Goal: Task Accomplishment & Management: Complete application form

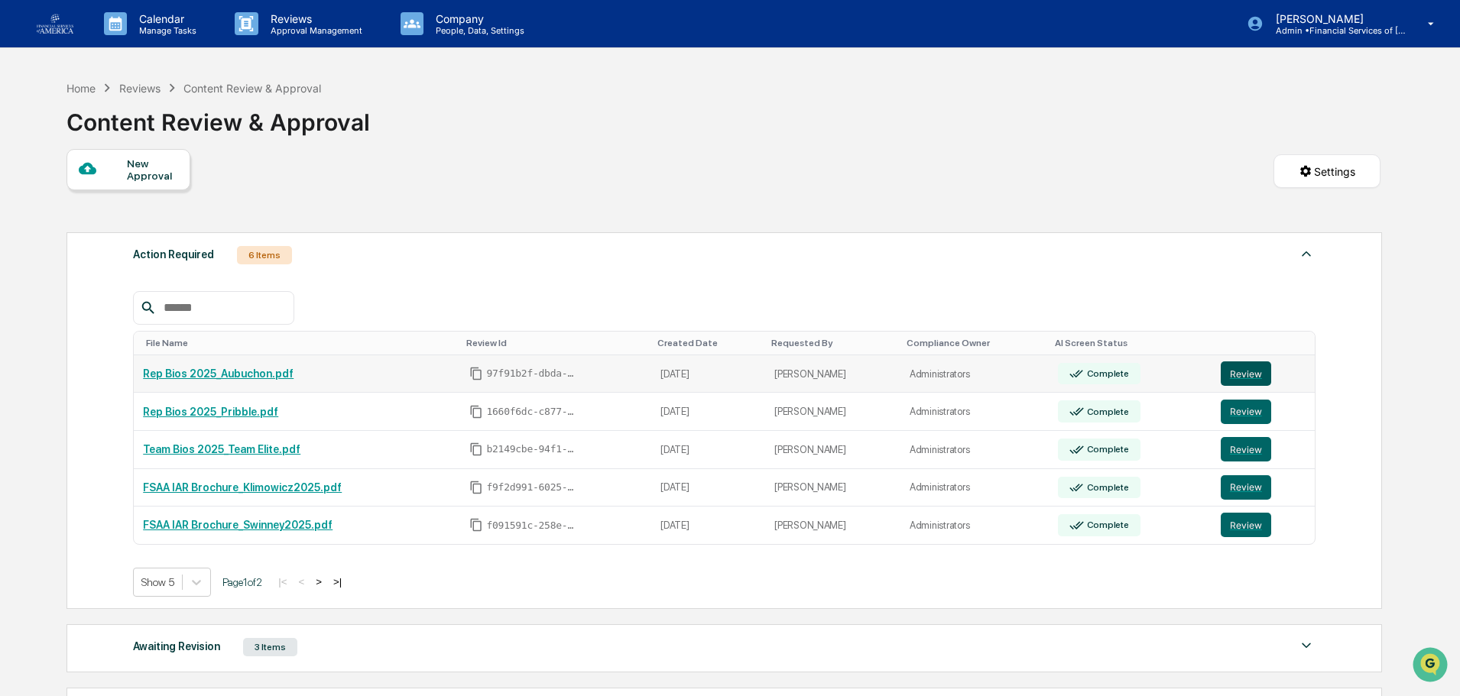
click at [1233, 374] on button "Review" at bounding box center [1245, 373] width 50 height 24
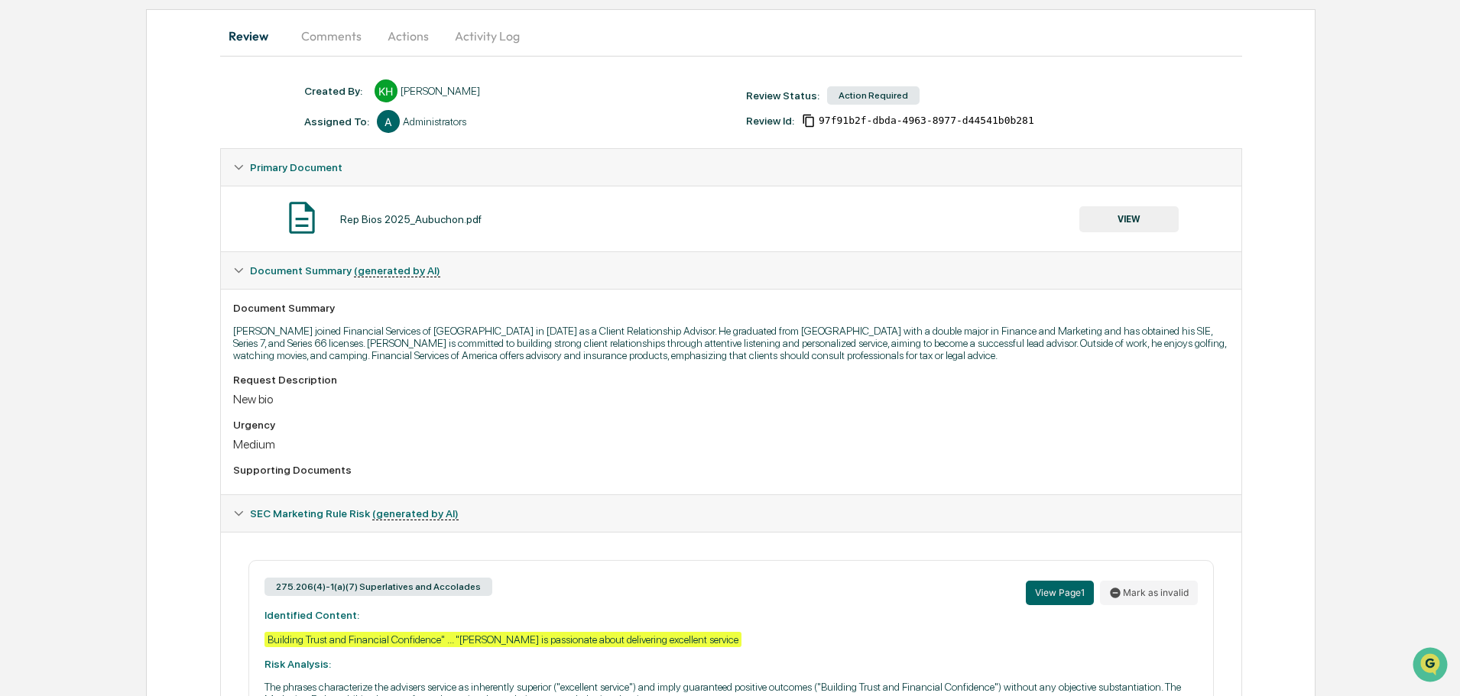
scroll to position [260, 0]
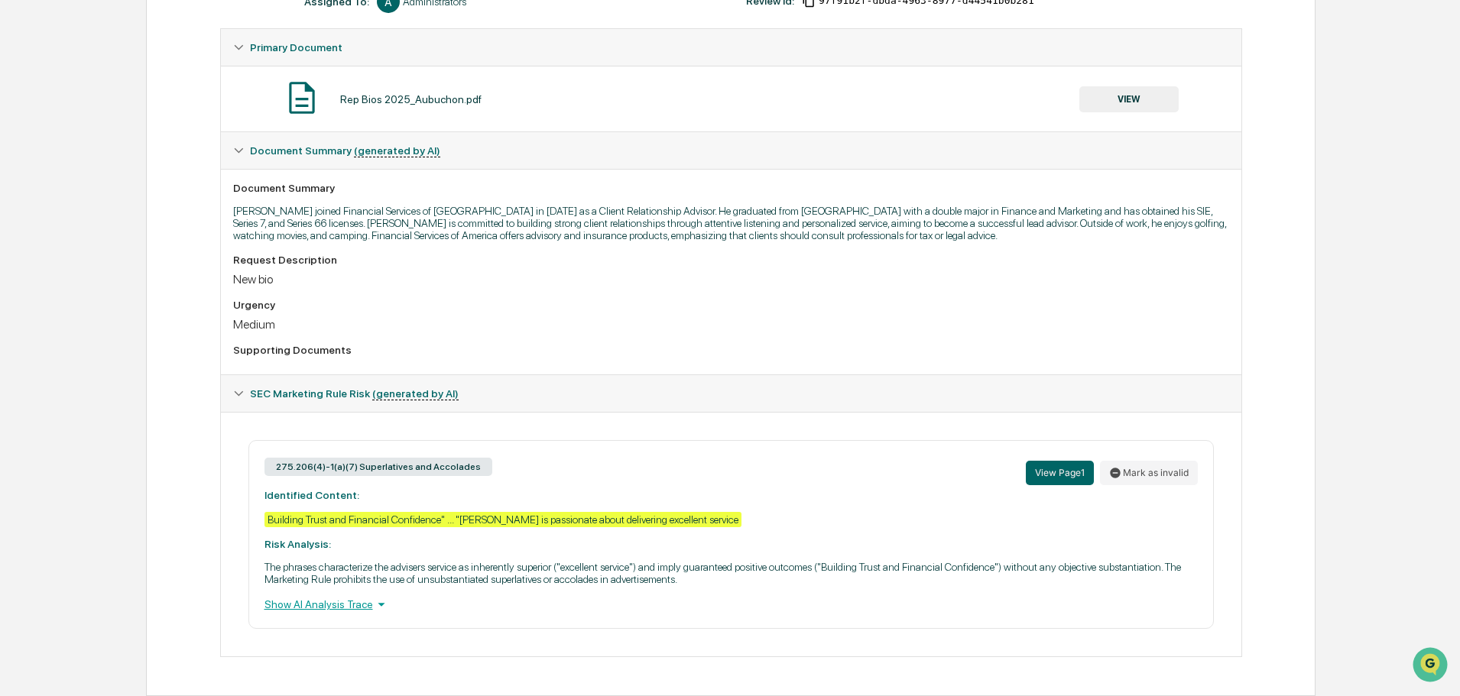
click at [1134, 96] on button "VIEW" at bounding box center [1128, 99] width 99 height 26
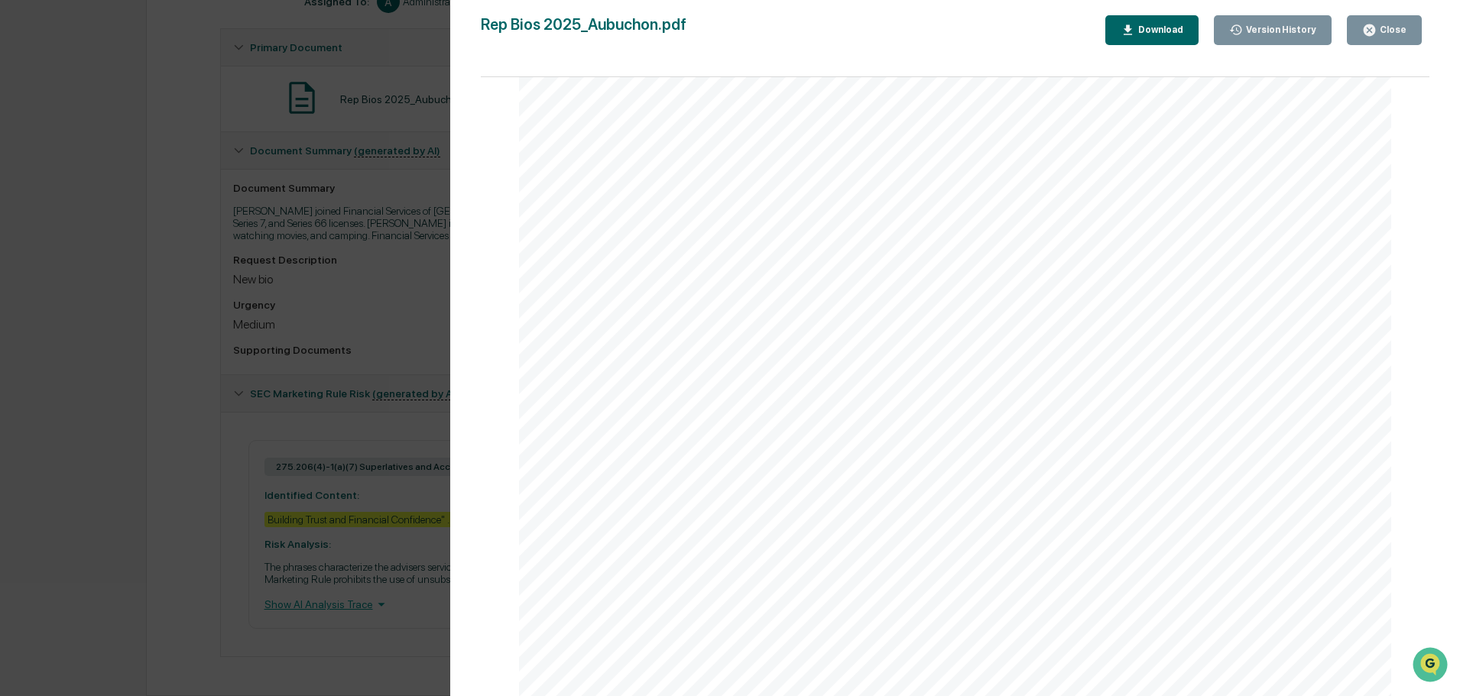
scroll to position [10, 0]
click at [1379, 42] on button "Close" at bounding box center [1383, 30] width 75 height 30
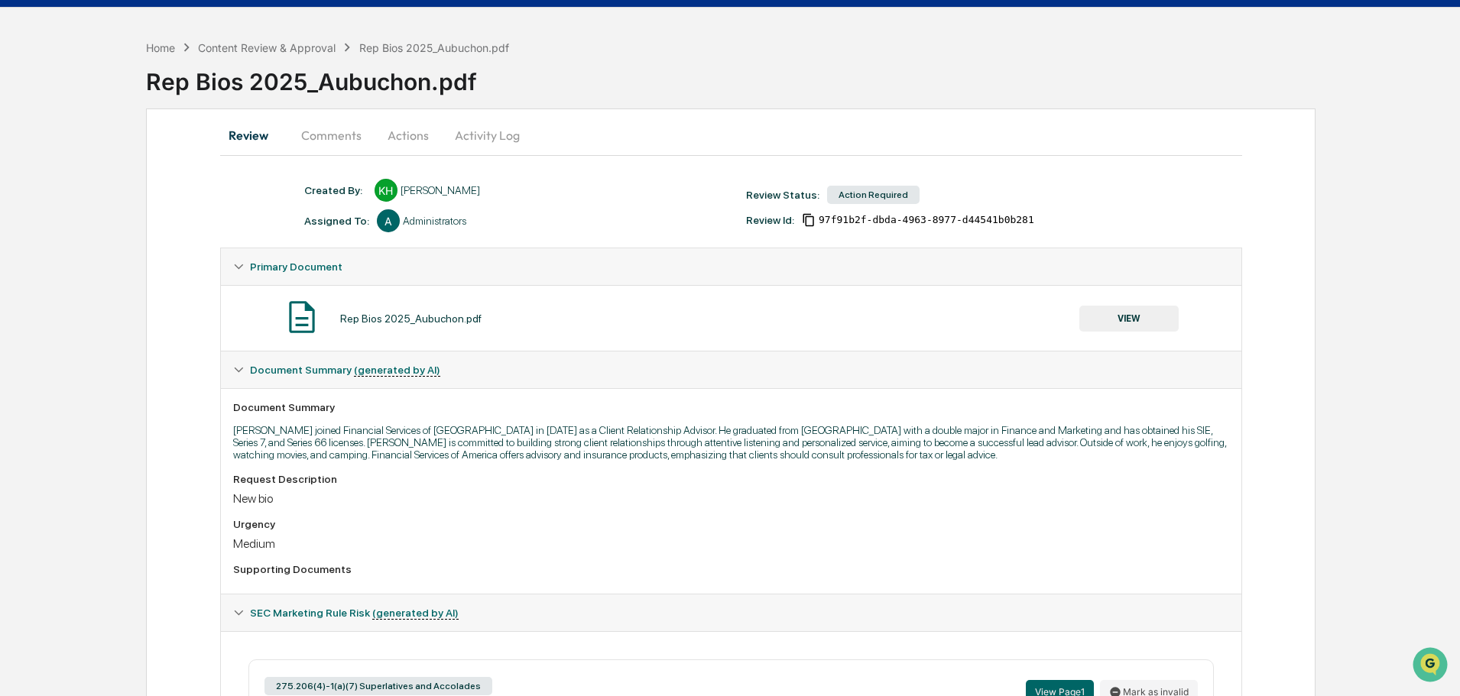
scroll to position [0, 0]
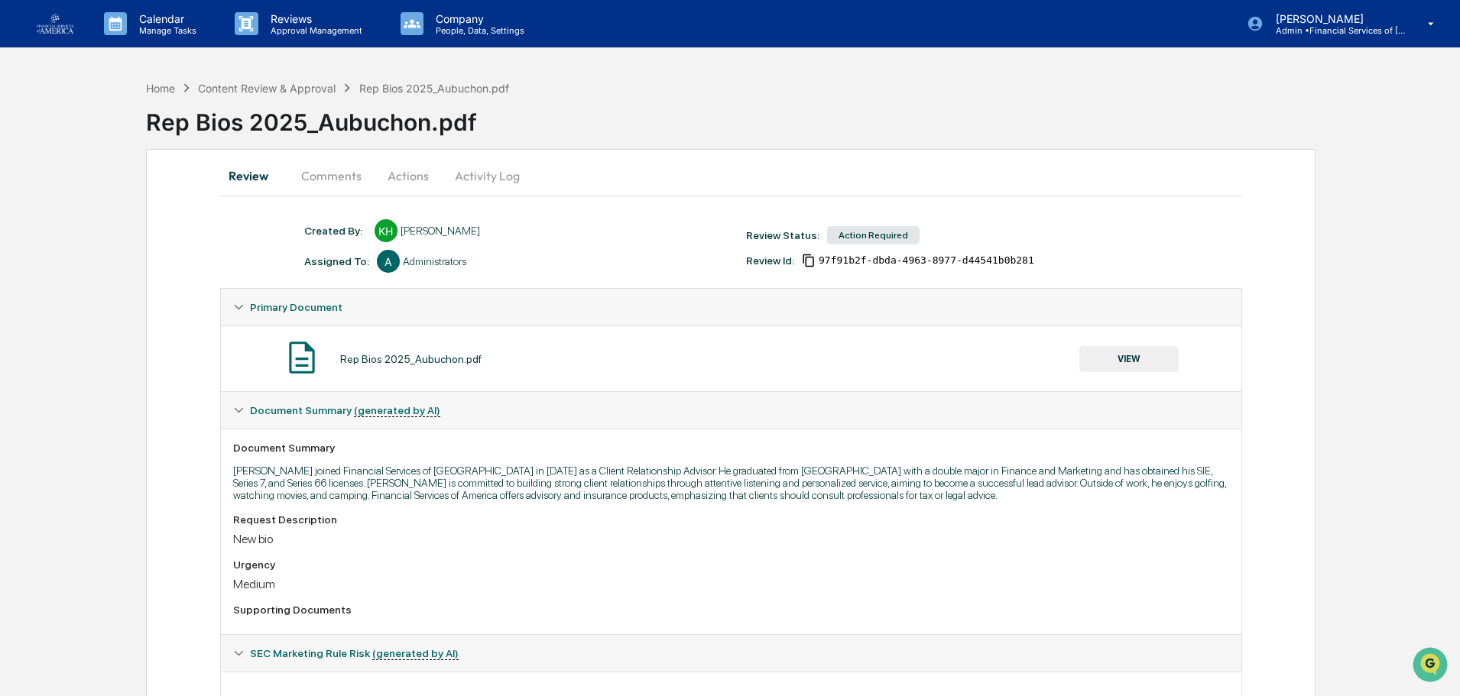
click at [394, 176] on button "Actions" at bounding box center [408, 175] width 69 height 37
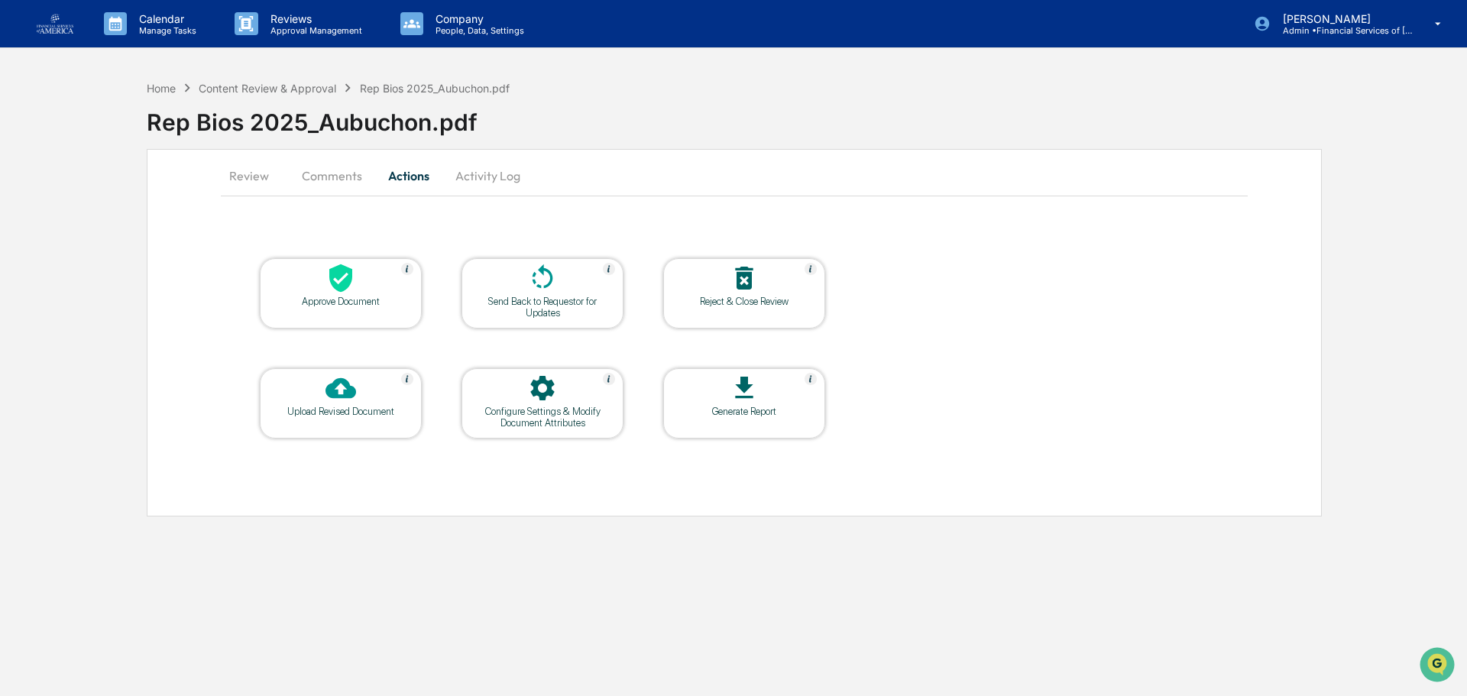
click at [539, 271] on icon at bounding box center [543, 276] width 21 height 24
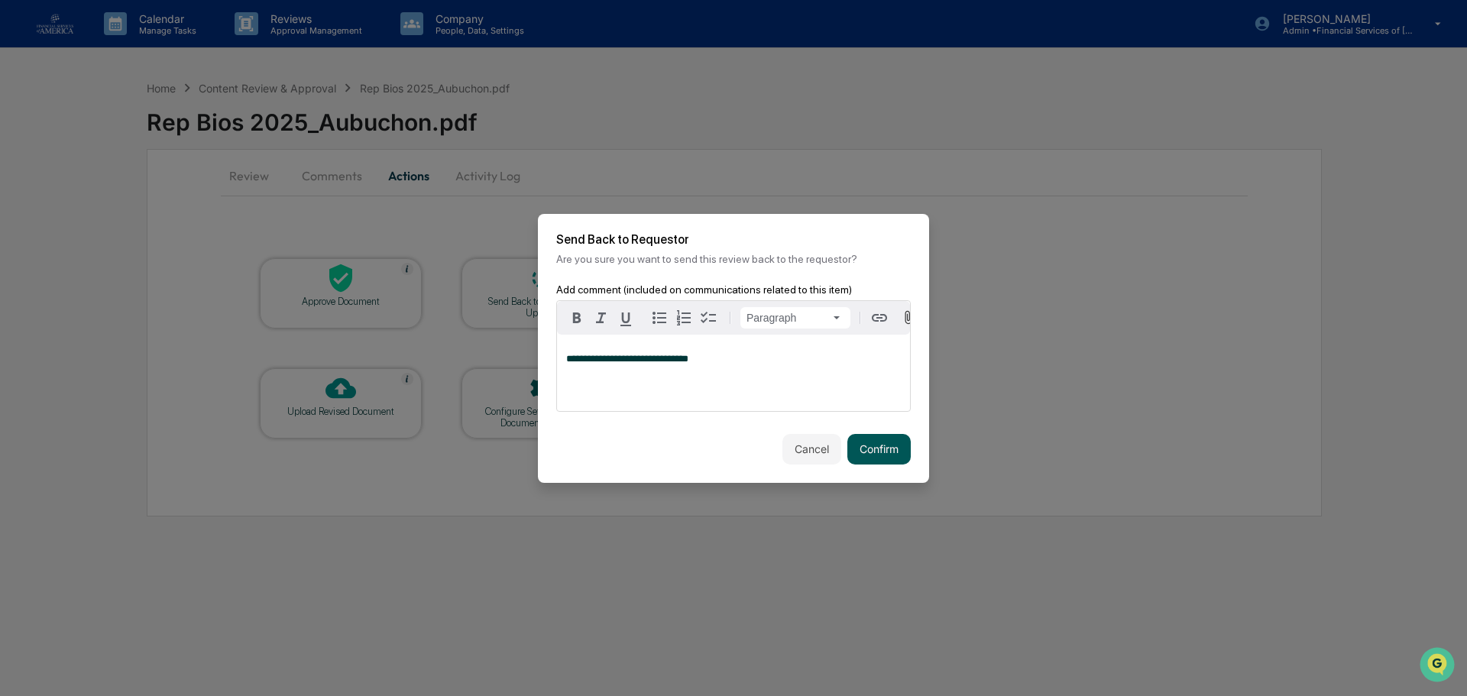
click at [883, 451] on button "Confirm" at bounding box center [878, 449] width 63 height 31
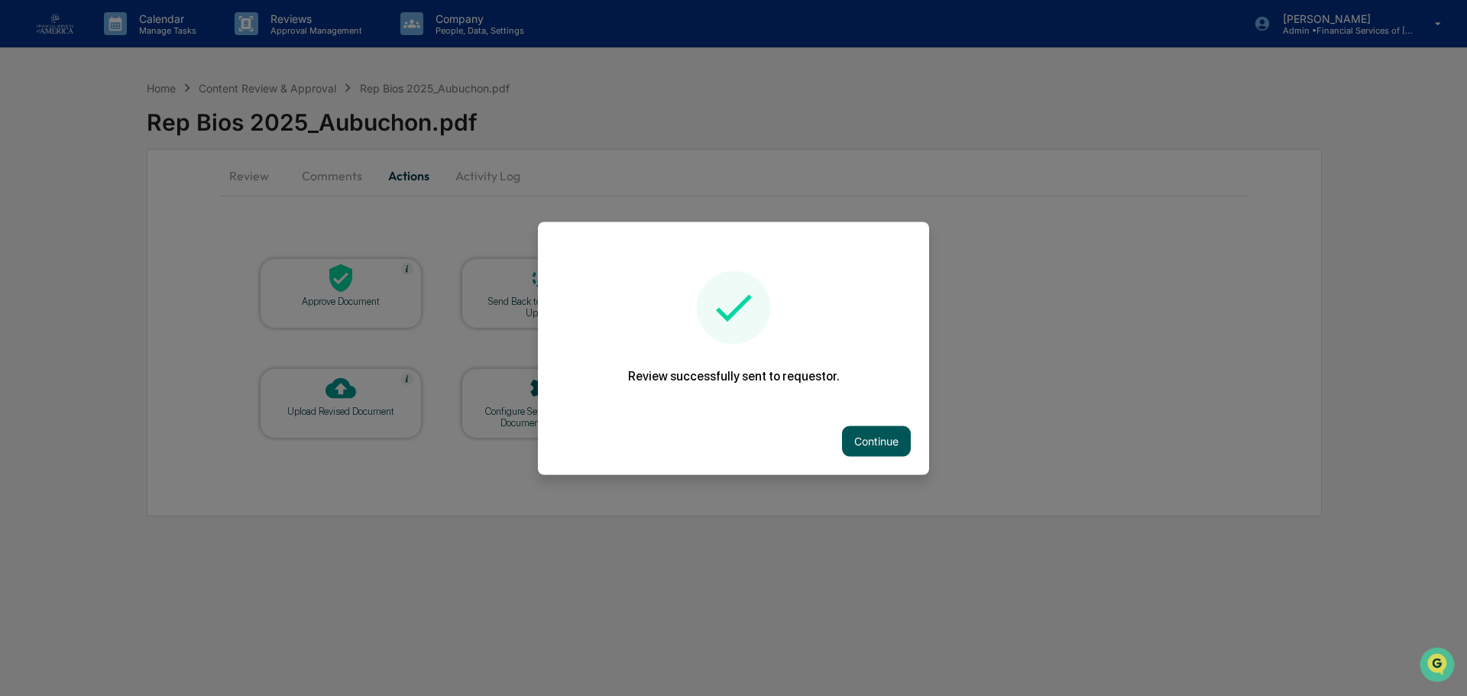
click at [889, 455] on button "Continue" at bounding box center [876, 441] width 69 height 31
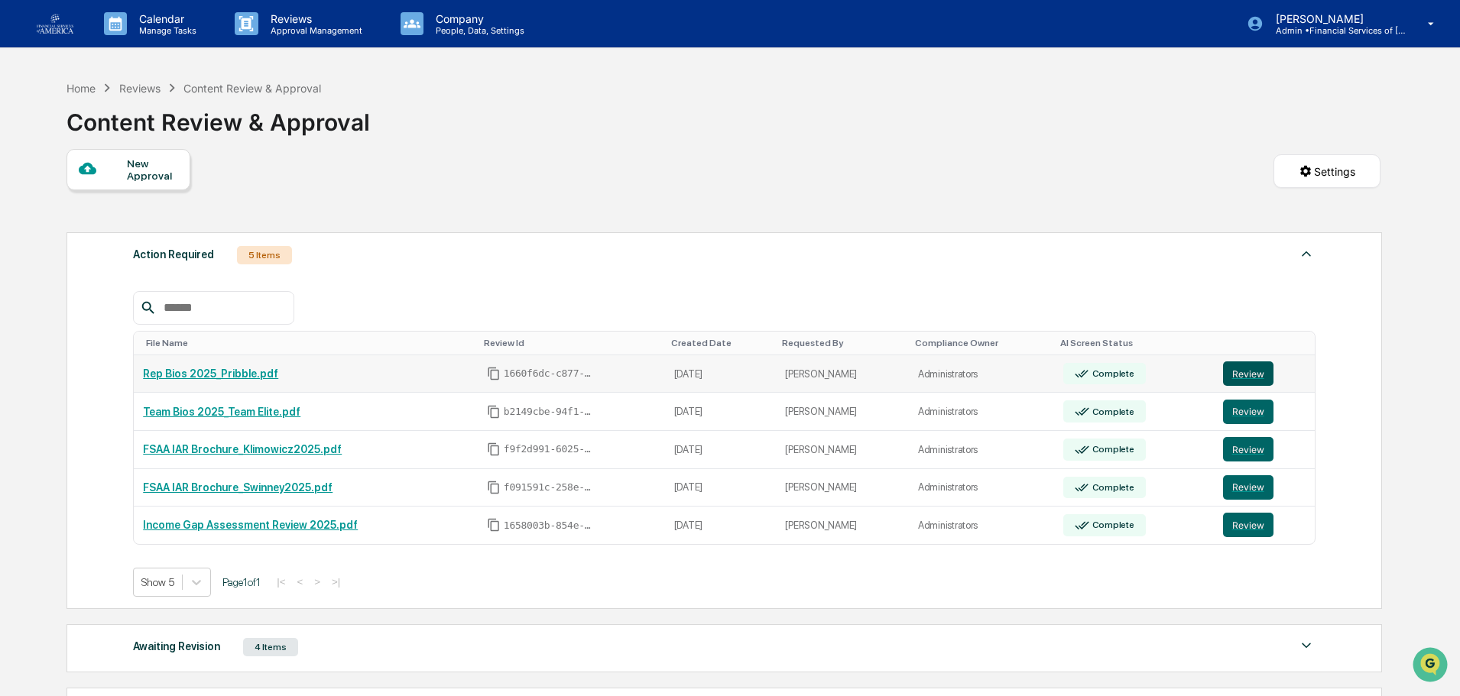
click at [1242, 374] on button "Review" at bounding box center [1248, 373] width 50 height 24
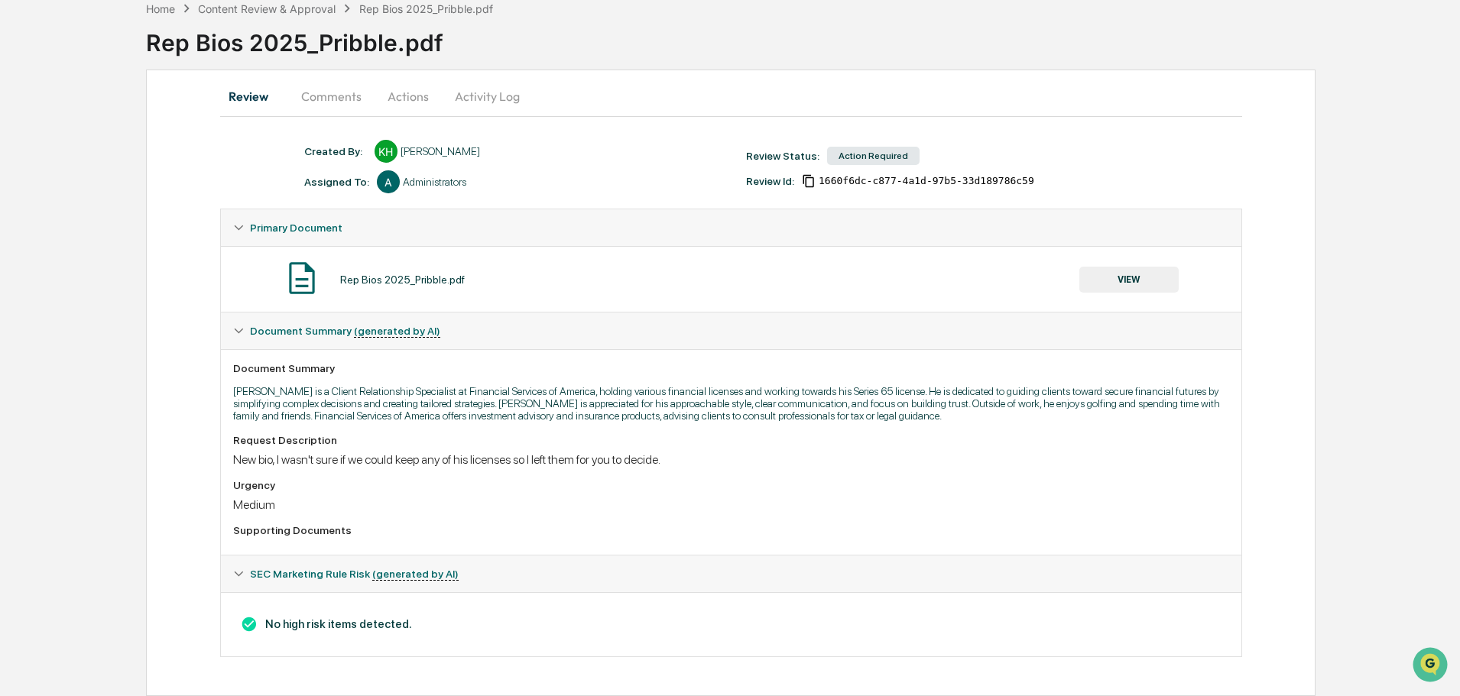
click at [1135, 278] on button "VIEW" at bounding box center [1128, 280] width 99 height 26
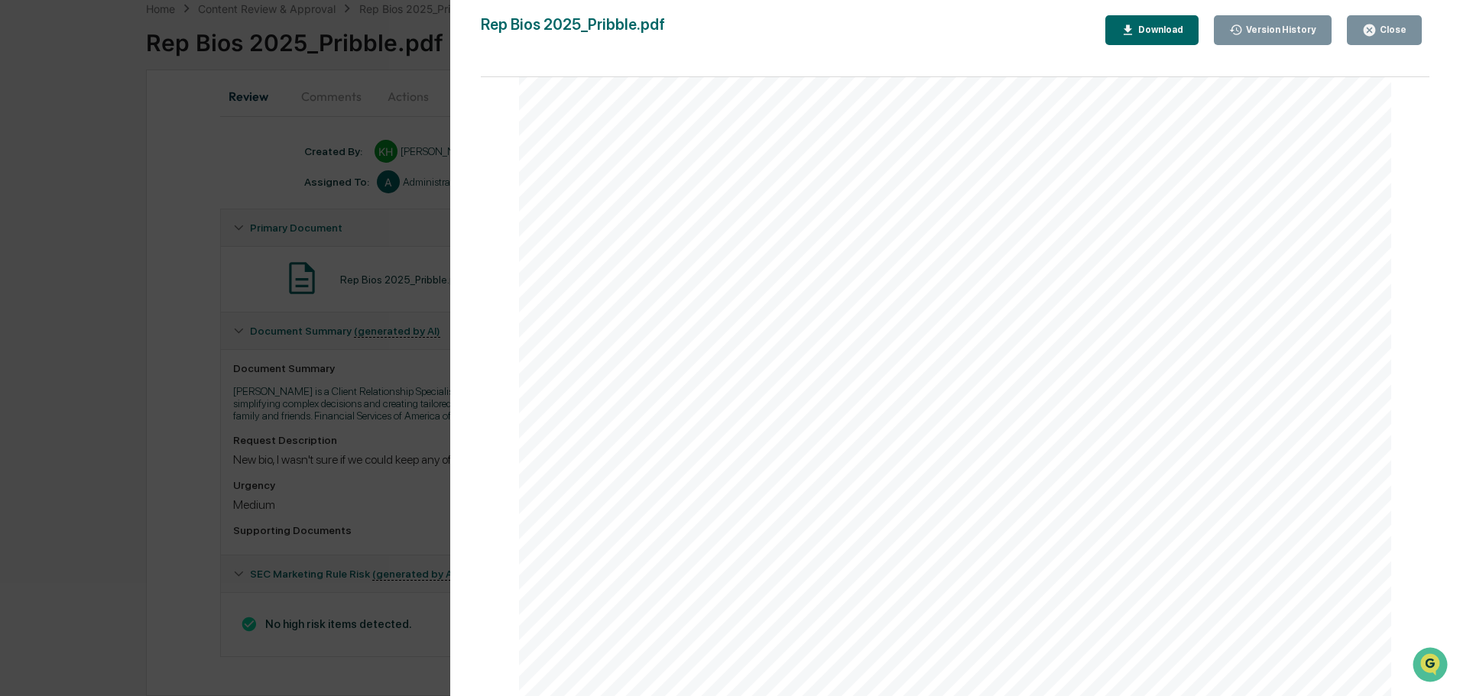
scroll to position [306, 0]
click at [1385, 39] on button "Close" at bounding box center [1383, 30] width 75 height 30
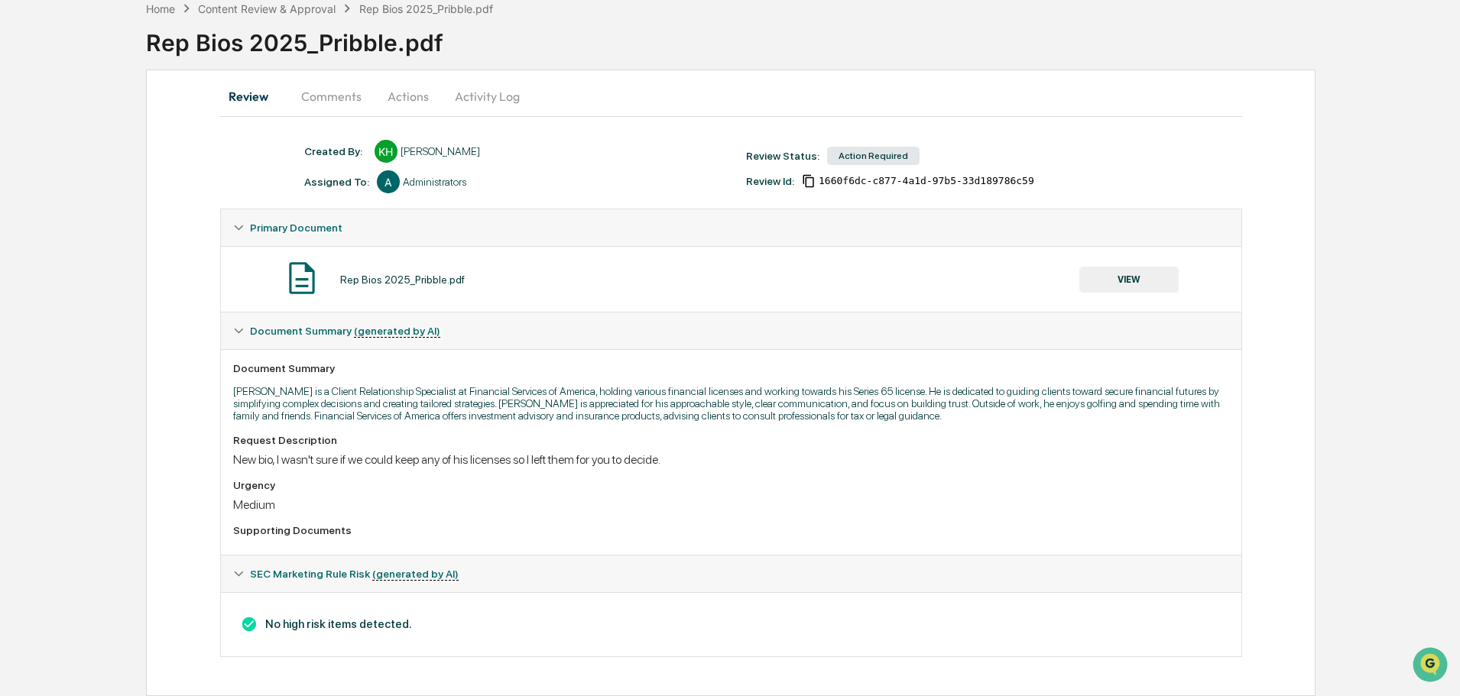
click at [410, 102] on button "Actions" at bounding box center [408, 96] width 69 height 37
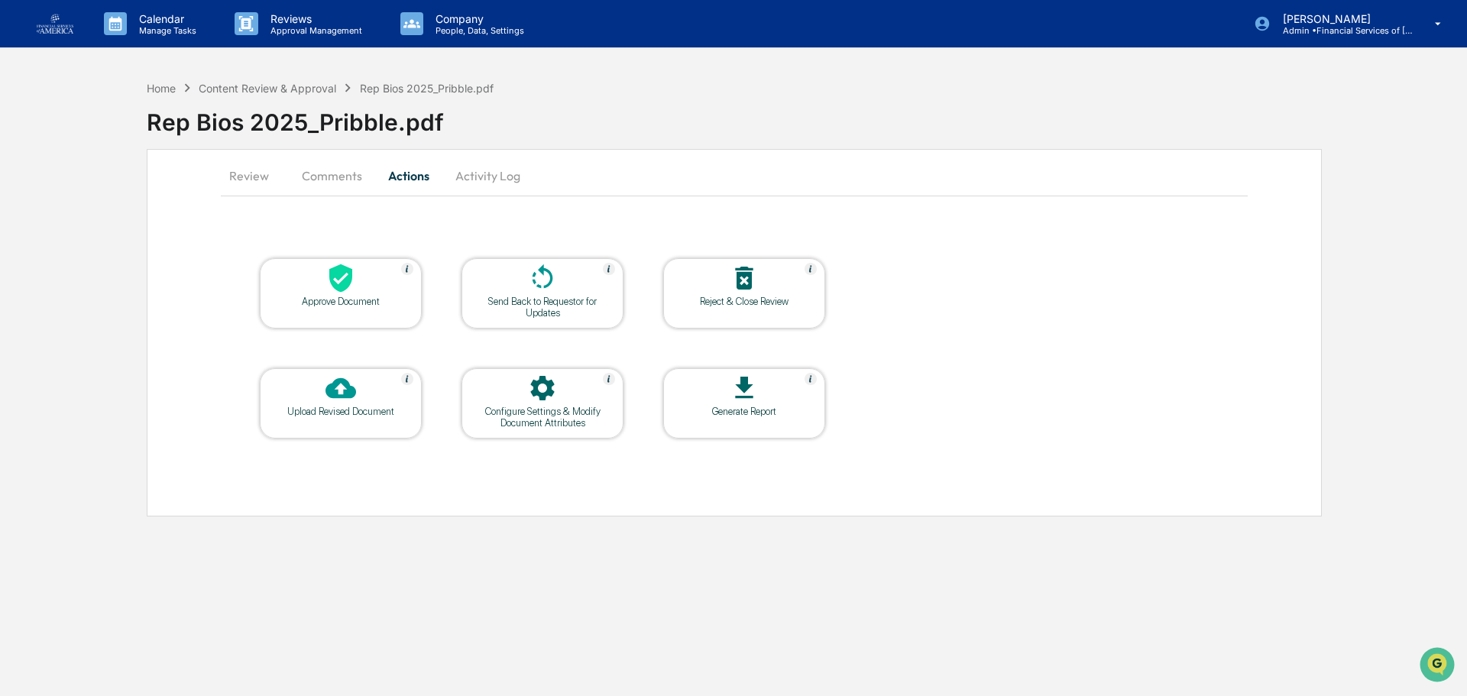
click at [548, 280] on icon at bounding box center [542, 278] width 31 height 31
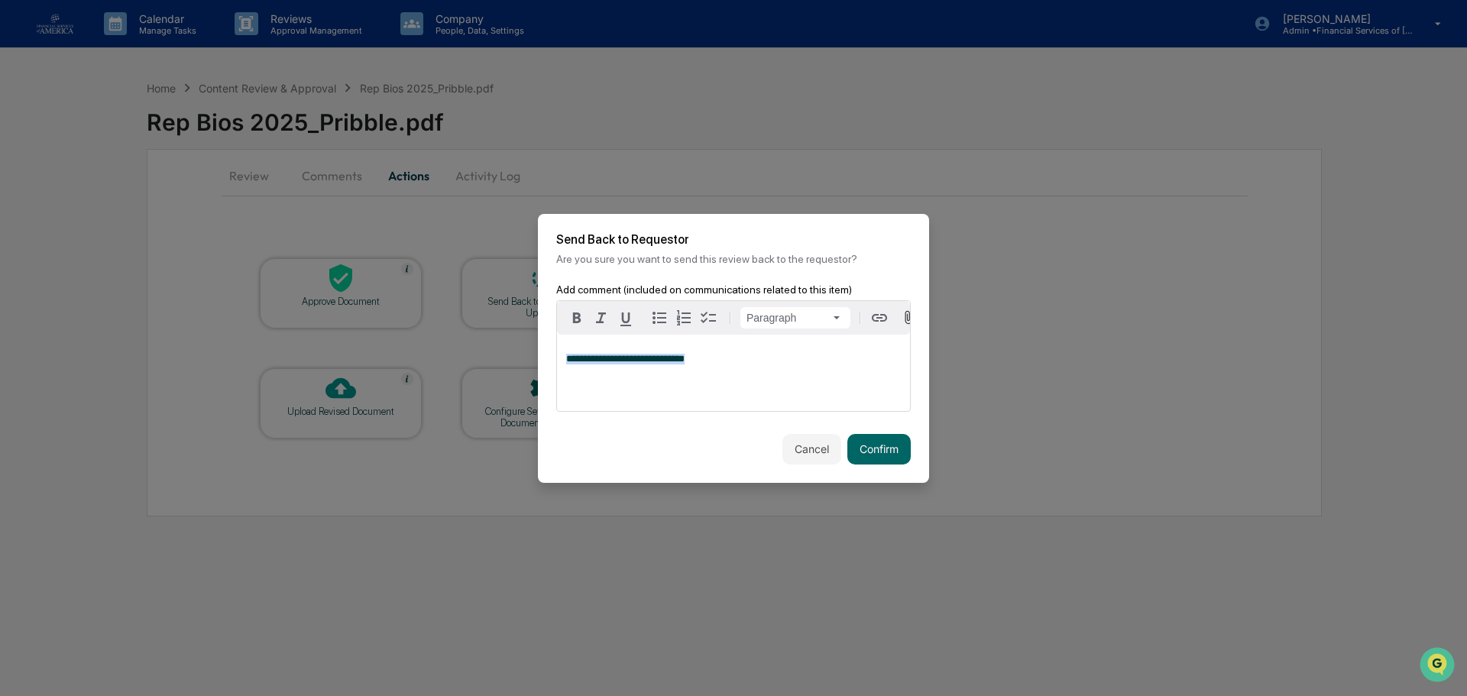
drag, startPoint x: 701, startPoint y: 368, endPoint x: 511, endPoint y: 364, distance: 189.5
click at [513, 366] on body "**********" at bounding box center [733, 348] width 1467 height 696
copy span "**********"
click at [790, 462] on button "Cancel" at bounding box center [811, 449] width 59 height 31
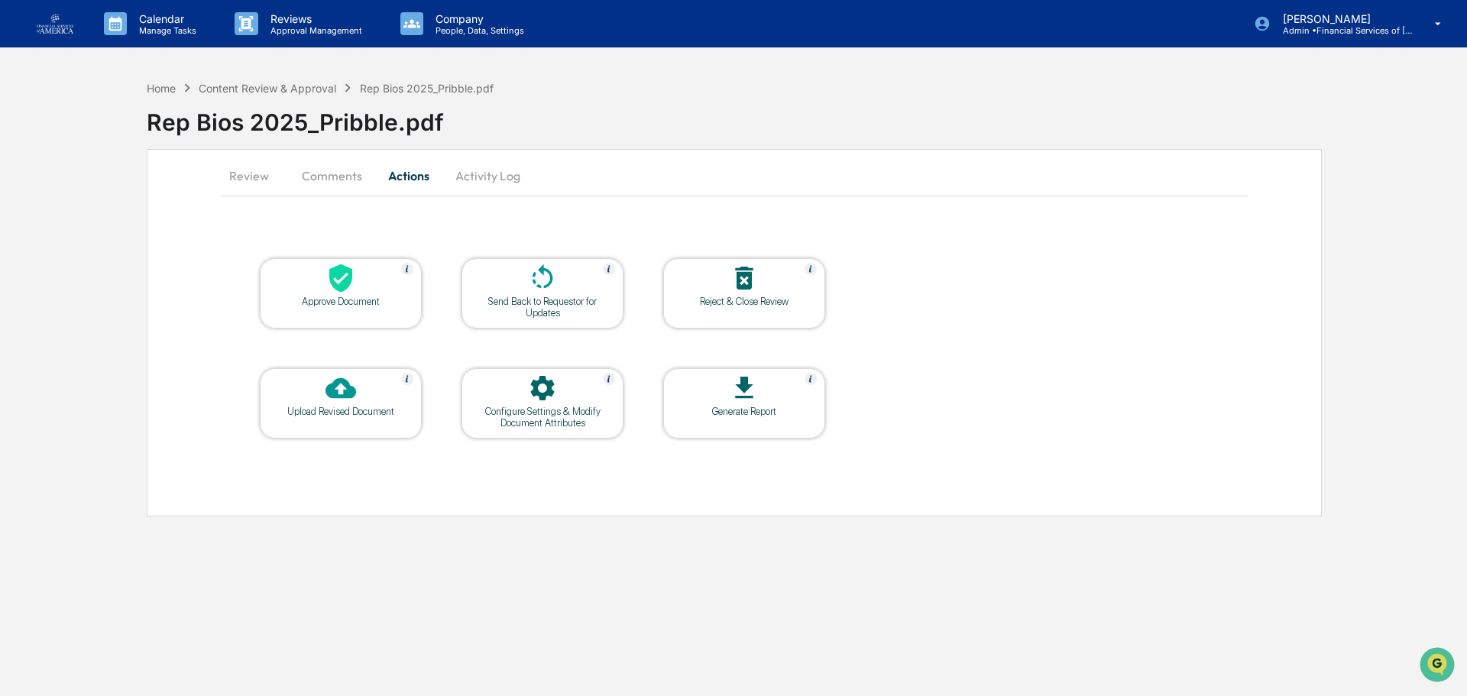
click at [257, 183] on button "Review" at bounding box center [255, 175] width 69 height 37
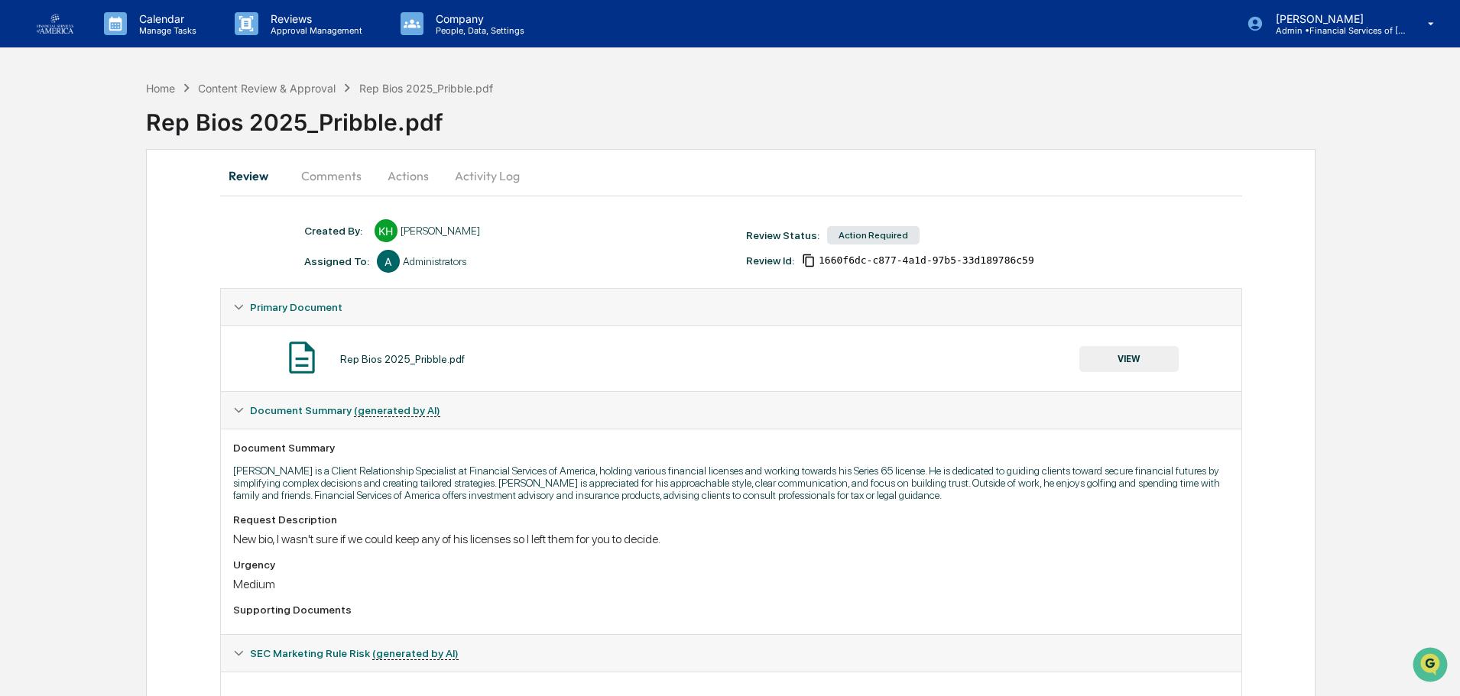
click at [1125, 356] on button "VIEW" at bounding box center [1128, 359] width 99 height 26
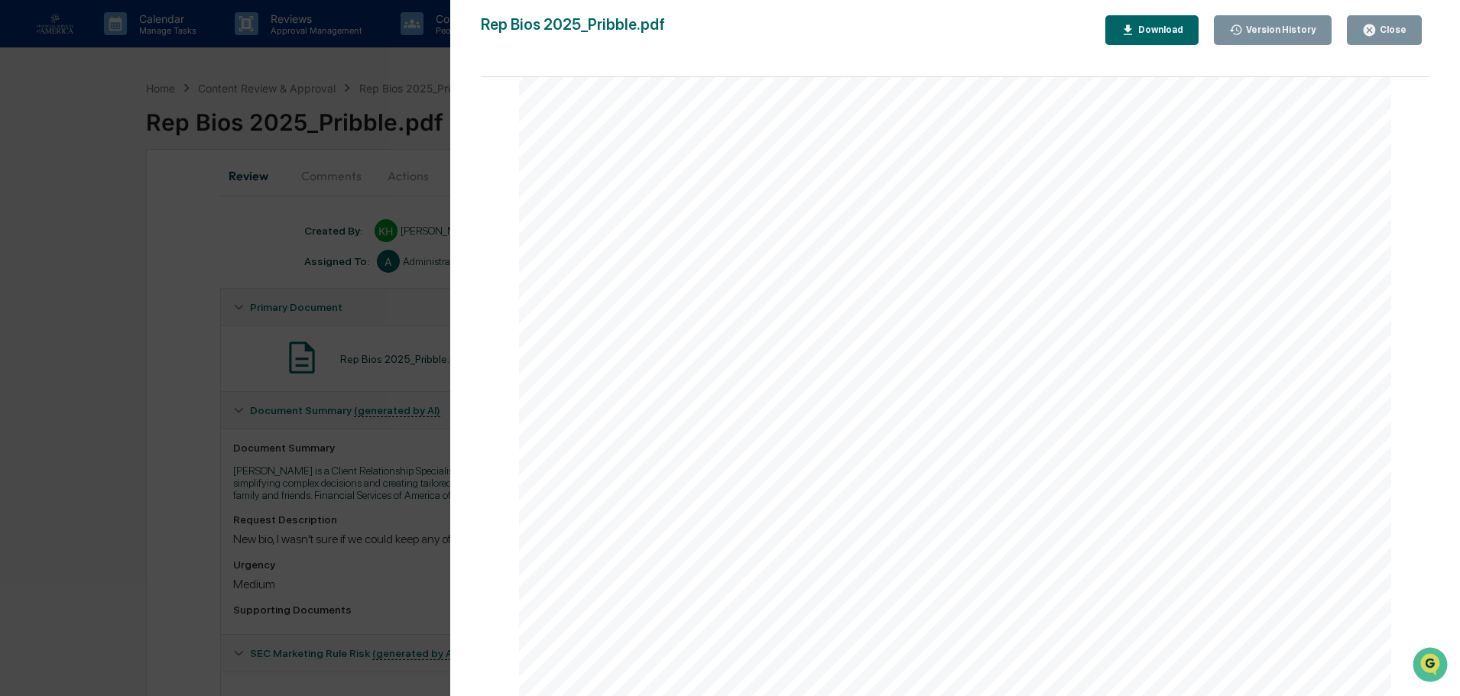
scroll to position [239, 0]
click at [1412, 32] on button "Close" at bounding box center [1383, 30] width 75 height 30
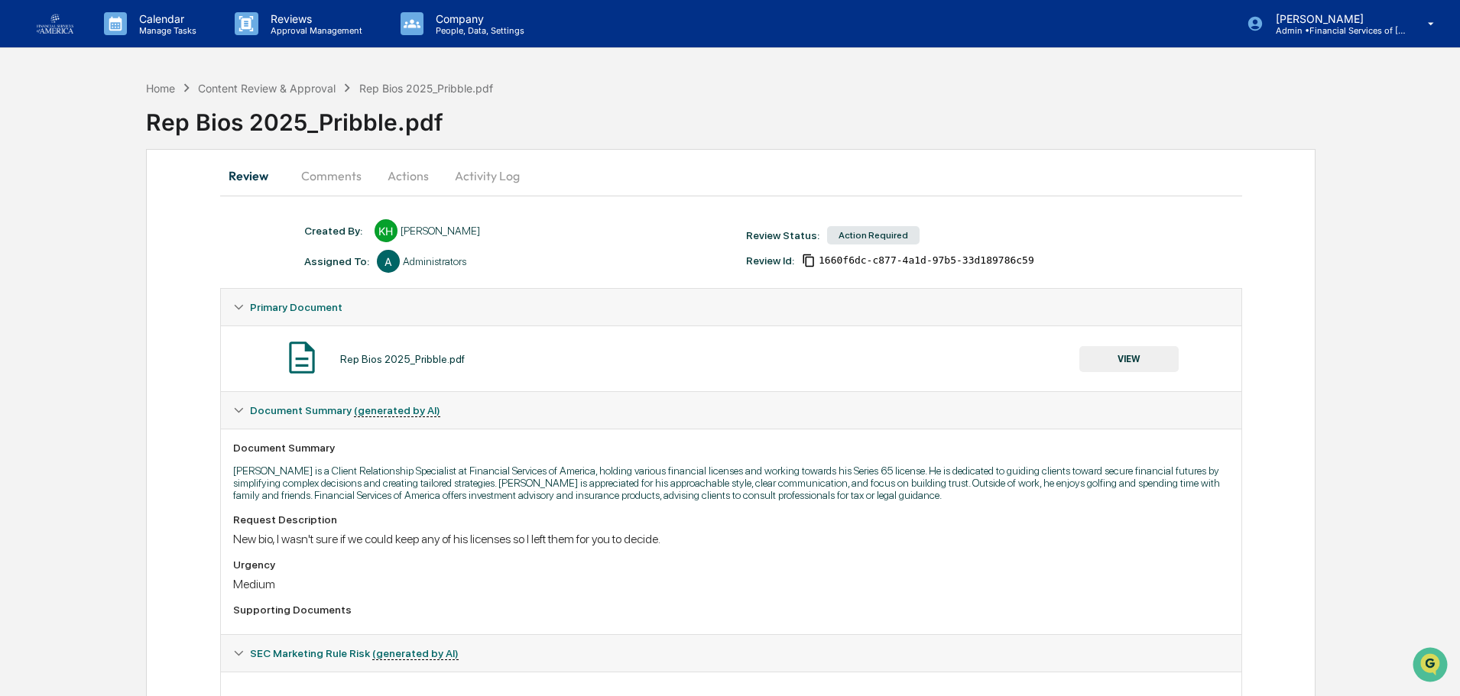
click at [408, 178] on button "Actions" at bounding box center [408, 175] width 69 height 37
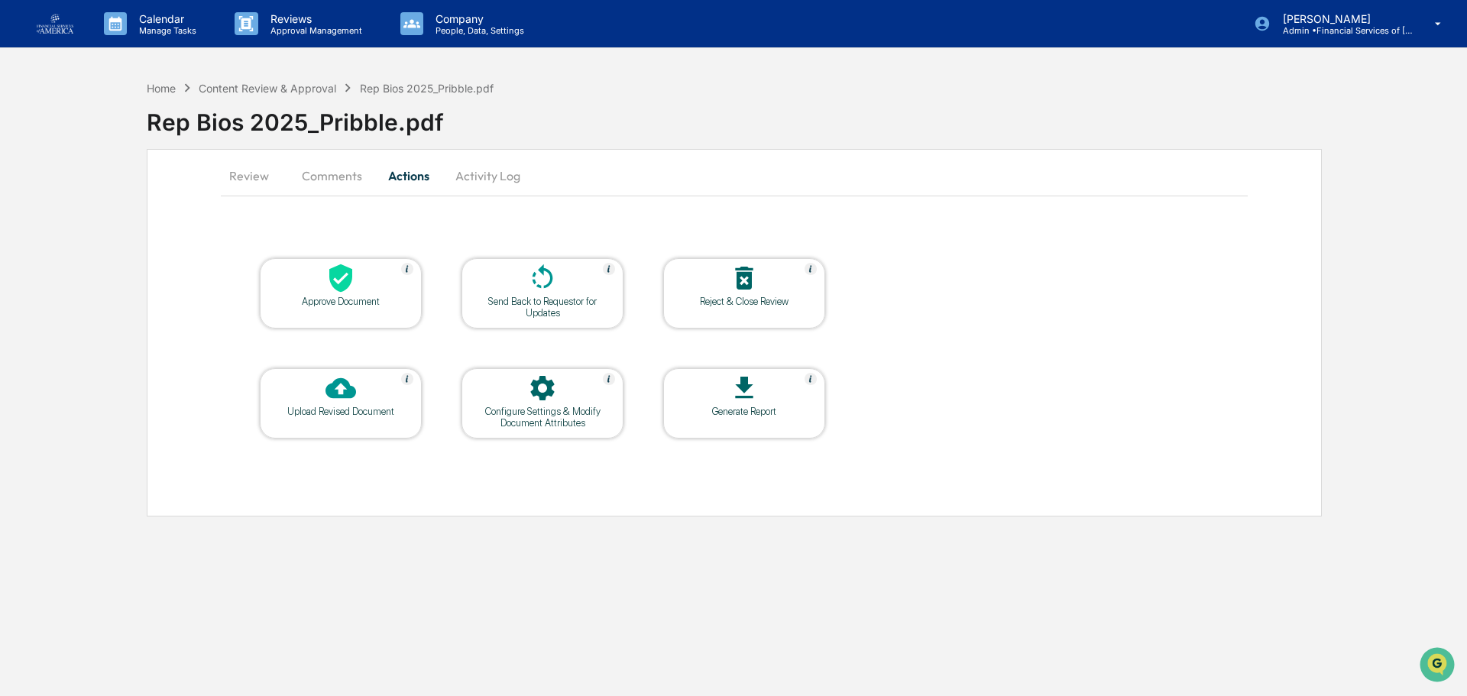
click at [533, 293] on div at bounding box center [542, 279] width 153 height 33
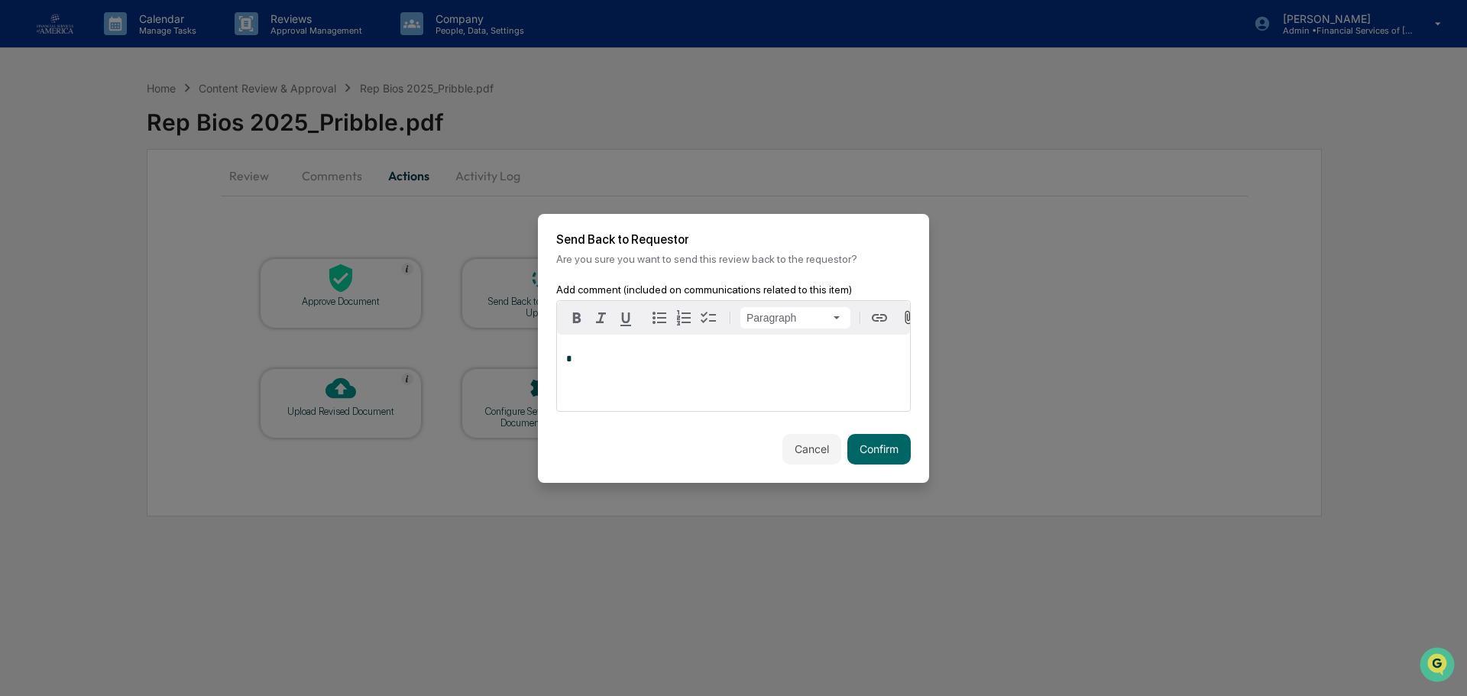
paste div
click at [889, 460] on button "Confirm" at bounding box center [878, 449] width 63 height 31
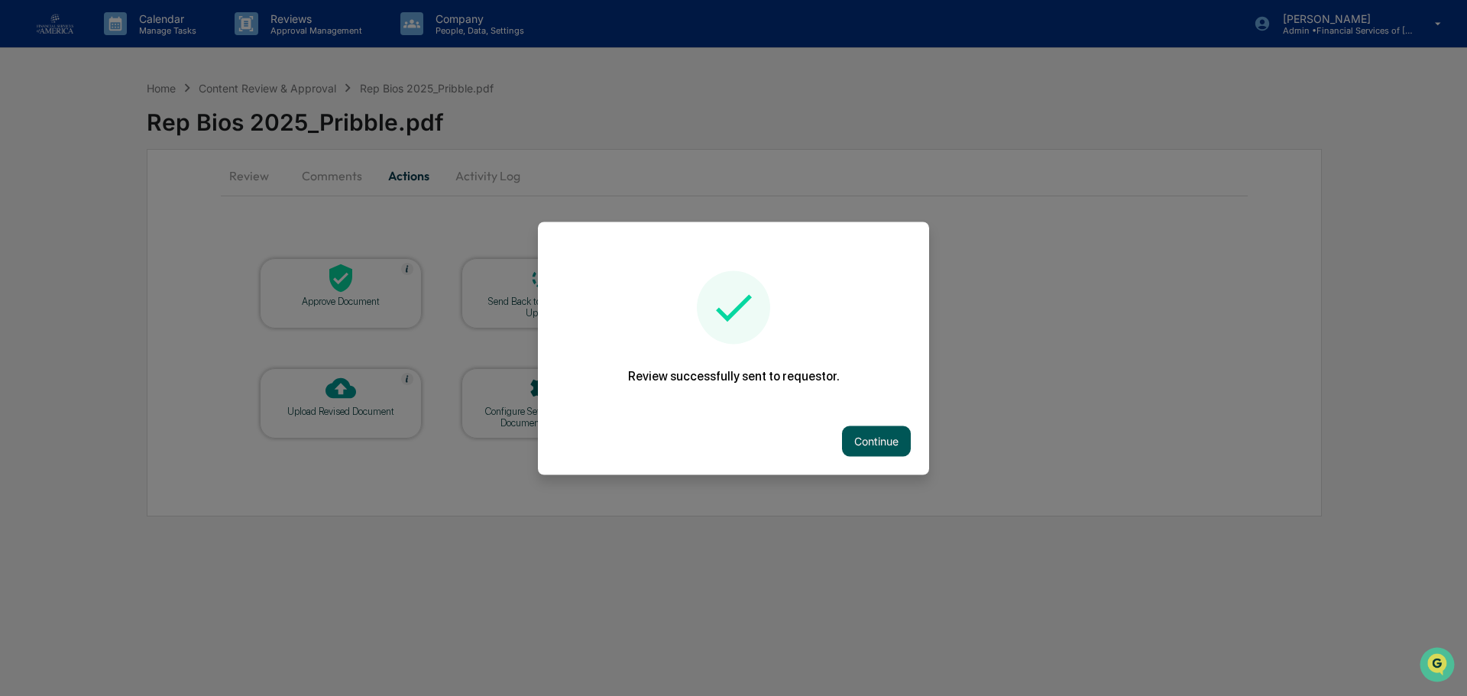
click at [900, 448] on button "Continue" at bounding box center [876, 441] width 69 height 31
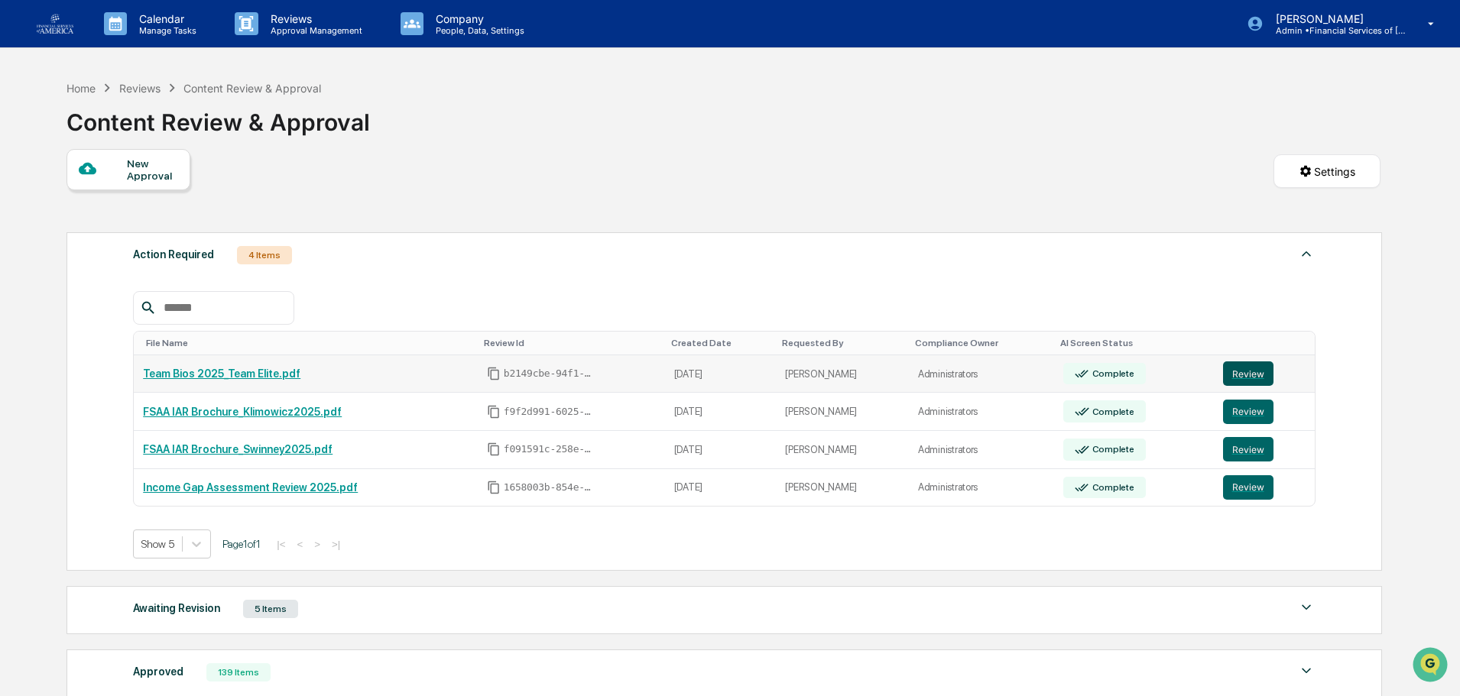
click at [1235, 372] on button "Review" at bounding box center [1248, 373] width 50 height 24
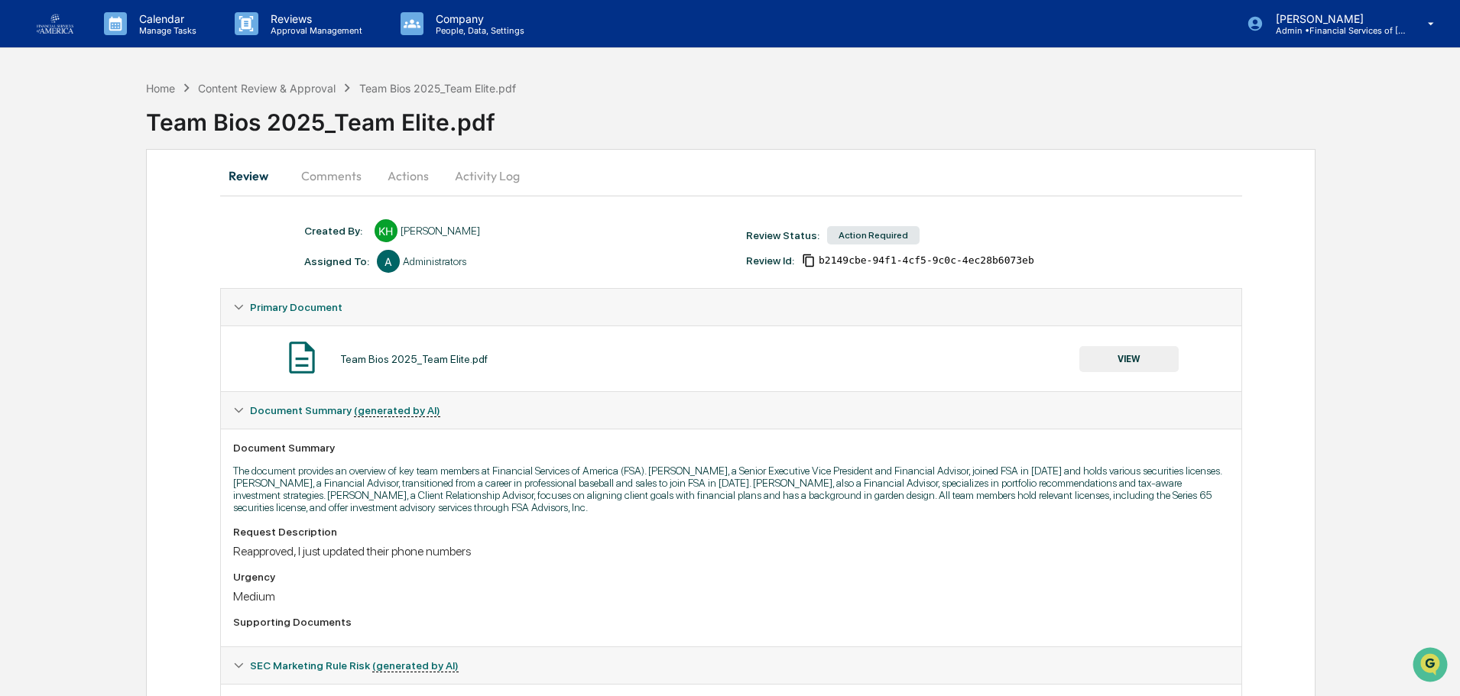
click at [416, 178] on button "Actions" at bounding box center [408, 175] width 69 height 37
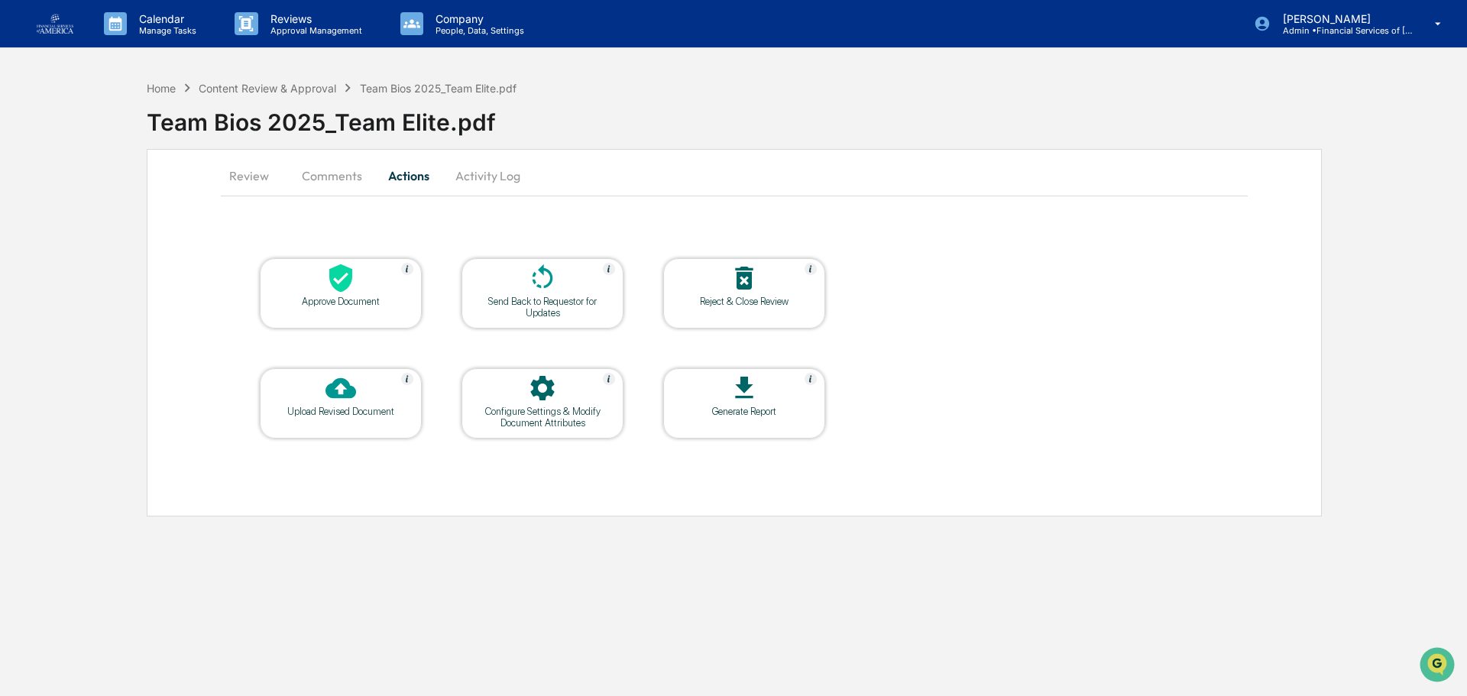
click at [227, 169] on button "Review" at bounding box center [255, 175] width 69 height 37
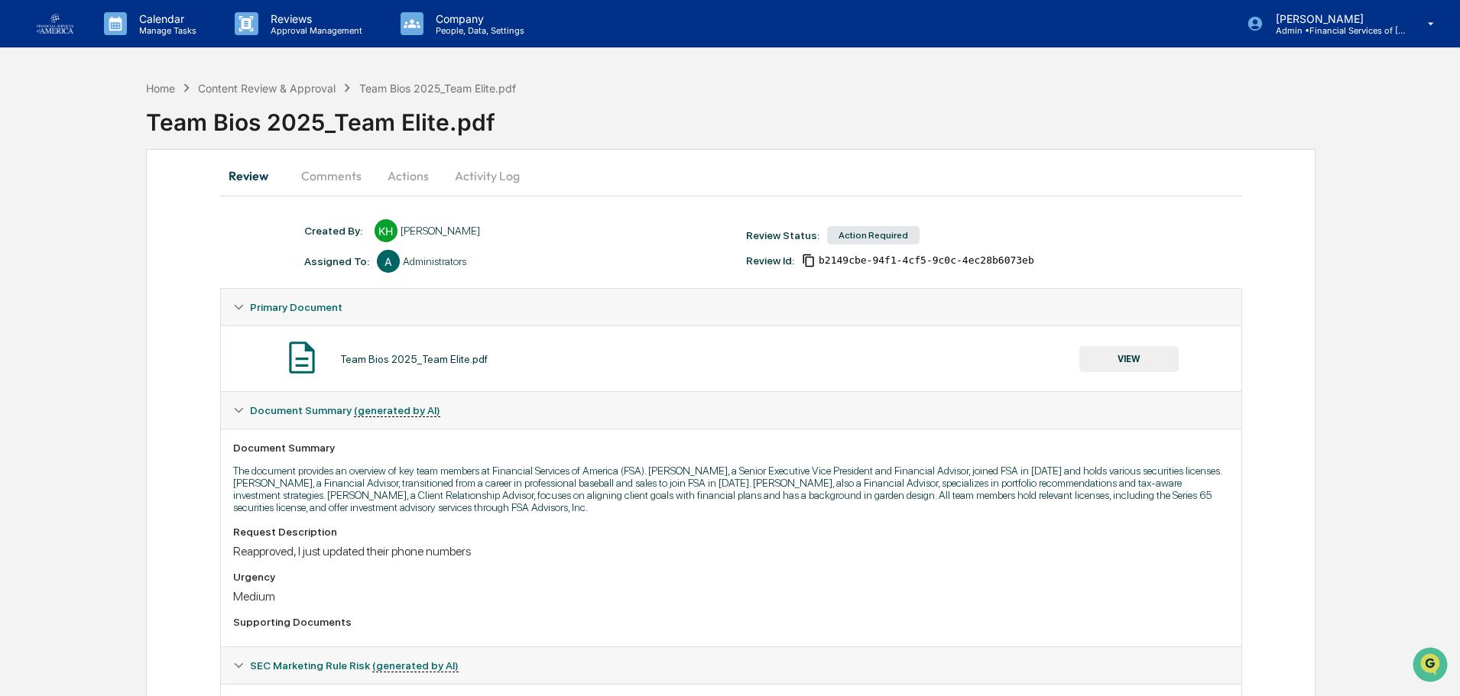
click at [1110, 353] on button "VIEW" at bounding box center [1128, 359] width 99 height 26
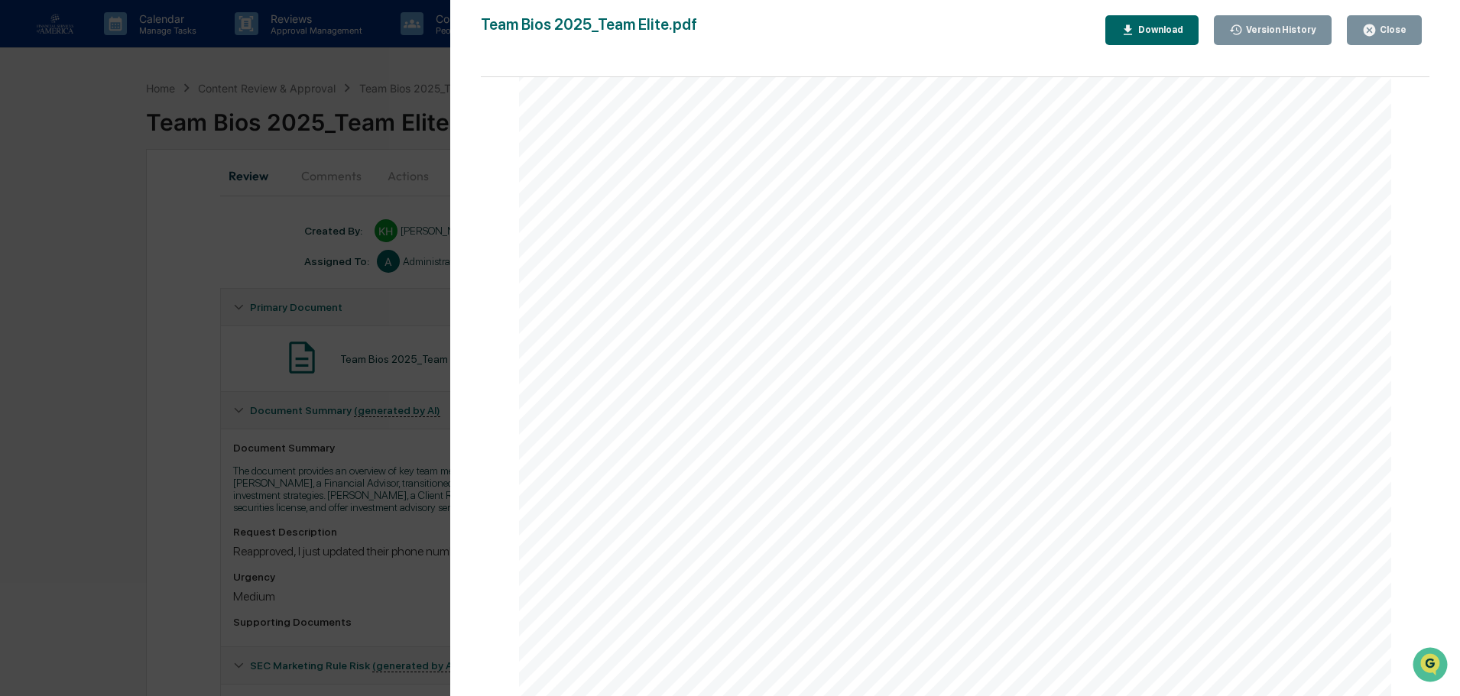
scroll to position [153, 0]
click at [1393, 29] on div "Close" at bounding box center [1391, 29] width 30 height 11
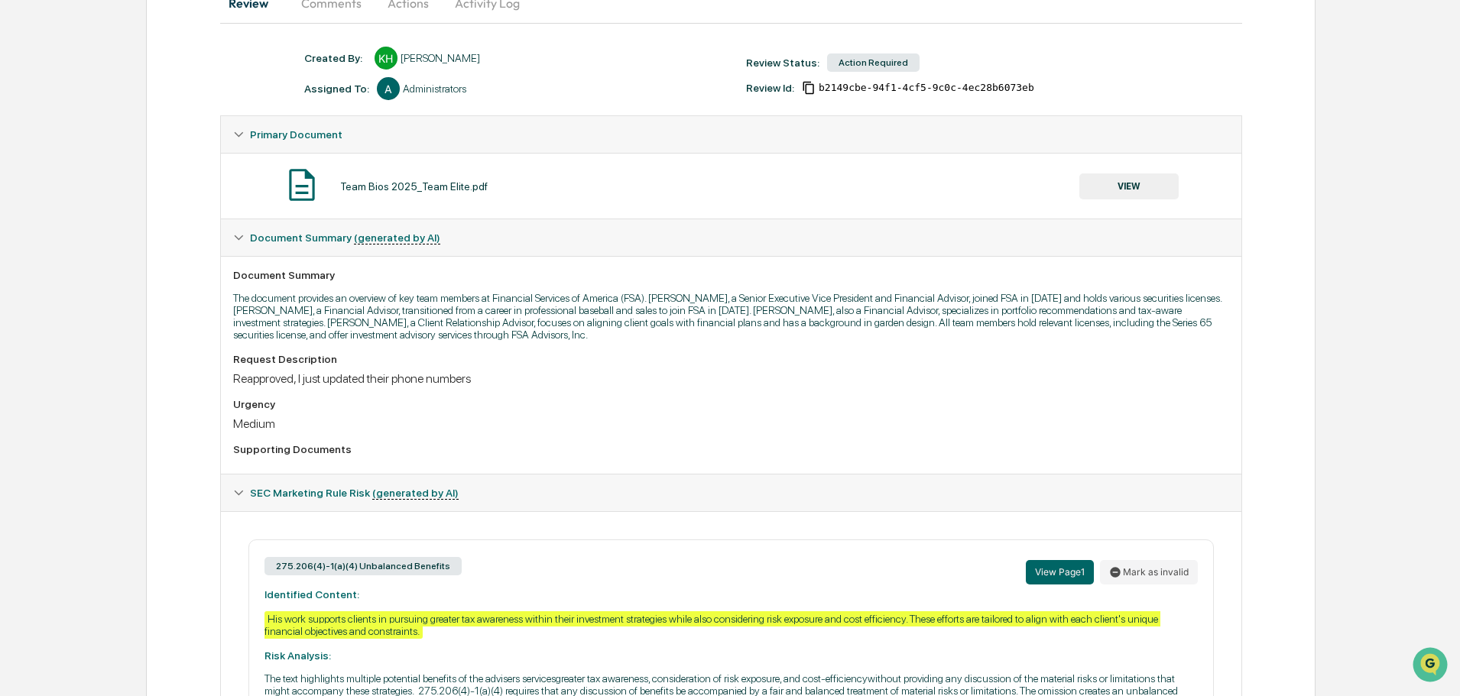
scroll to position [0, 0]
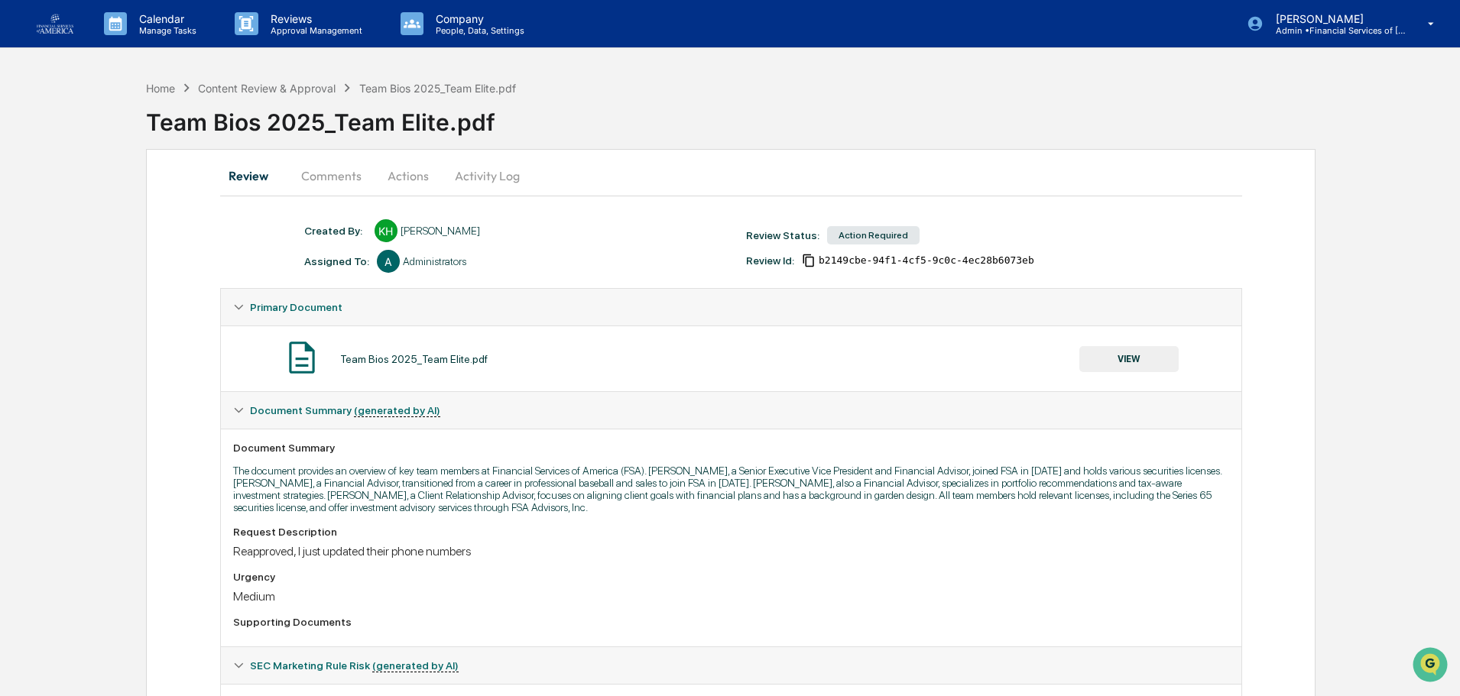
click at [358, 177] on button "Comments" at bounding box center [331, 175] width 85 height 37
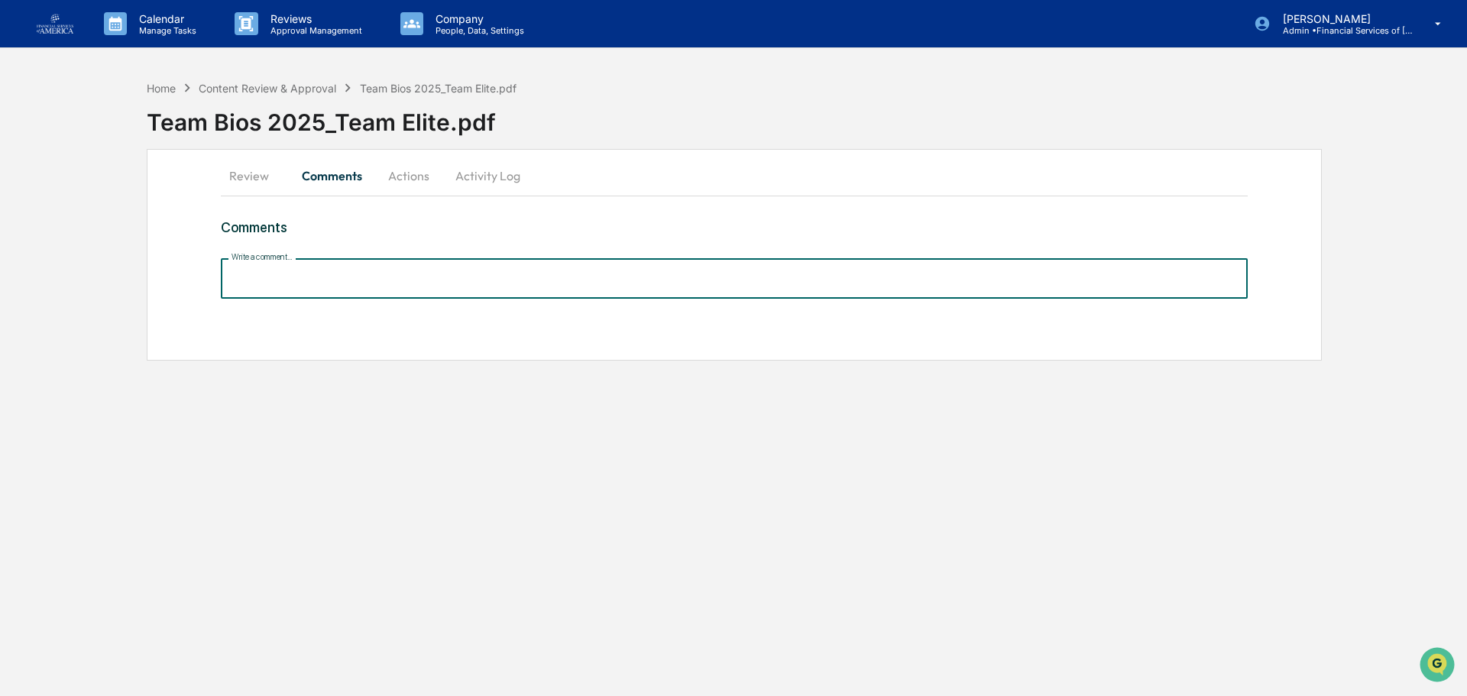
click at [375, 284] on input "Write a comment..." at bounding box center [734, 278] width 1027 height 40
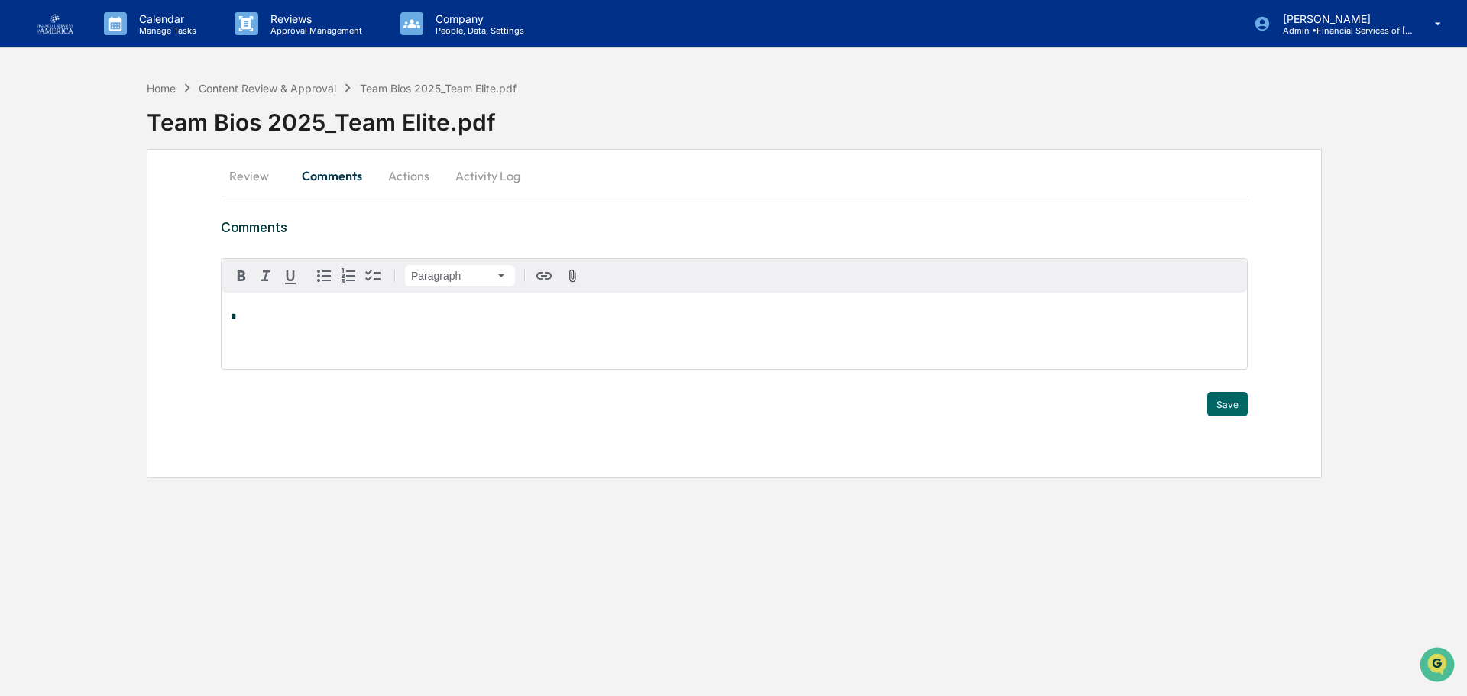
click at [404, 172] on button "Actions" at bounding box center [408, 175] width 69 height 37
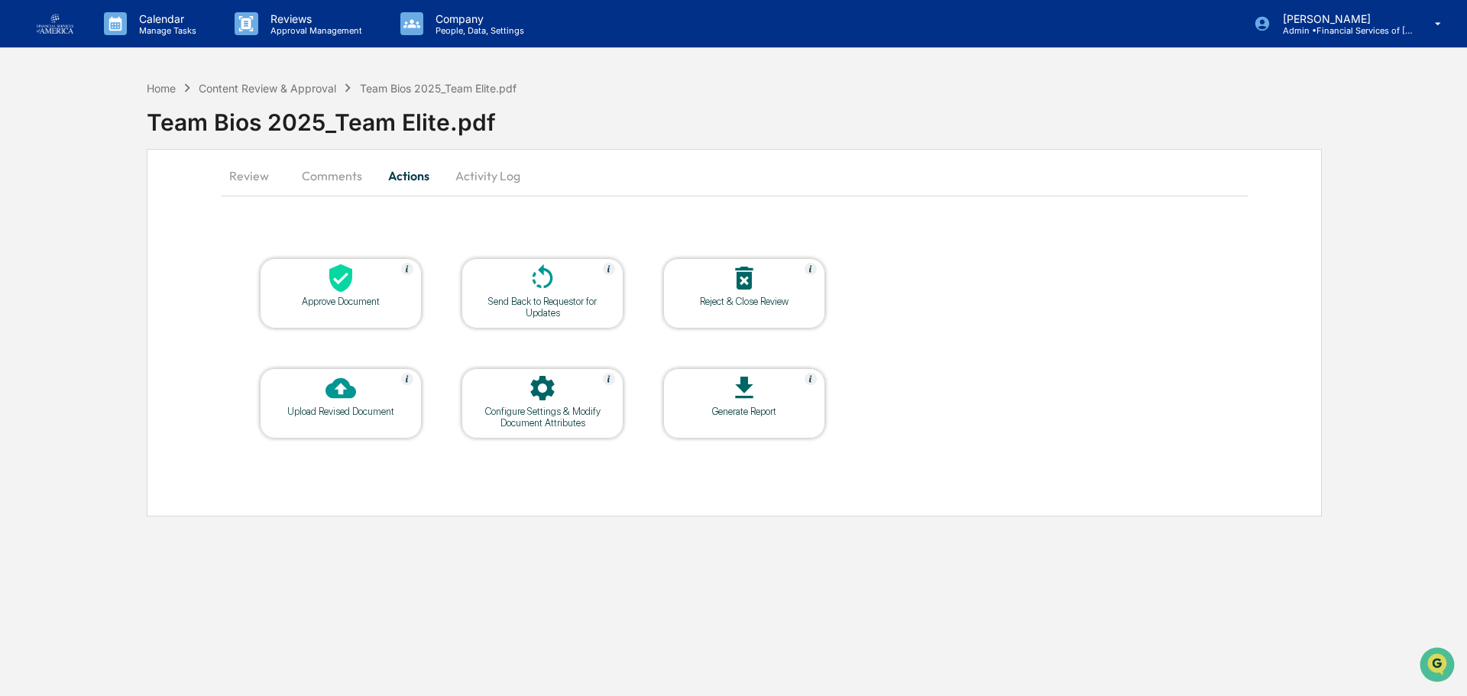
click at [549, 322] on div "Send Back to Requestor for Updates" at bounding box center [543, 293] width 162 height 70
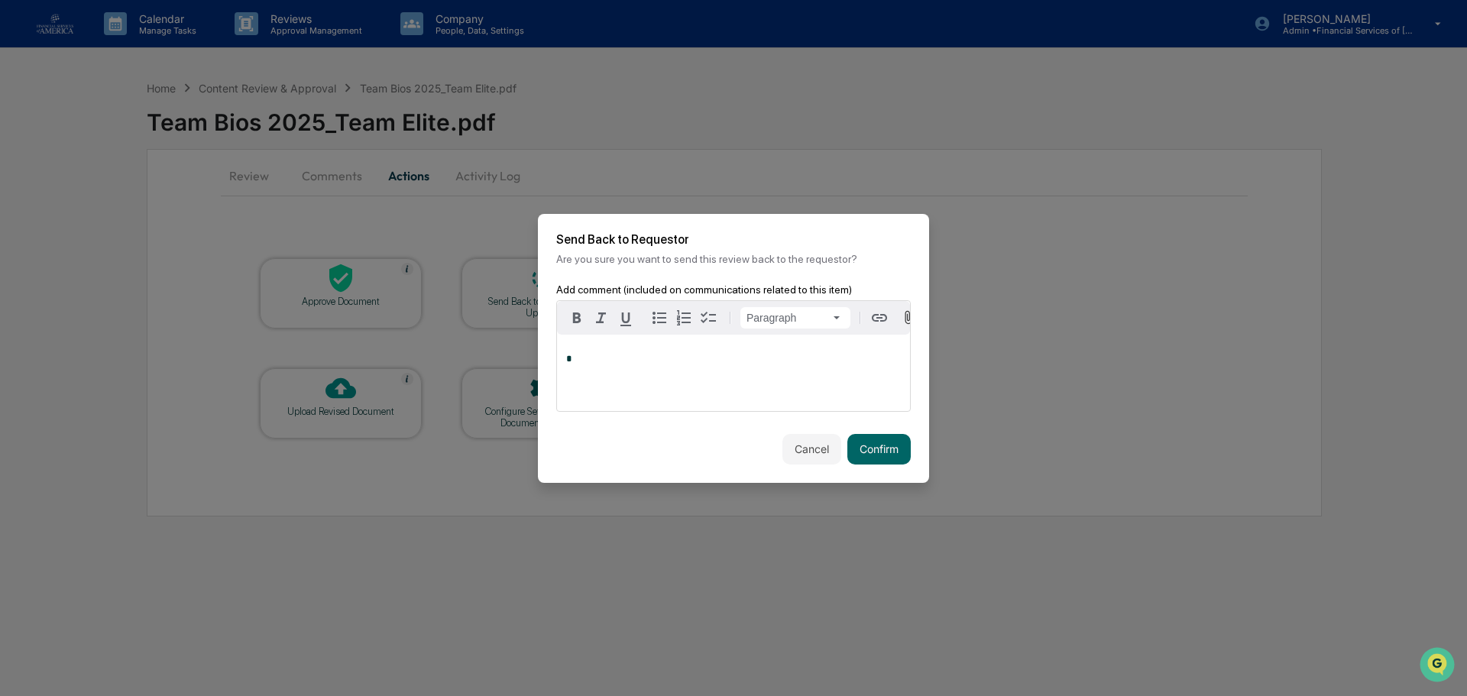
click at [604, 372] on div "*" at bounding box center [733, 373] width 353 height 76
click at [888, 451] on button "Confirm" at bounding box center [878, 449] width 63 height 31
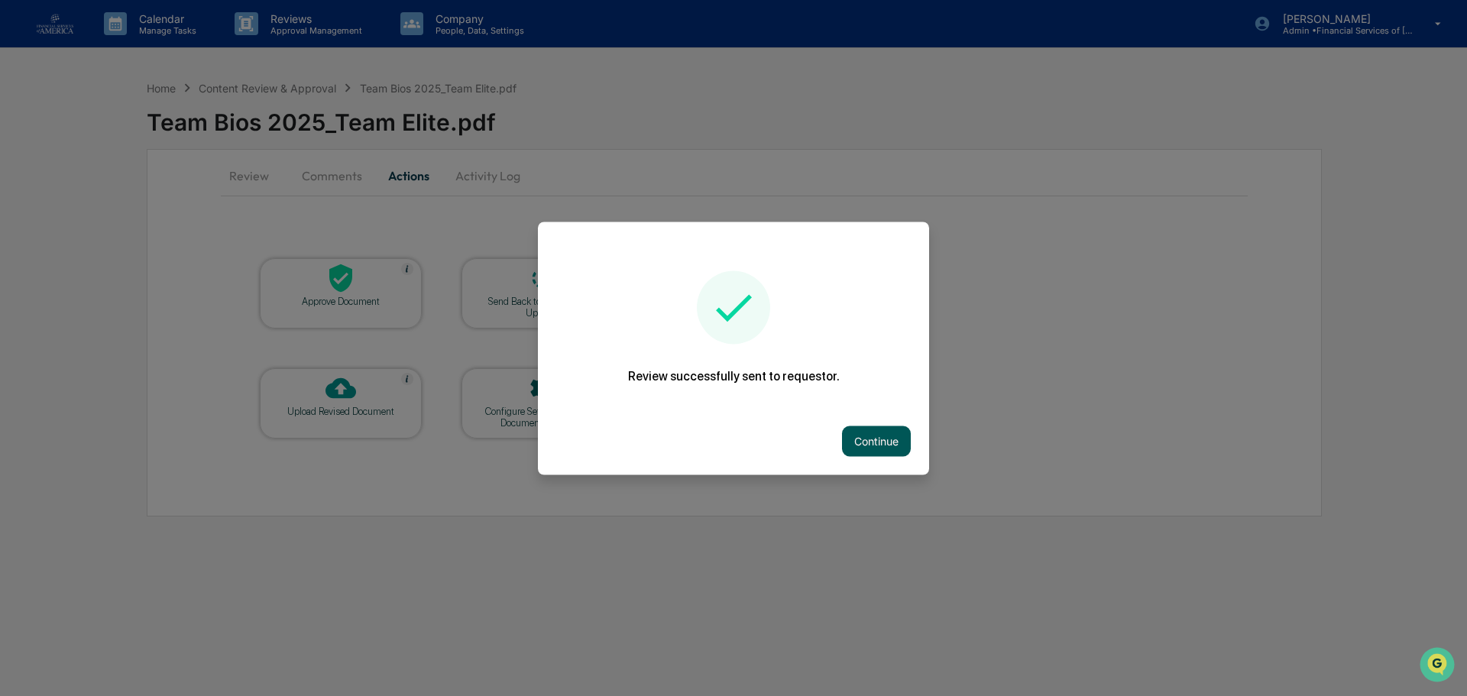
click at [870, 435] on button "Continue" at bounding box center [876, 441] width 69 height 31
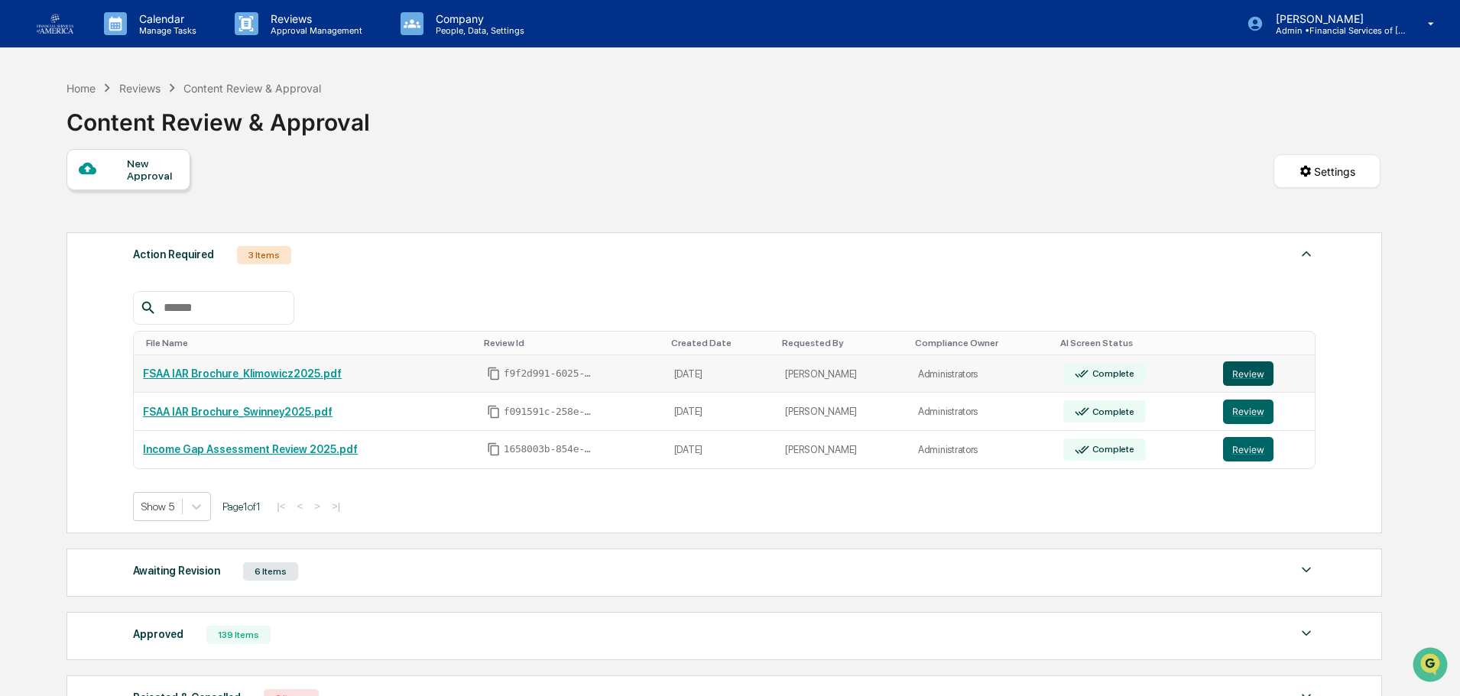
click at [1239, 368] on button "Review" at bounding box center [1248, 373] width 50 height 24
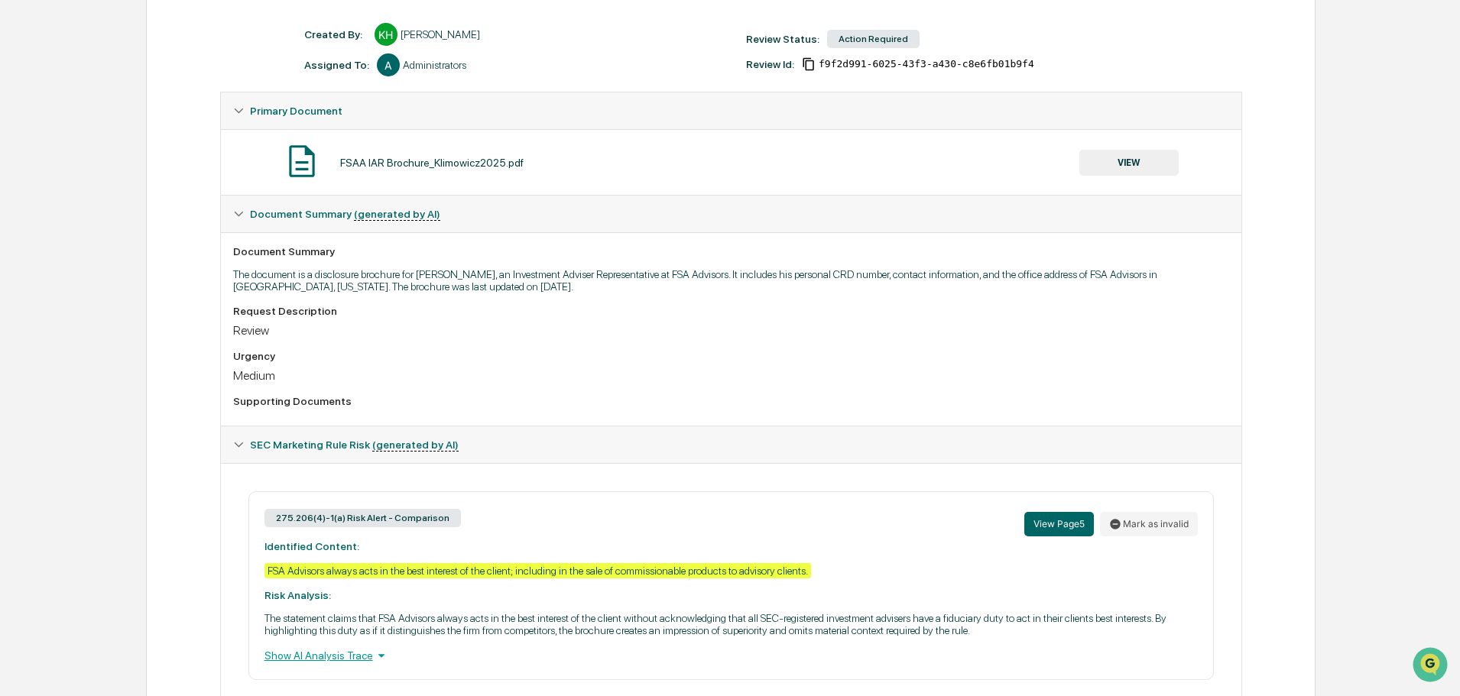
scroll to position [171, 0]
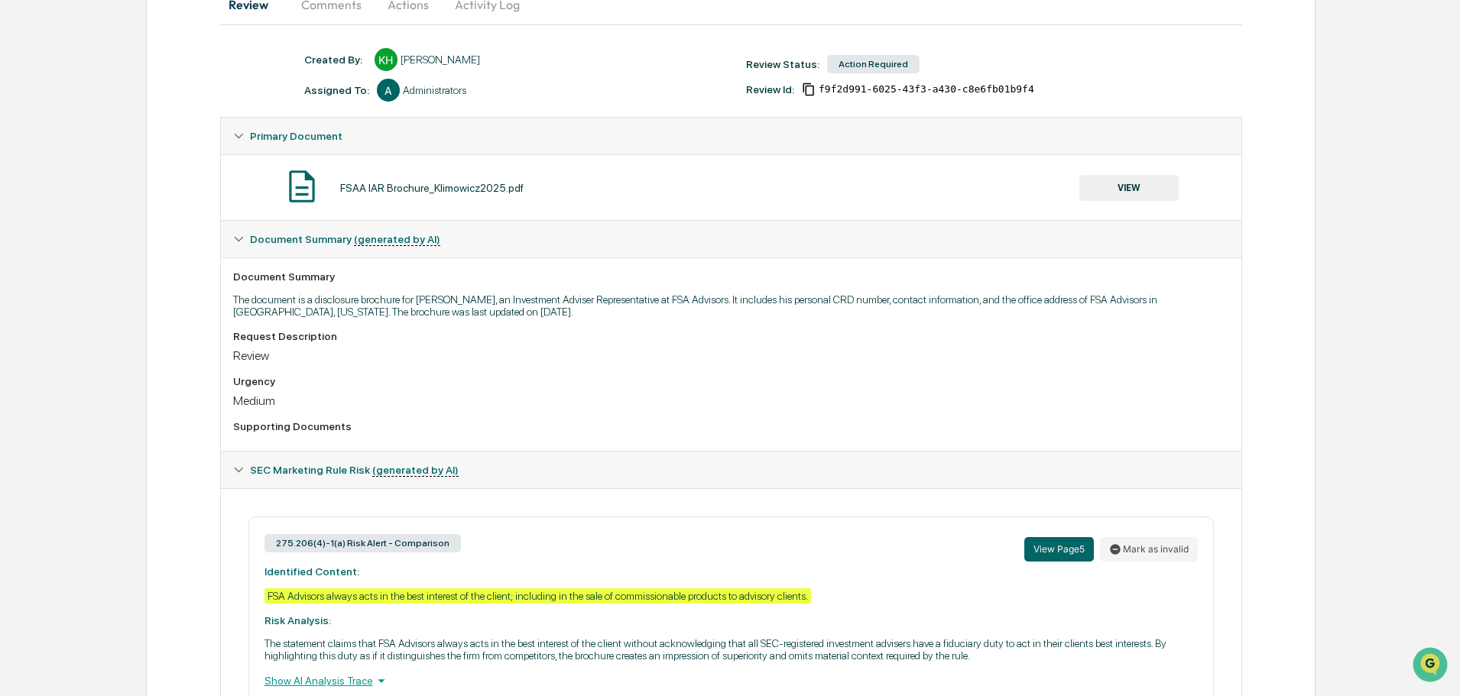
click at [1124, 183] on button "VIEW" at bounding box center [1128, 188] width 99 height 26
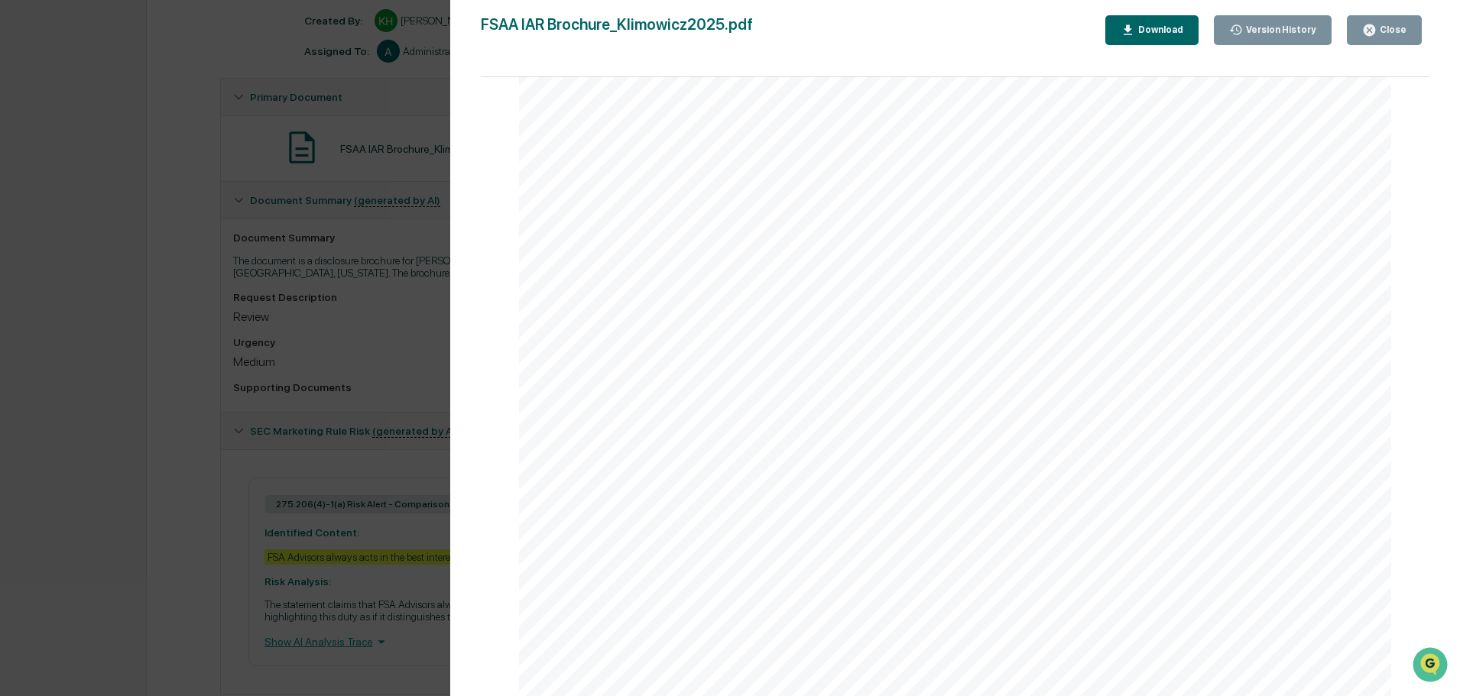
scroll to position [248, 0]
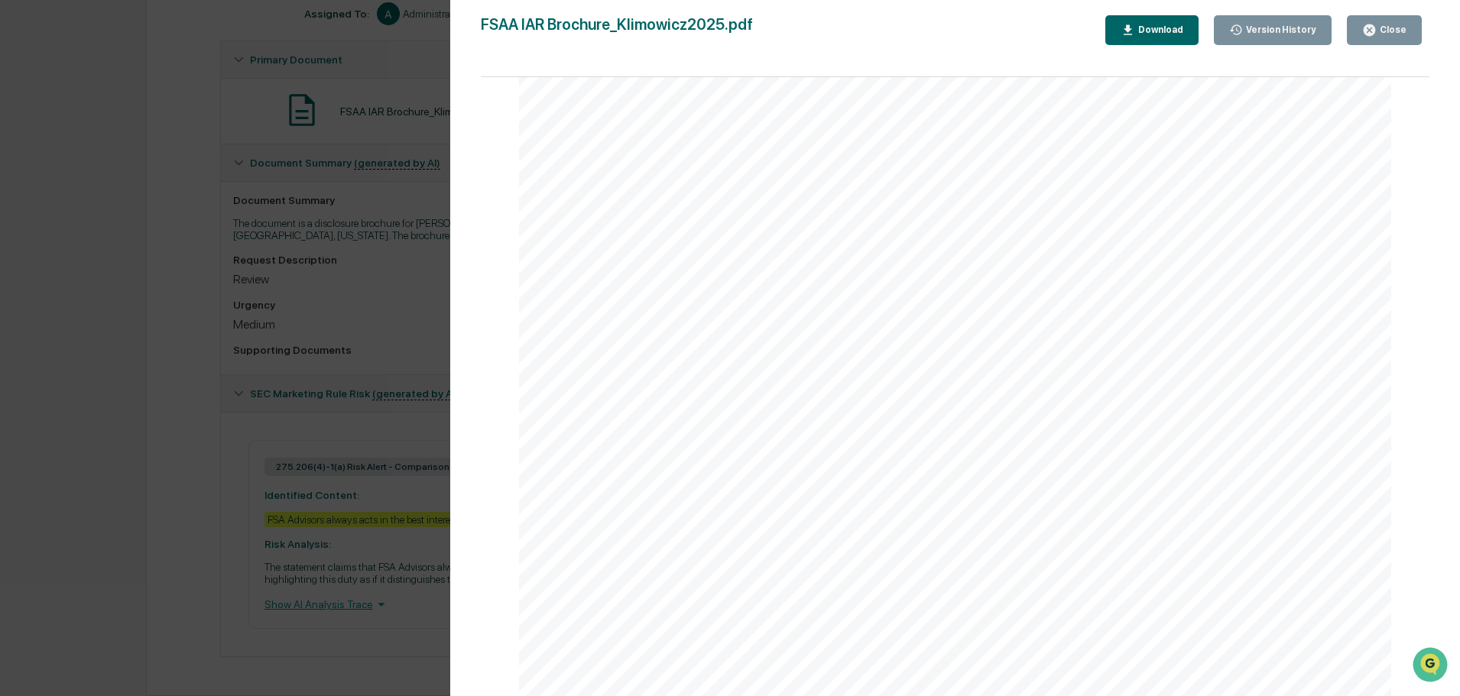
click at [1359, 37] on button "Close" at bounding box center [1383, 30] width 75 height 30
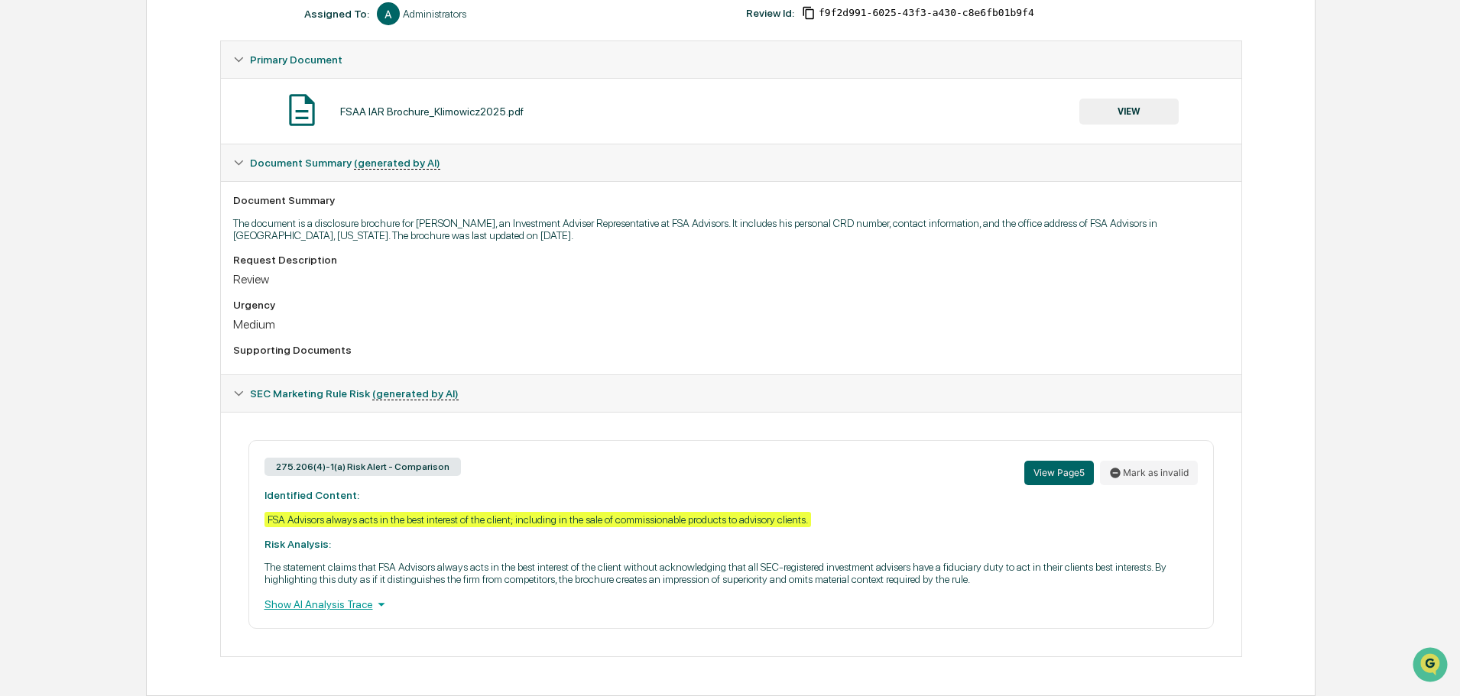
scroll to position [18, 0]
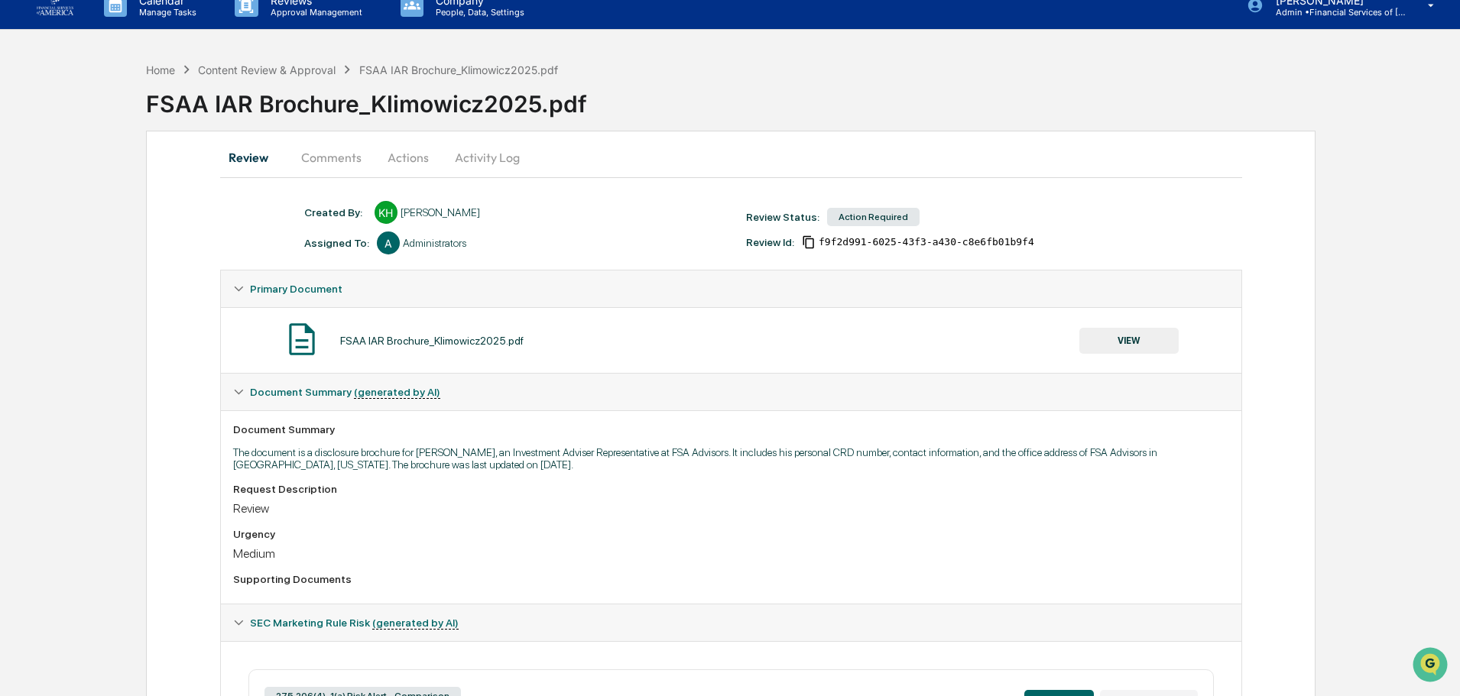
click at [329, 149] on button "Comments" at bounding box center [331, 157] width 85 height 37
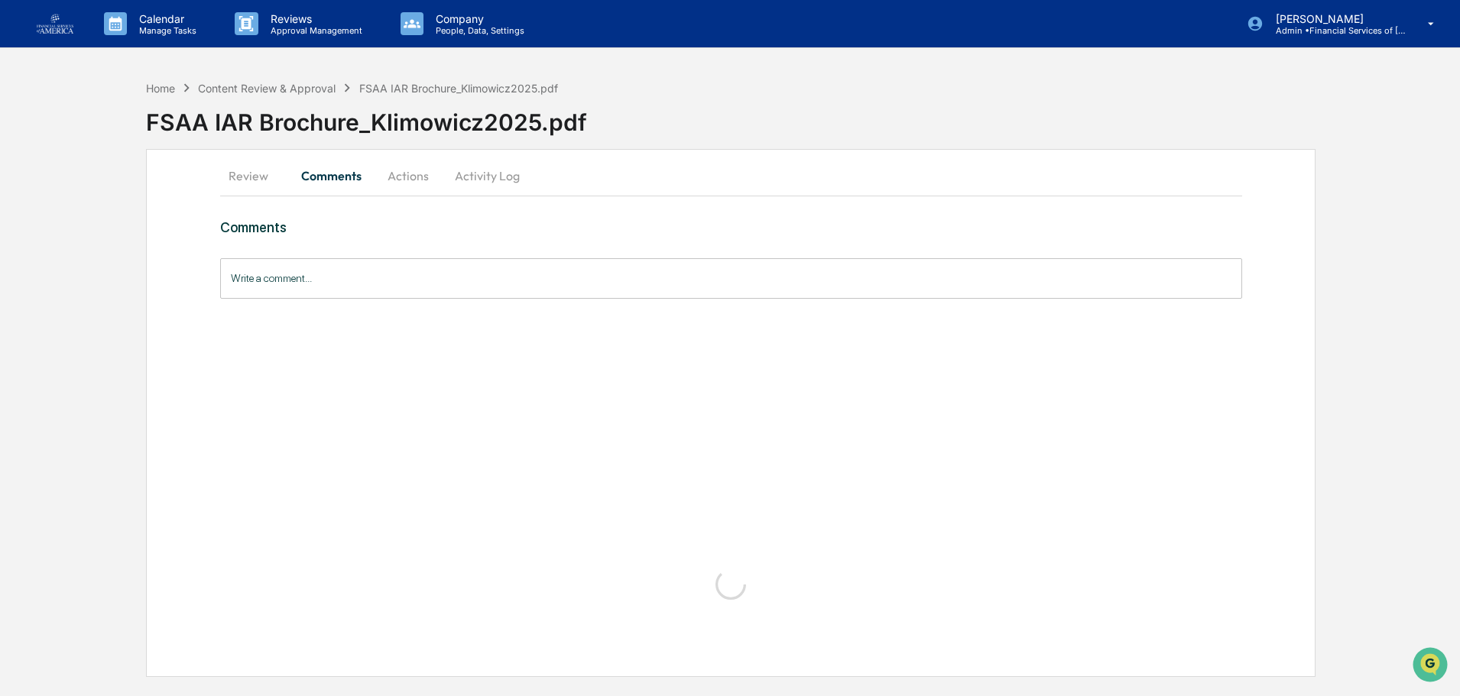
scroll to position [0, 0]
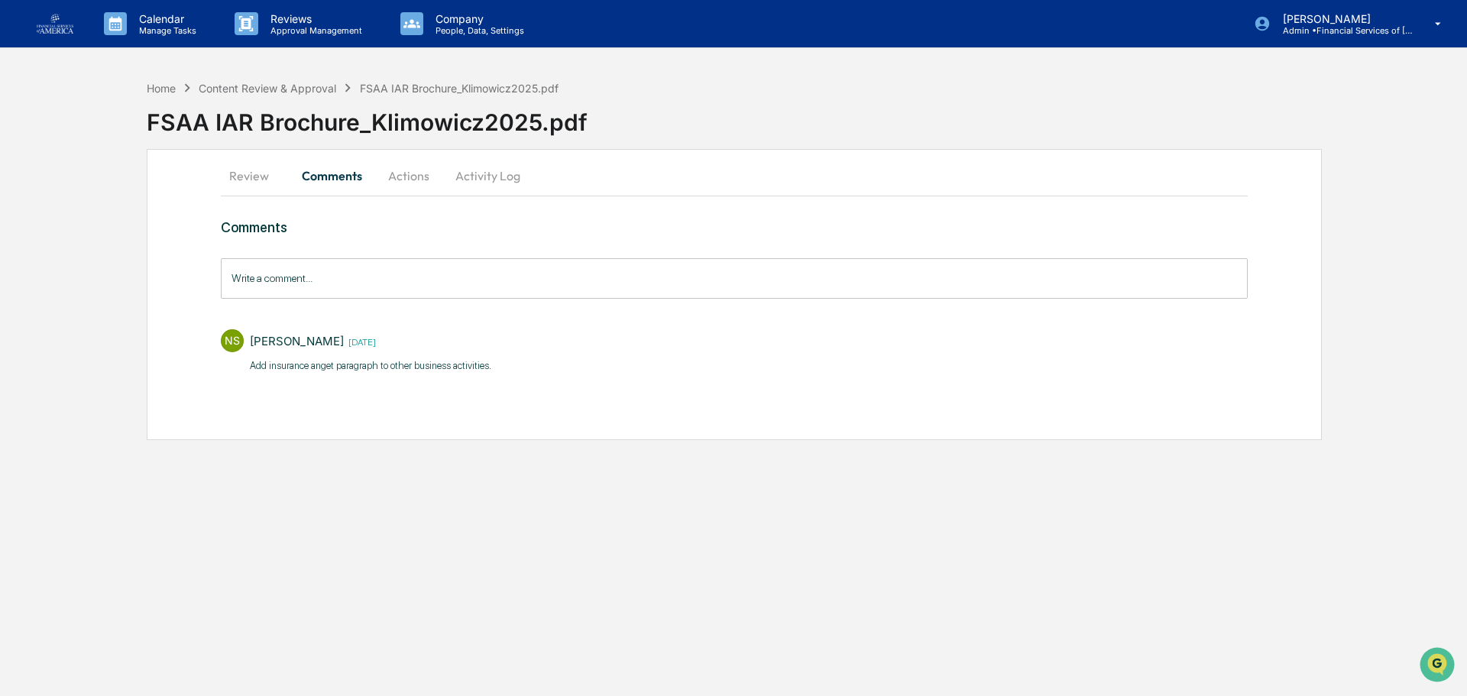
click at [263, 178] on button "Review" at bounding box center [255, 175] width 69 height 37
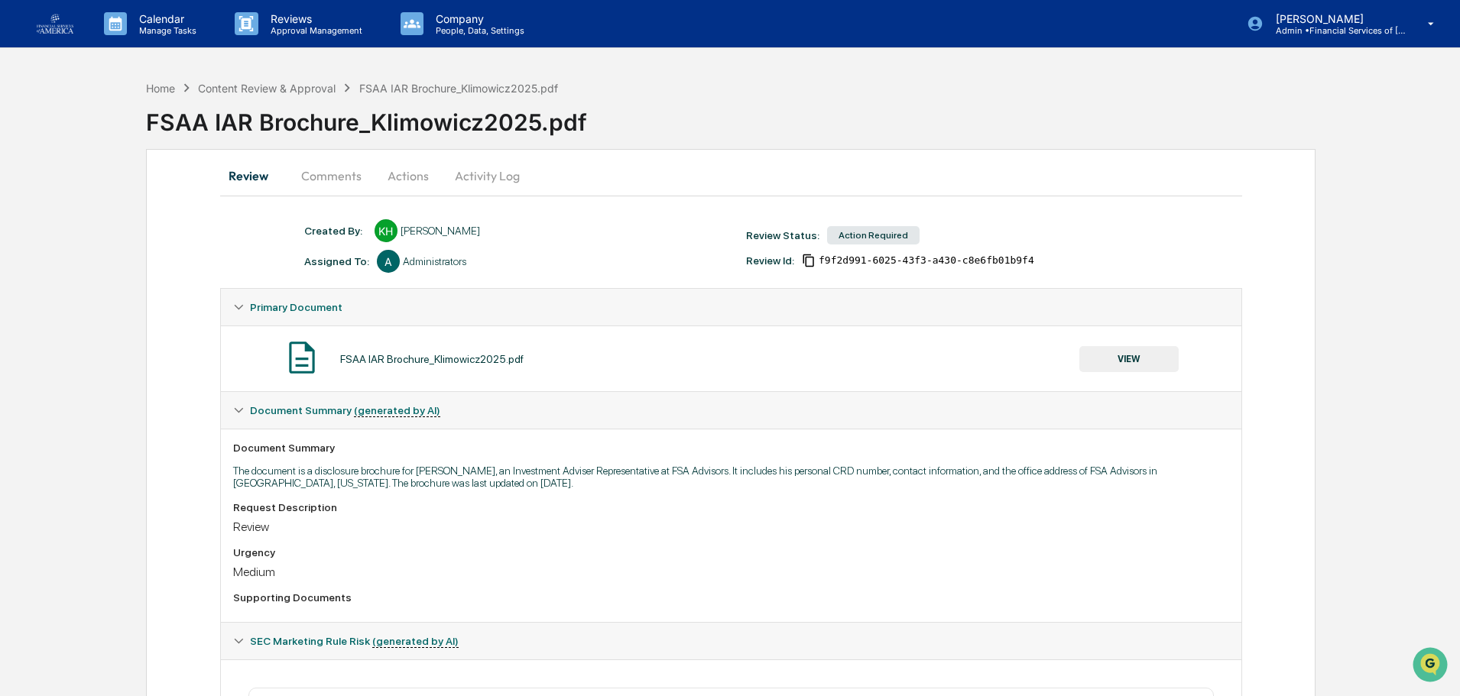
click at [1113, 360] on button "VIEW" at bounding box center [1128, 359] width 99 height 26
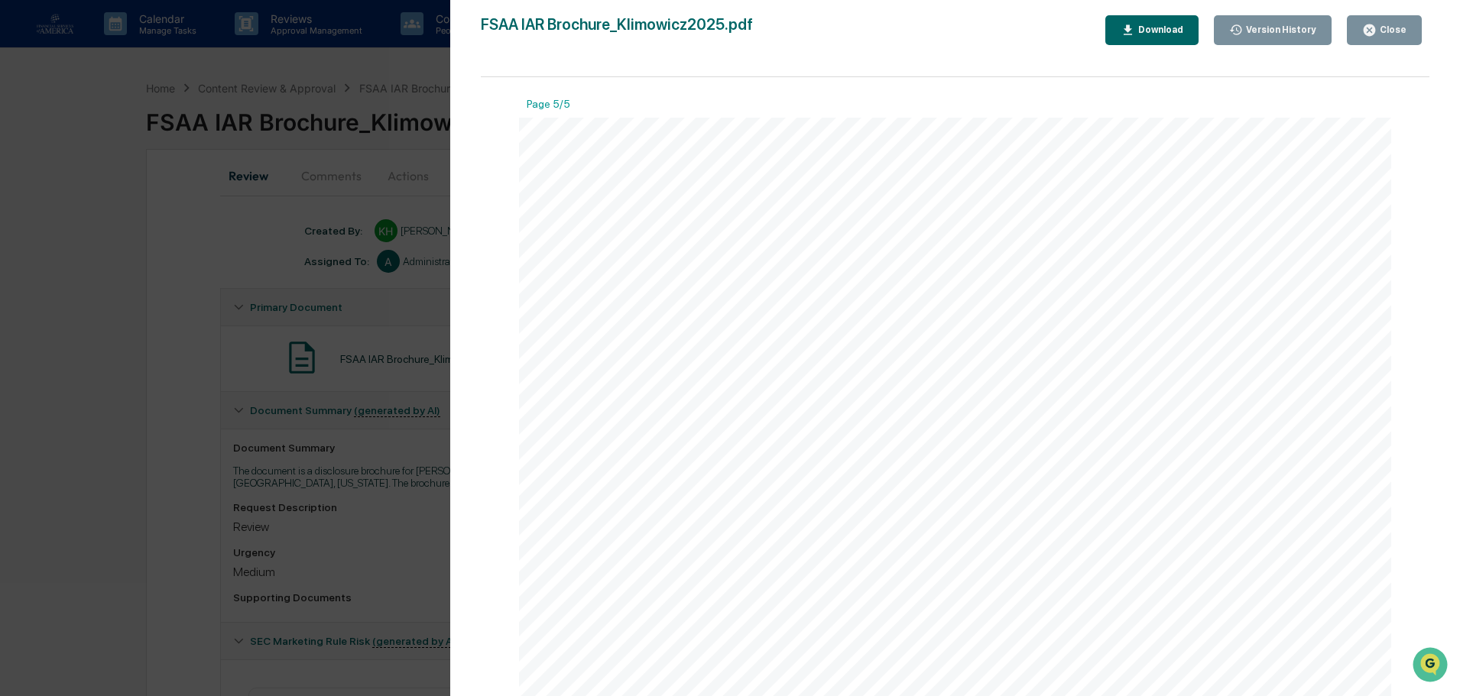
scroll to position [4738, 0]
click at [1355, 24] on button "Close" at bounding box center [1383, 30] width 75 height 30
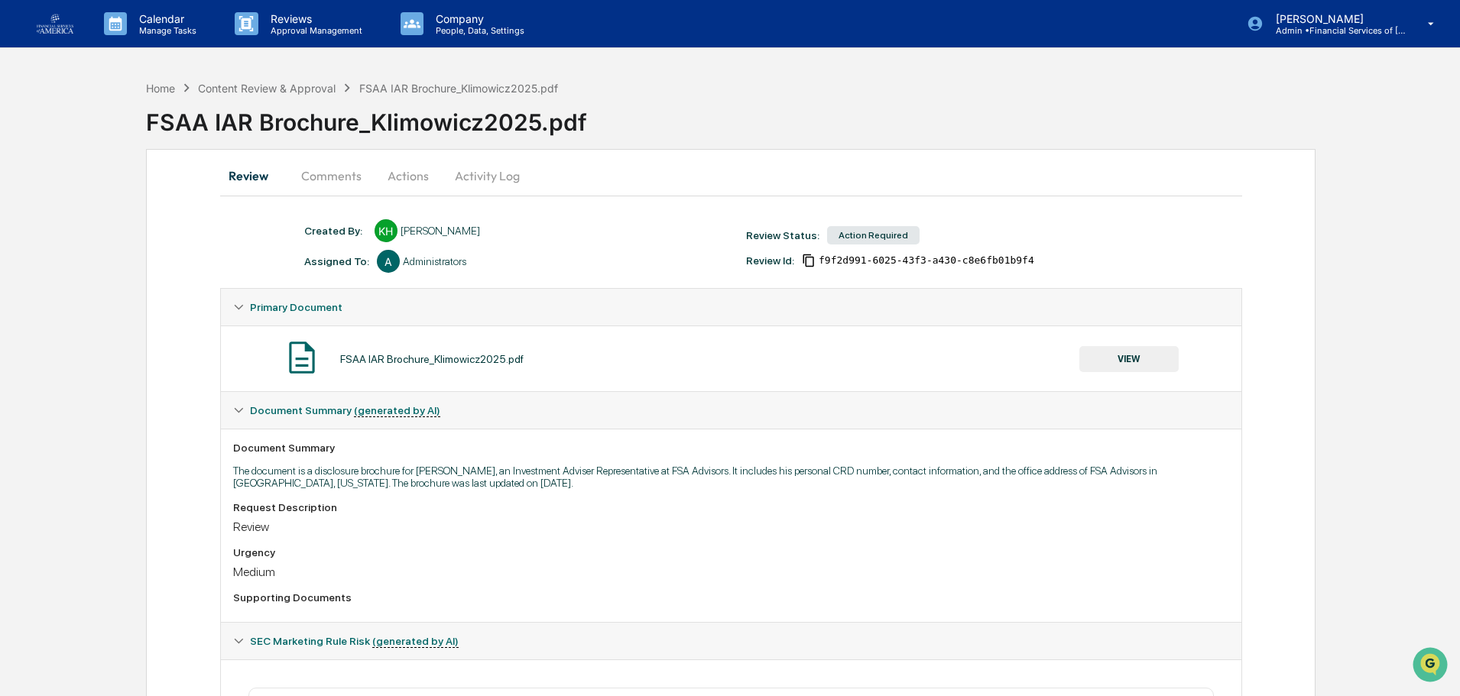
click at [389, 176] on button "Actions" at bounding box center [408, 175] width 69 height 37
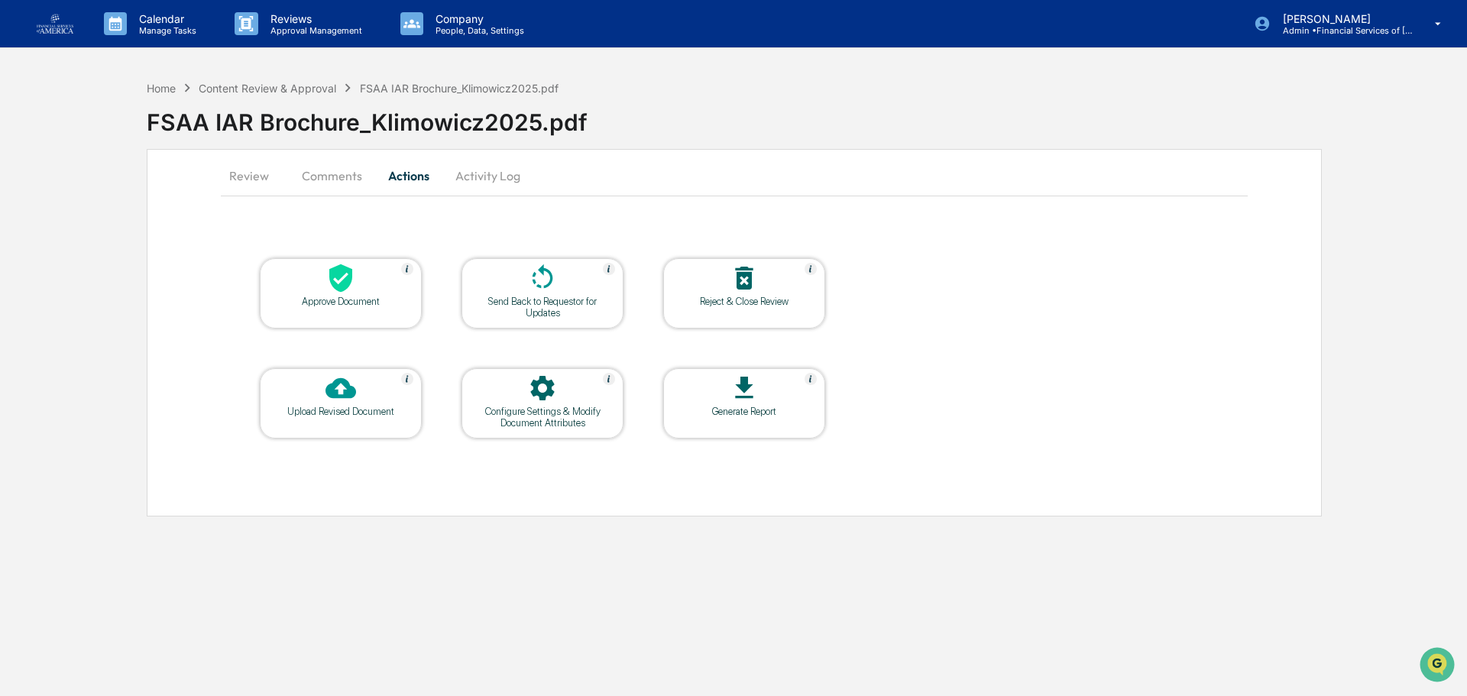
click at [377, 296] on div "Approve Document" at bounding box center [341, 301] width 138 height 11
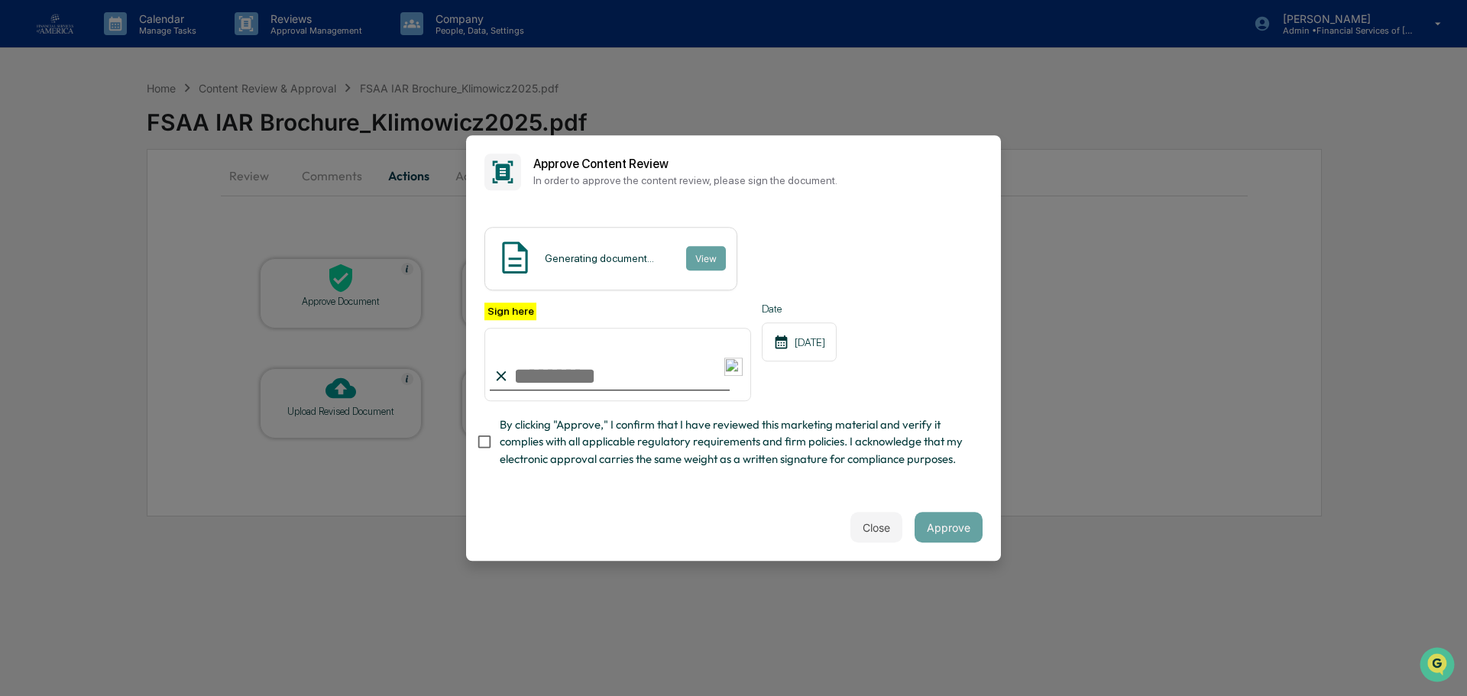
click at [617, 372] on input "Sign here" at bounding box center [617, 364] width 267 height 73
type input "**********"
click at [733, 482] on div "**********" at bounding box center [733, 352] width 535 height 286
click at [739, 452] on span "By clicking "Approve," I confirm that I have reviewed this marketing material a…" at bounding box center [735, 441] width 471 height 51
click at [878, 501] on div "Close Approve" at bounding box center [733, 527] width 535 height 67
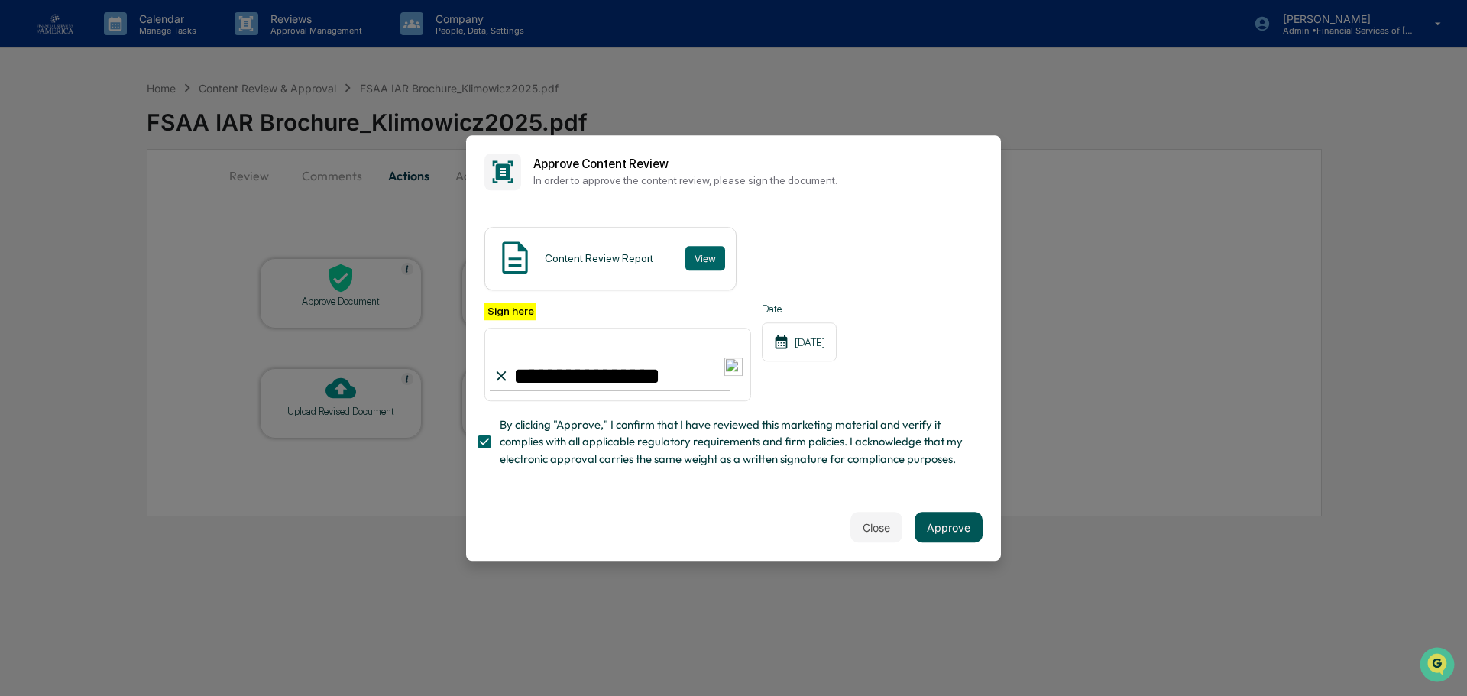
click at [943, 518] on button "Approve" at bounding box center [949, 527] width 68 height 31
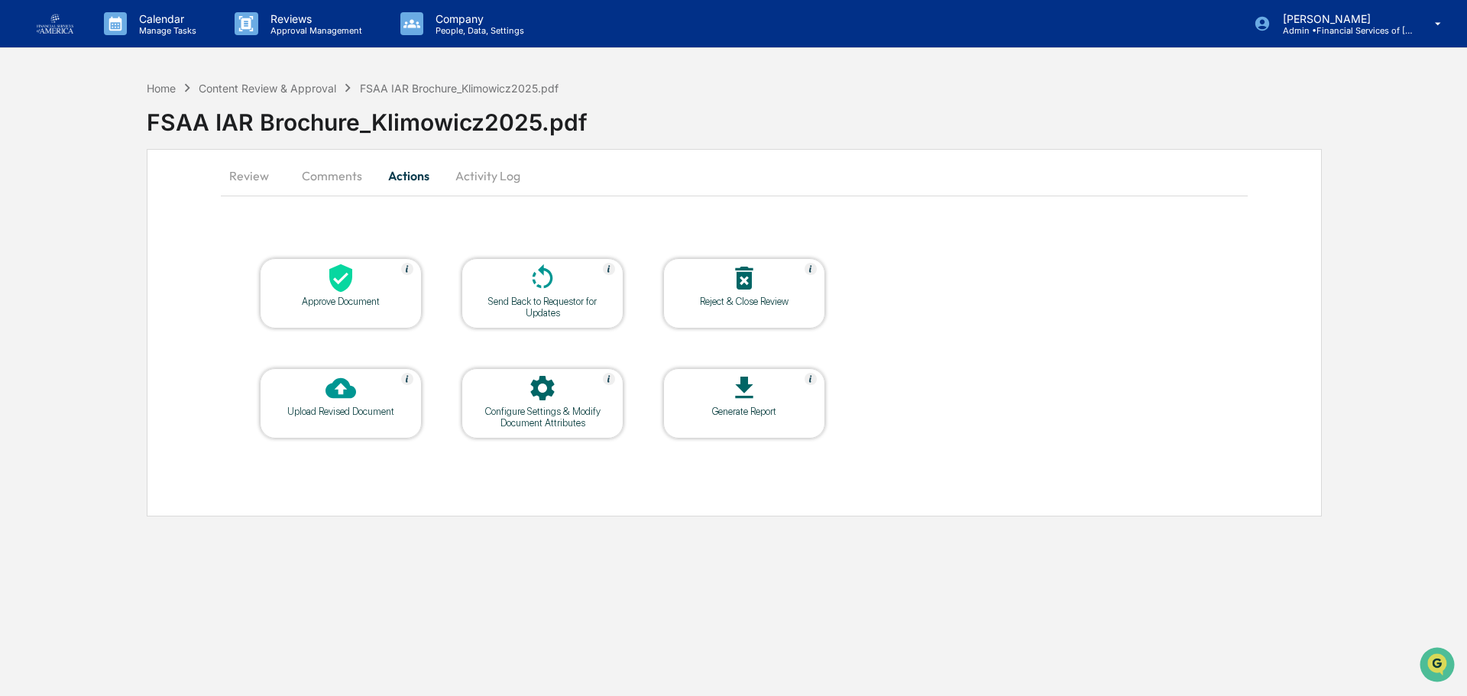
click at [335, 309] on div "Approve Document" at bounding box center [341, 293] width 162 height 70
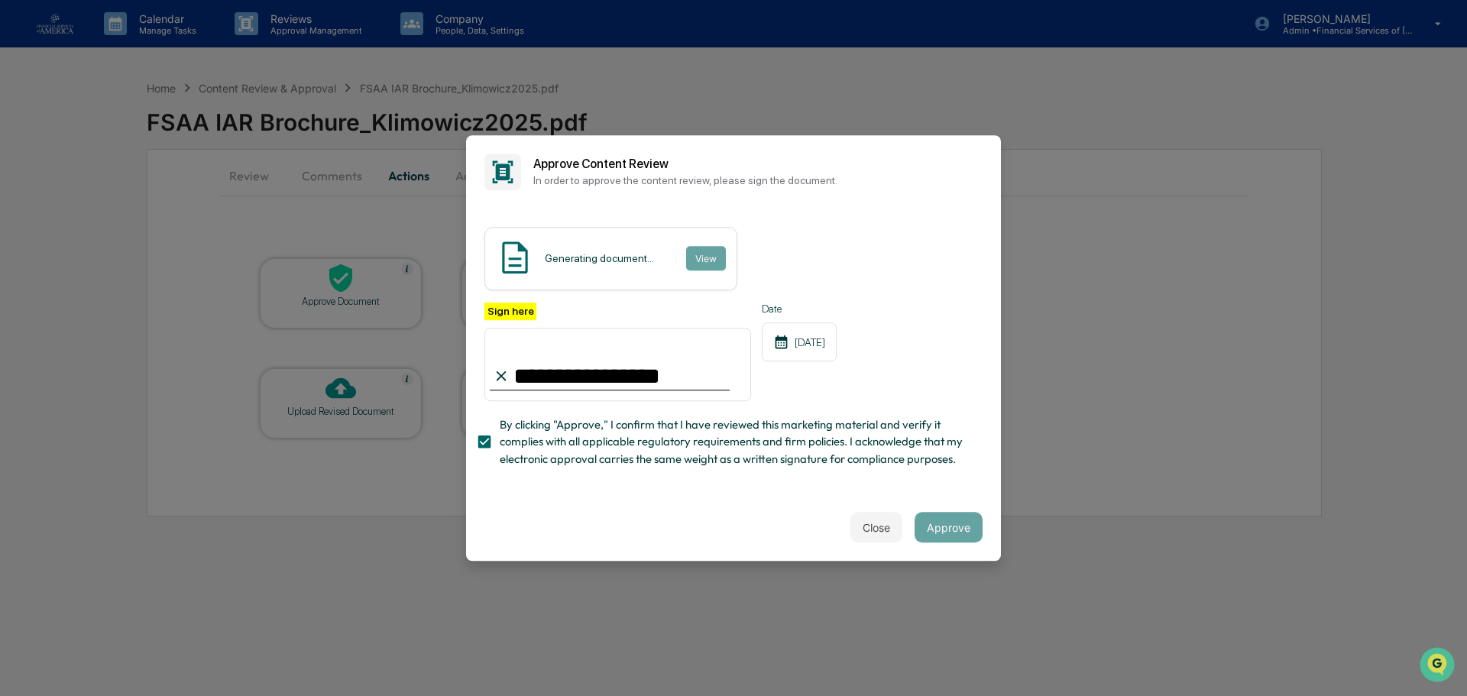
click at [701, 510] on div "Close Approve" at bounding box center [733, 527] width 535 height 67
click at [933, 514] on div "Close Approve" at bounding box center [733, 527] width 535 height 67
click at [947, 526] on button "Approve" at bounding box center [949, 527] width 68 height 31
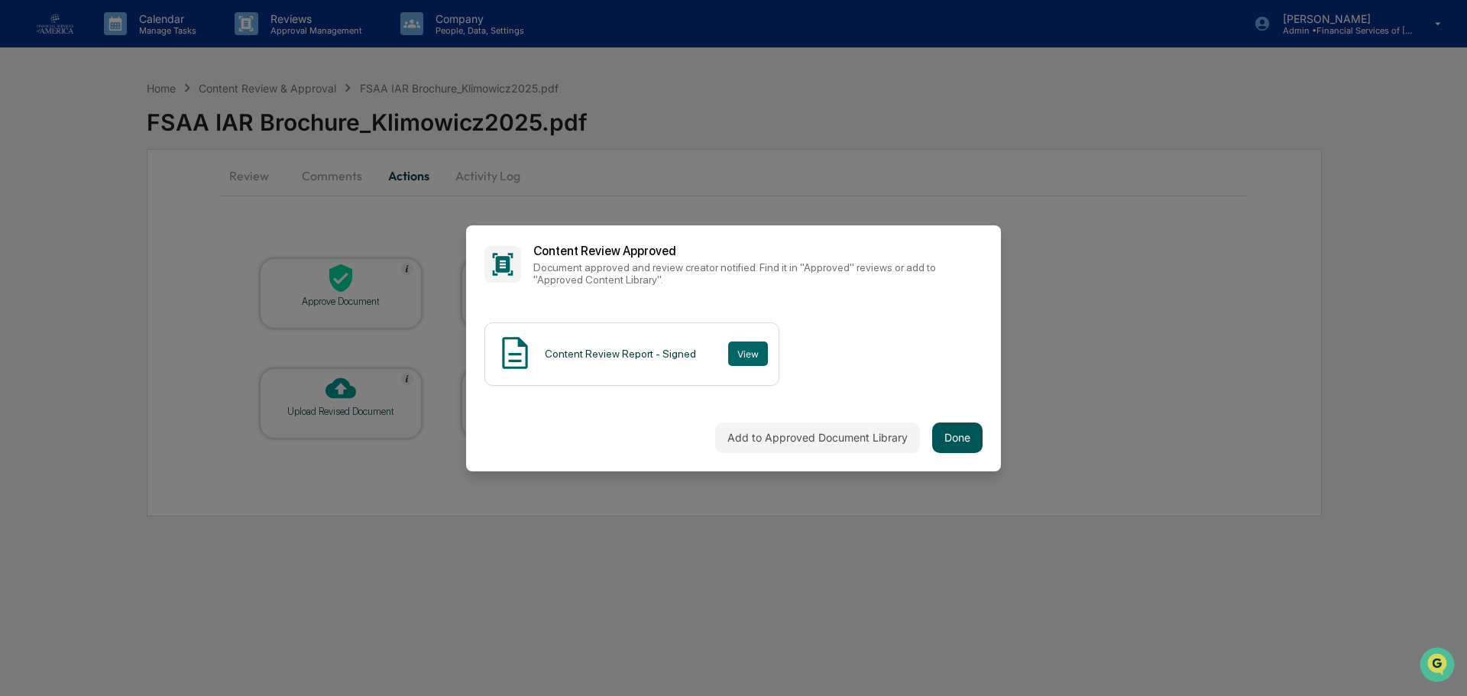
click at [965, 449] on button "Done" at bounding box center [957, 438] width 50 height 31
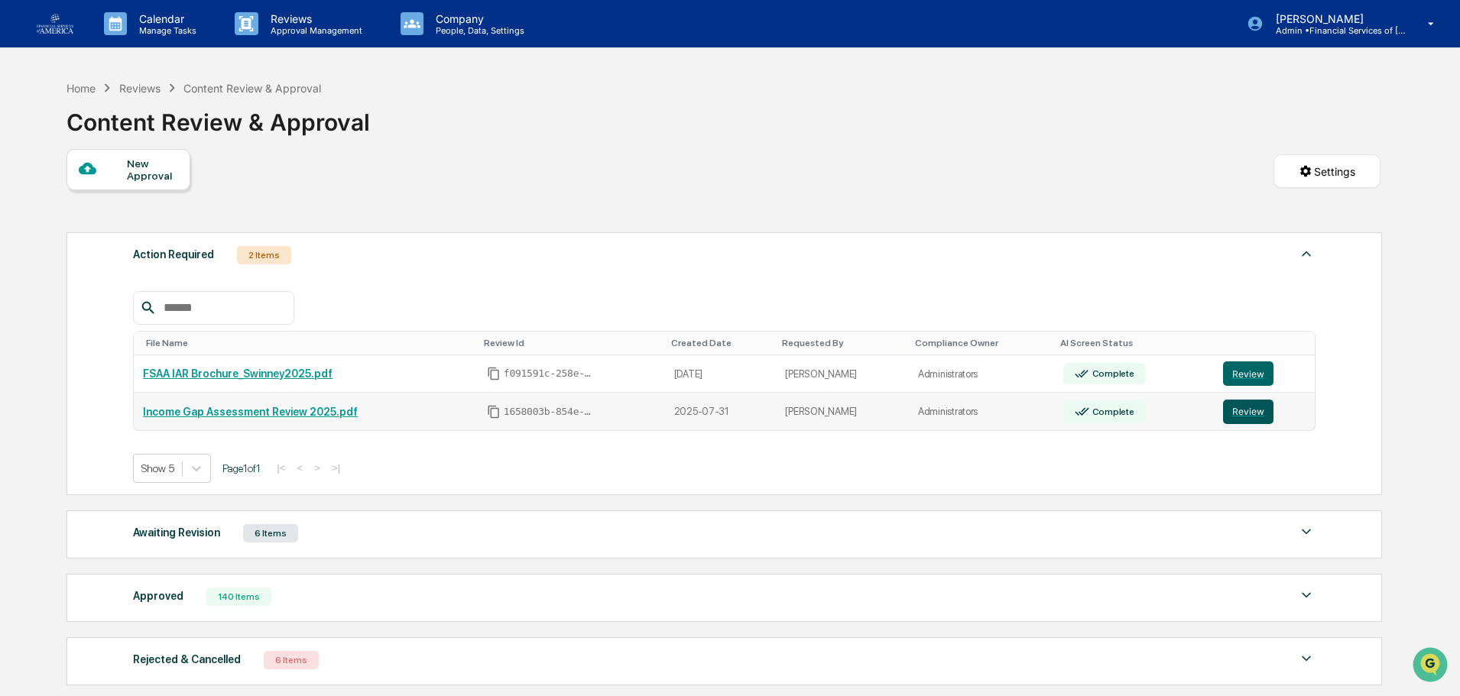
click at [1249, 411] on button "Review" at bounding box center [1248, 412] width 50 height 24
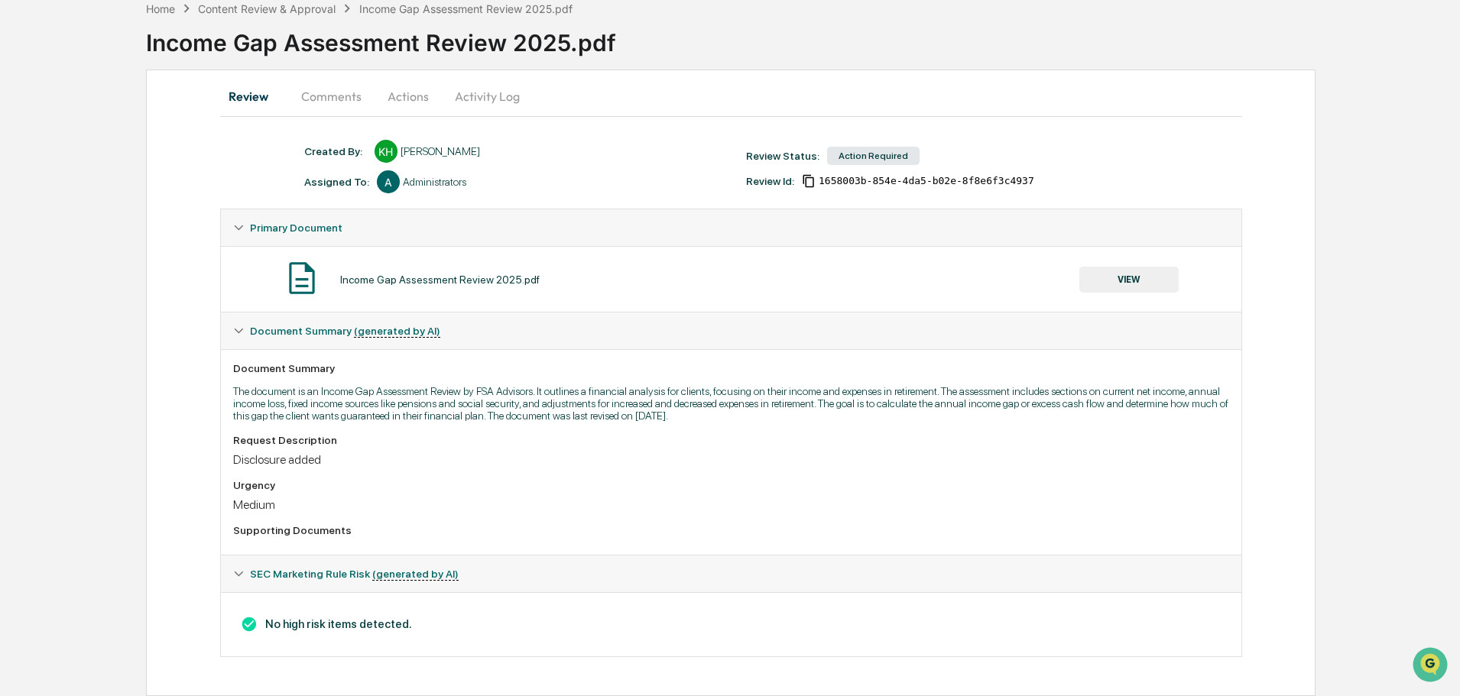
click at [1137, 284] on button "VIEW" at bounding box center [1128, 280] width 99 height 26
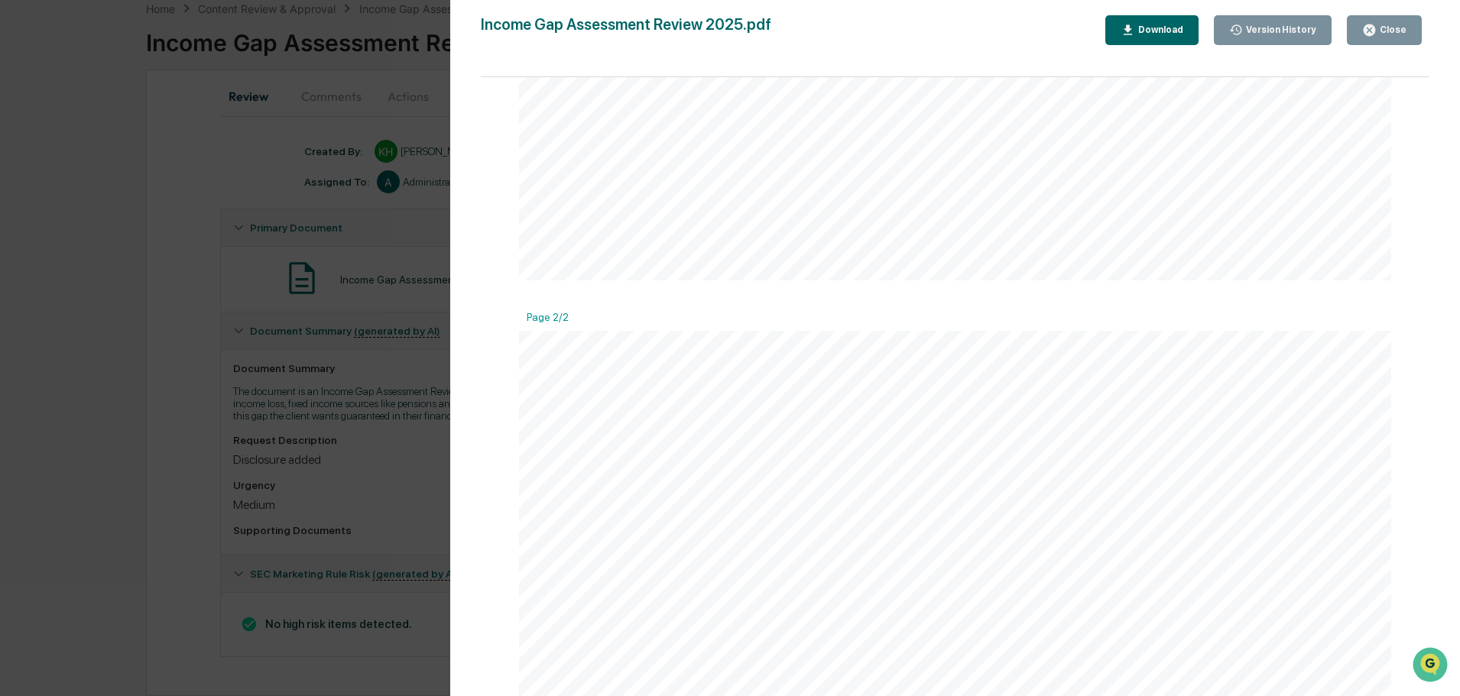
scroll to position [960, 0]
click at [1381, 31] on div "Close" at bounding box center [1391, 29] width 30 height 11
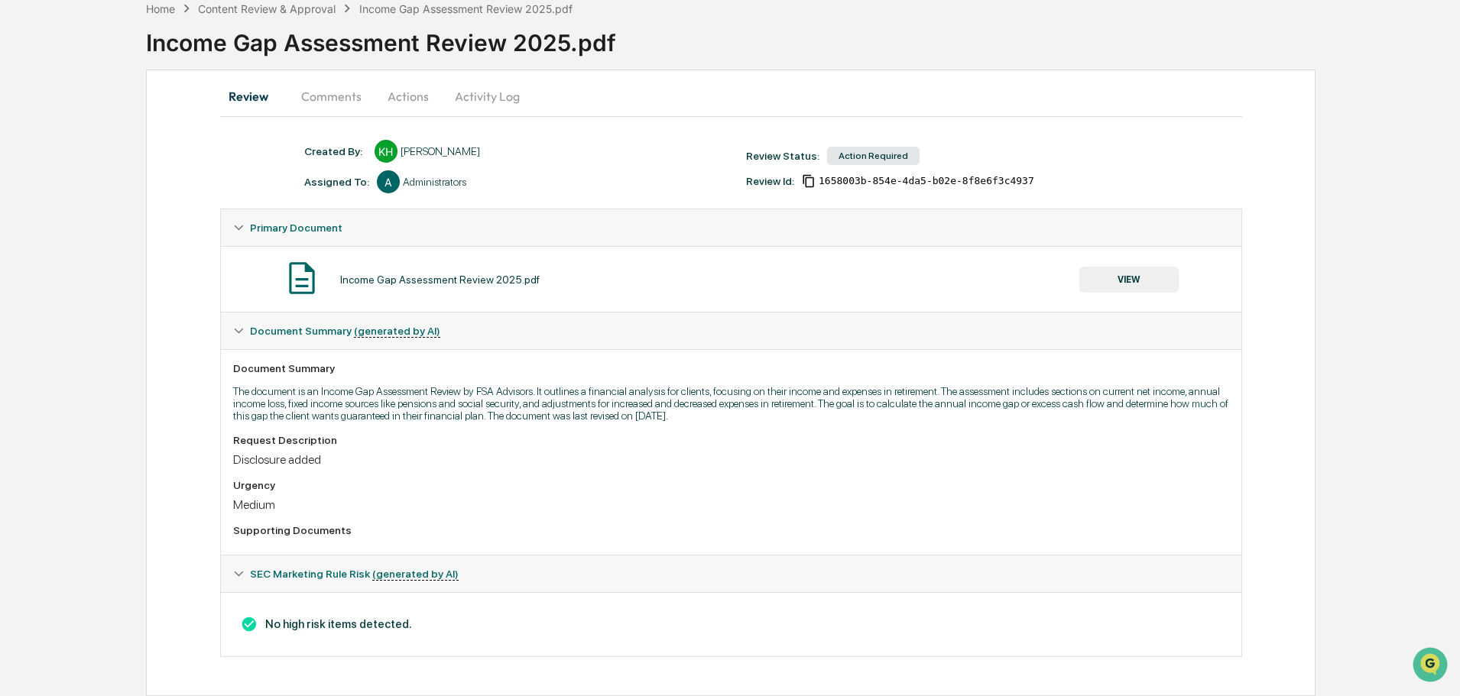
click at [387, 100] on button "Actions" at bounding box center [408, 96] width 69 height 37
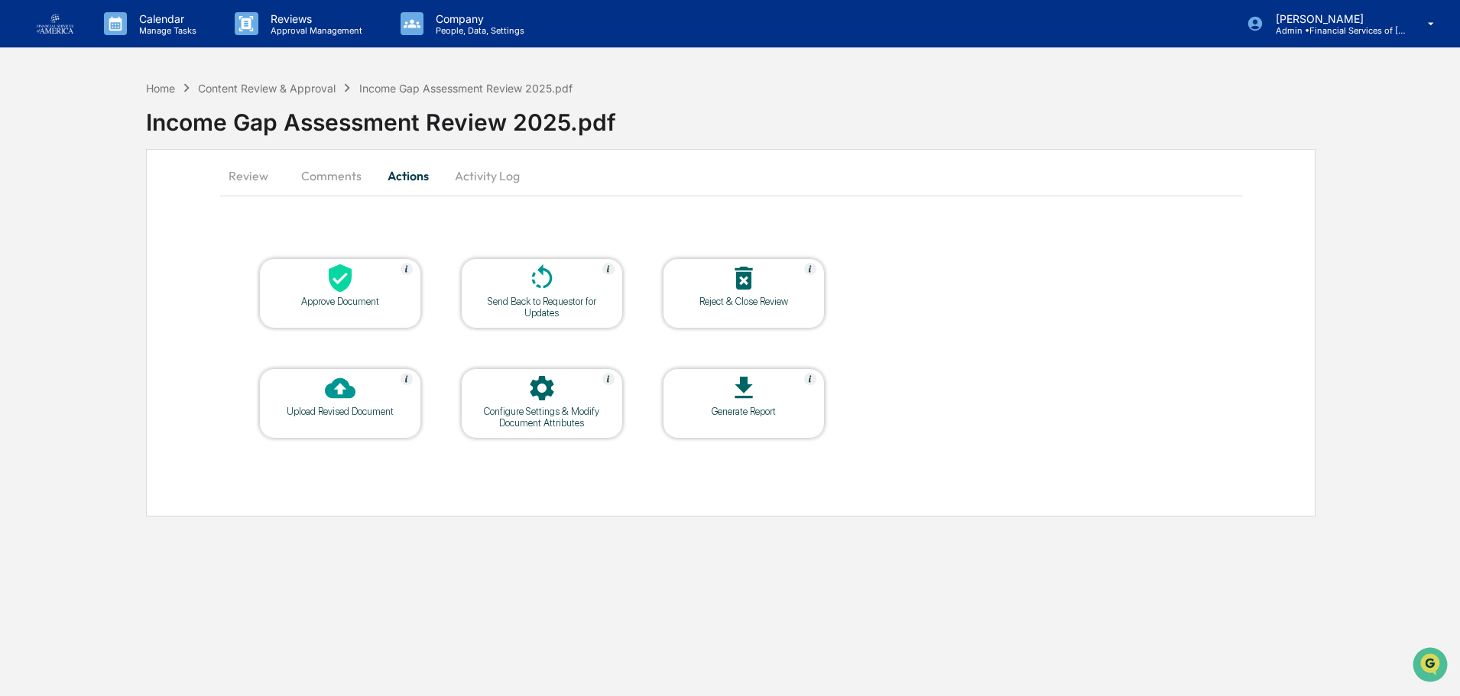
scroll to position [0, 0]
click at [351, 272] on icon at bounding box center [340, 278] width 23 height 28
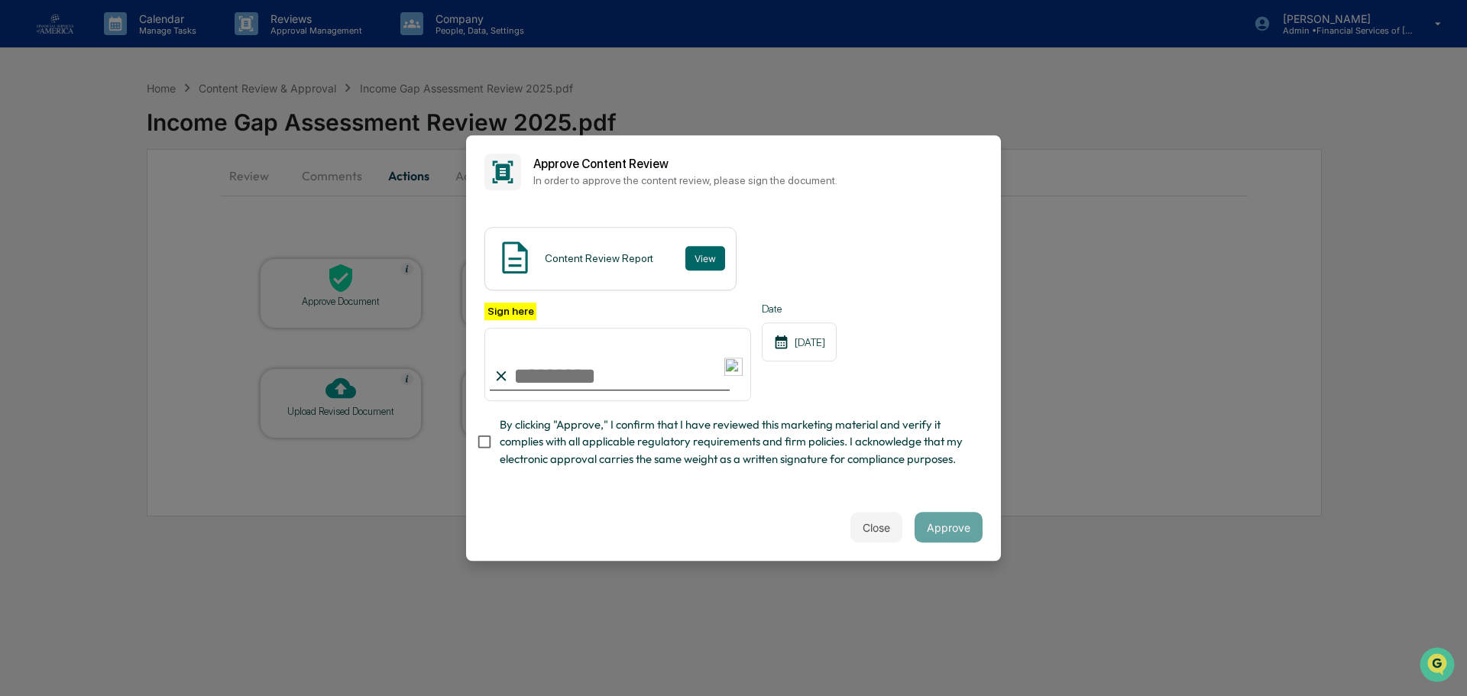
click at [562, 396] on input "Sign here" at bounding box center [617, 364] width 267 height 73
type input "**********"
click at [546, 459] on span "By clicking "Approve," I confirm that I have reviewed this marketing material a…" at bounding box center [735, 441] width 471 height 51
click at [941, 520] on button "Approve" at bounding box center [949, 527] width 68 height 31
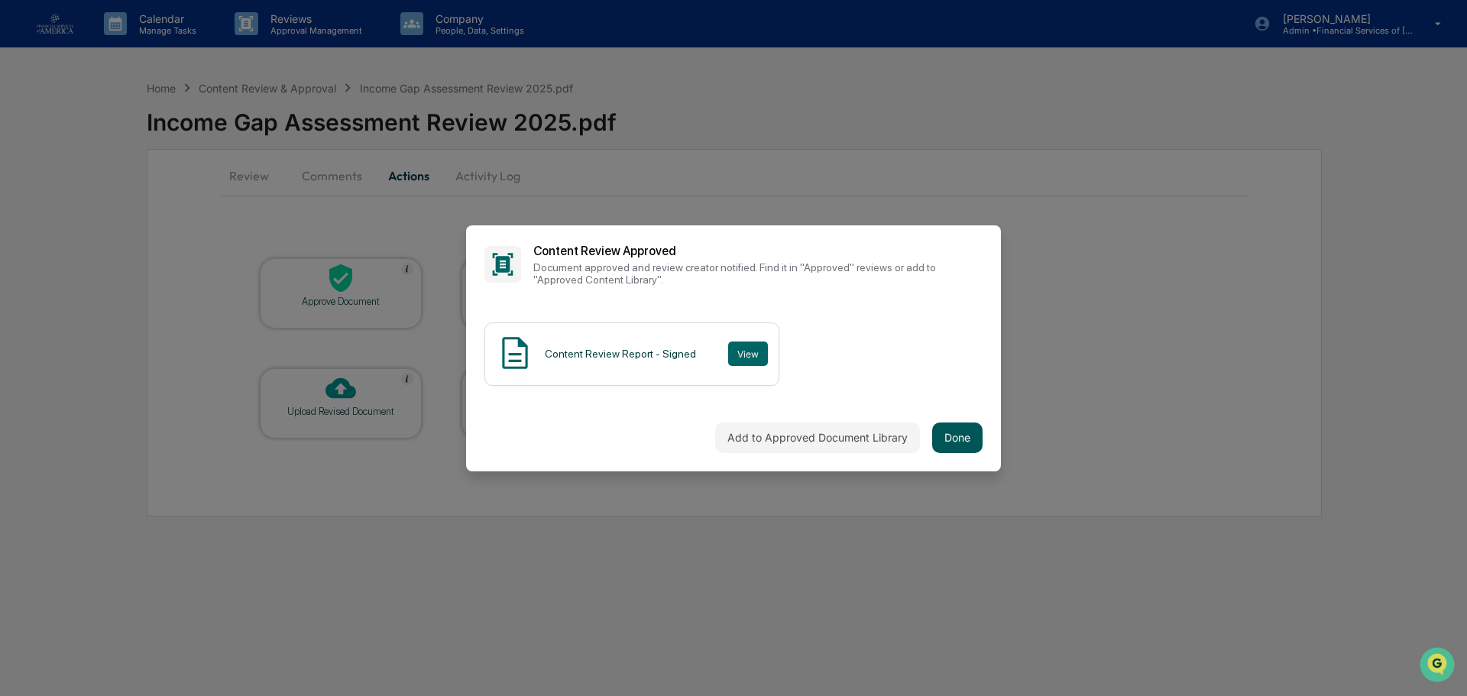
click at [978, 452] on button "Done" at bounding box center [957, 438] width 50 height 31
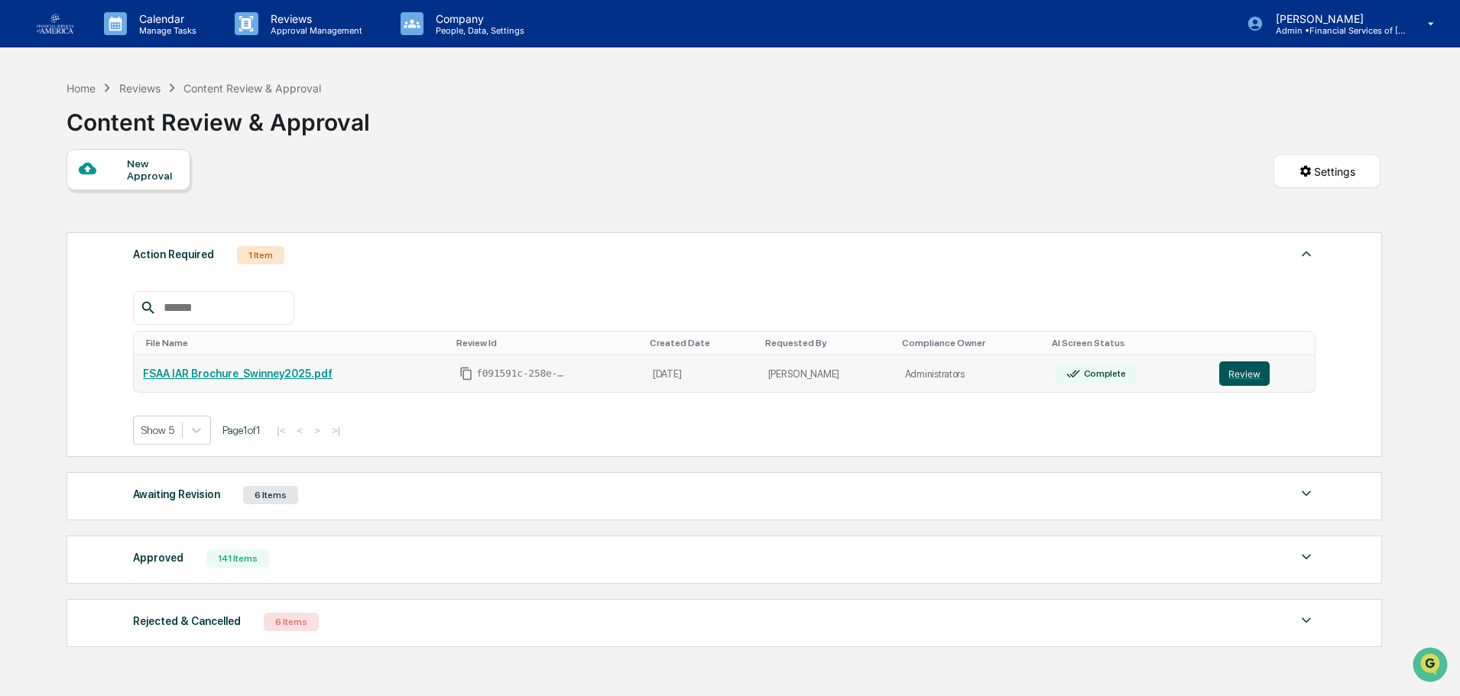
click at [1219, 375] on button "Review" at bounding box center [1244, 373] width 50 height 24
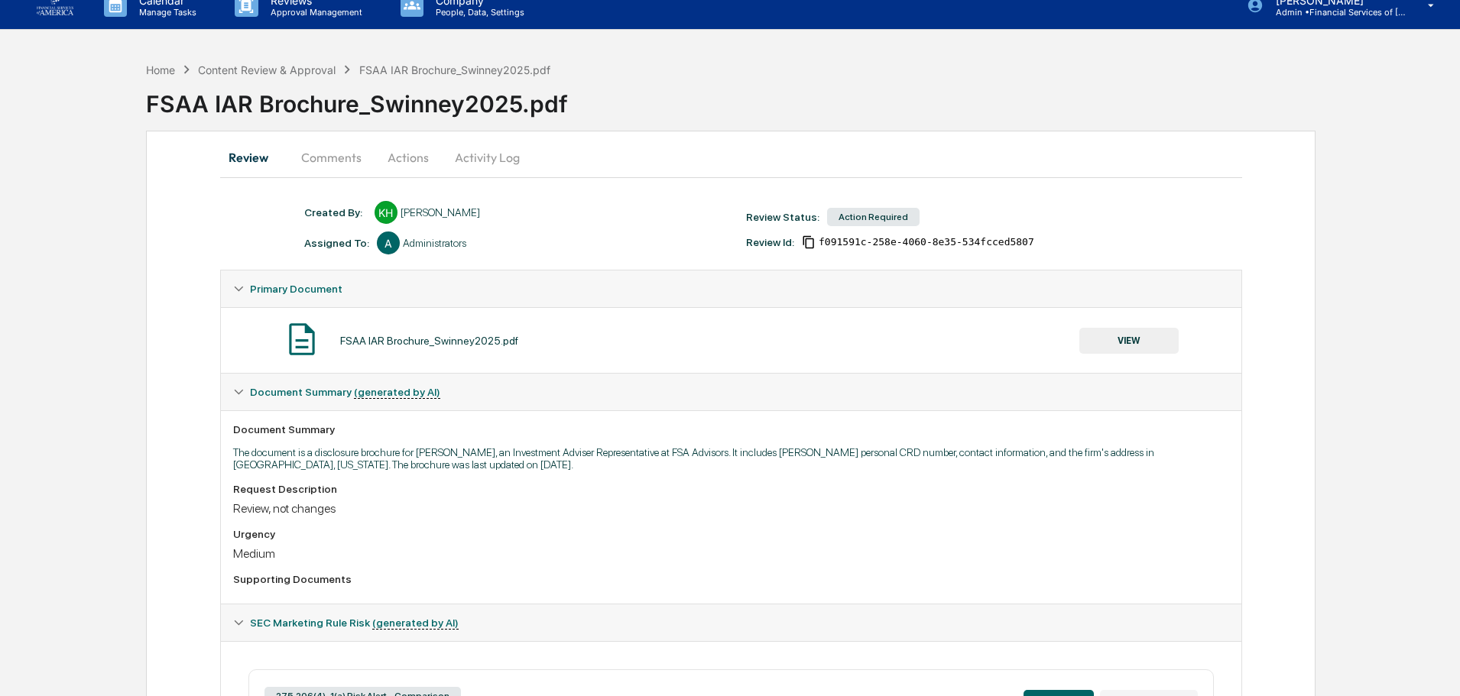
click at [1116, 355] on div "FSAA IAR Brochure_Swinney2025.pdf VIEW" at bounding box center [731, 340] width 996 height 40
click at [1118, 337] on button "VIEW" at bounding box center [1128, 341] width 99 height 26
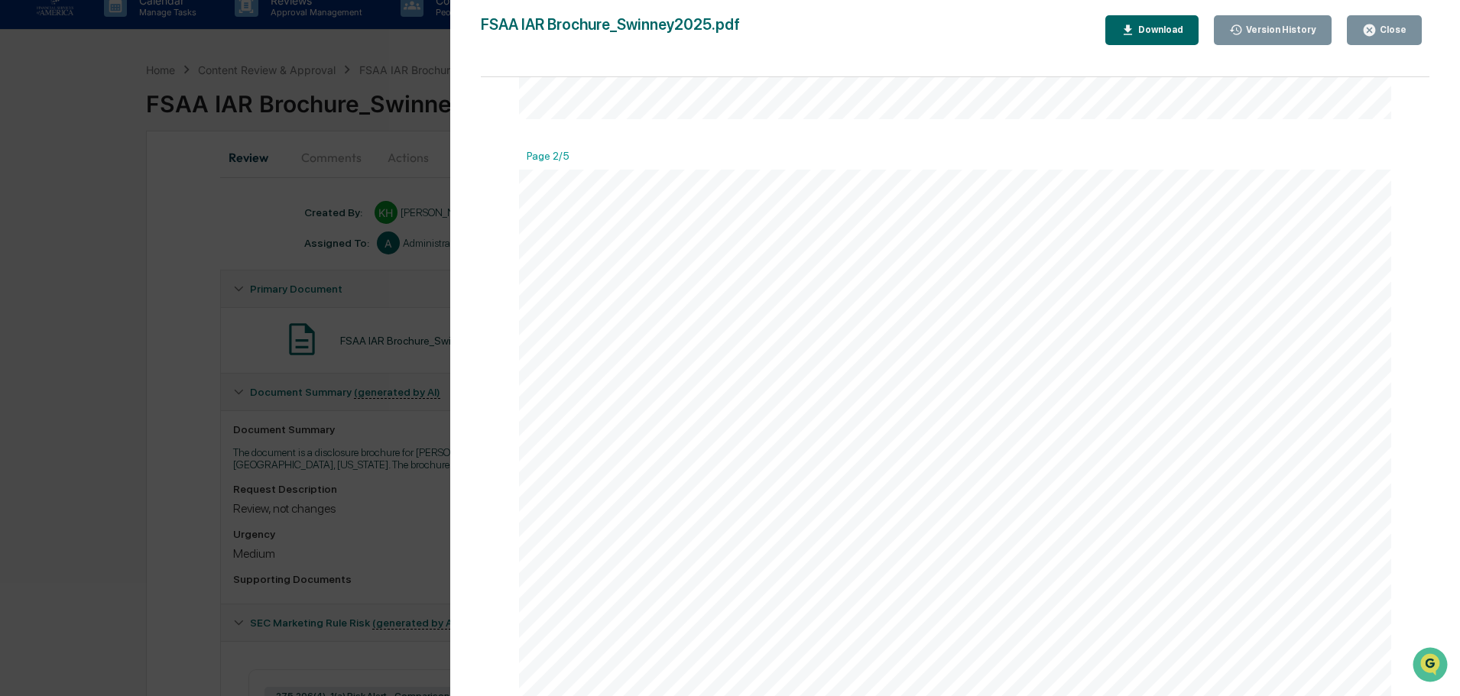
scroll to position [1299, 0]
drag, startPoint x: 1395, startPoint y: 34, endPoint x: 1259, endPoint y: 68, distance: 140.3
click at [1392, 35] on div "Close" at bounding box center [1391, 29] width 30 height 11
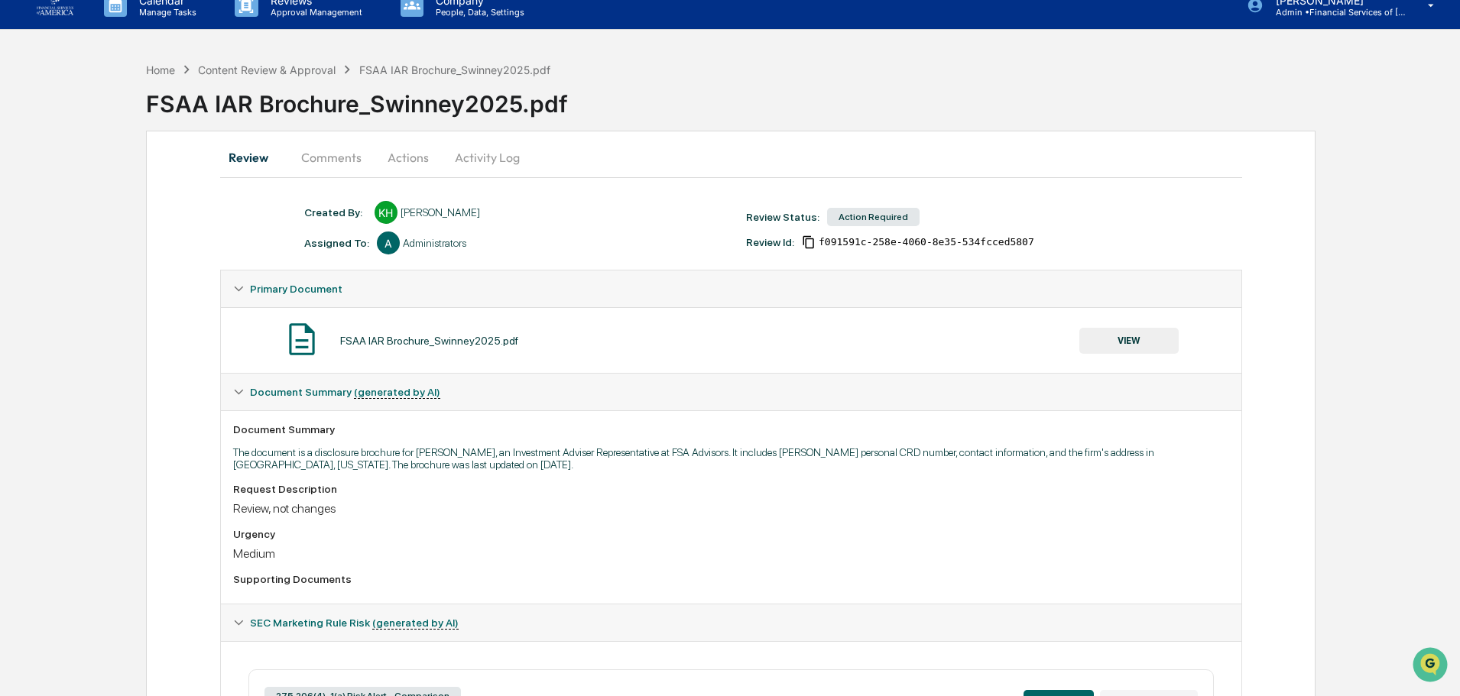
click at [331, 155] on button "Comments" at bounding box center [331, 157] width 85 height 37
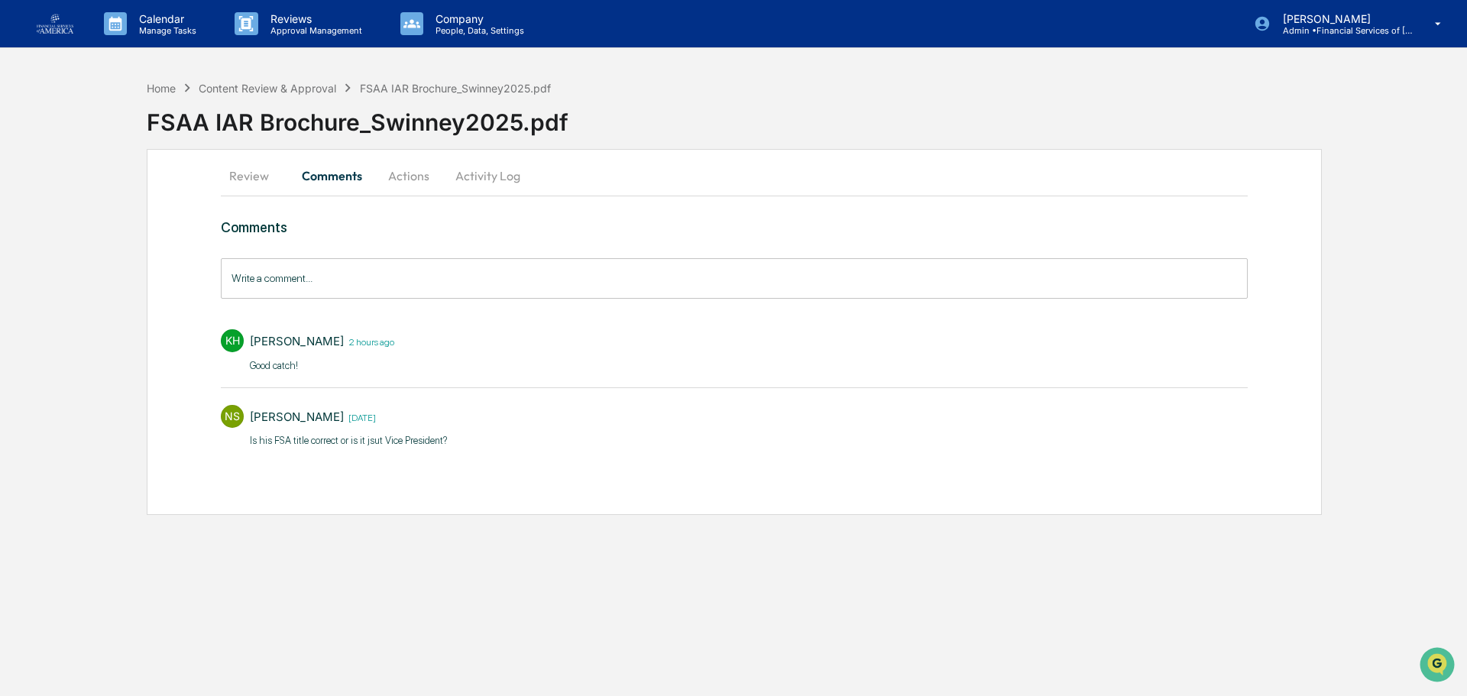
click at [231, 173] on button "Review" at bounding box center [255, 175] width 69 height 37
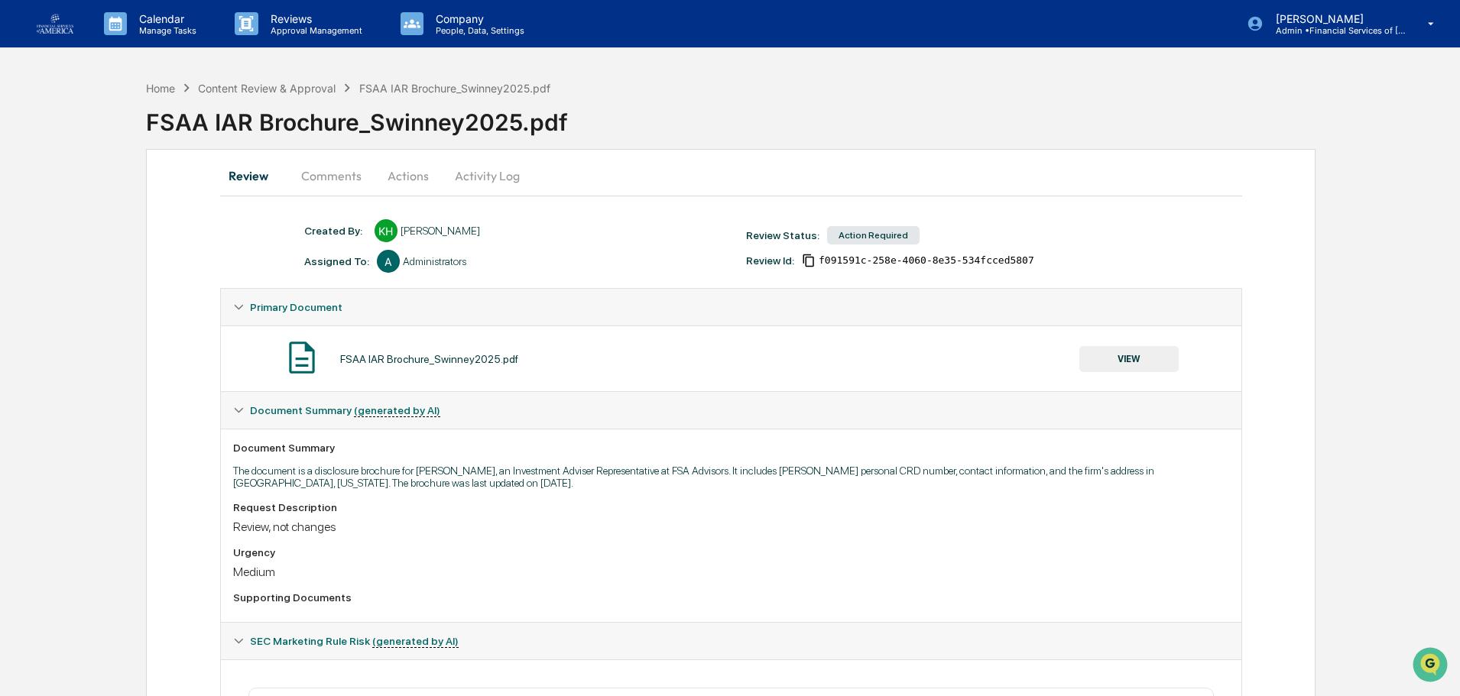
click at [1155, 349] on button "VIEW" at bounding box center [1128, 359] width 99 height 26
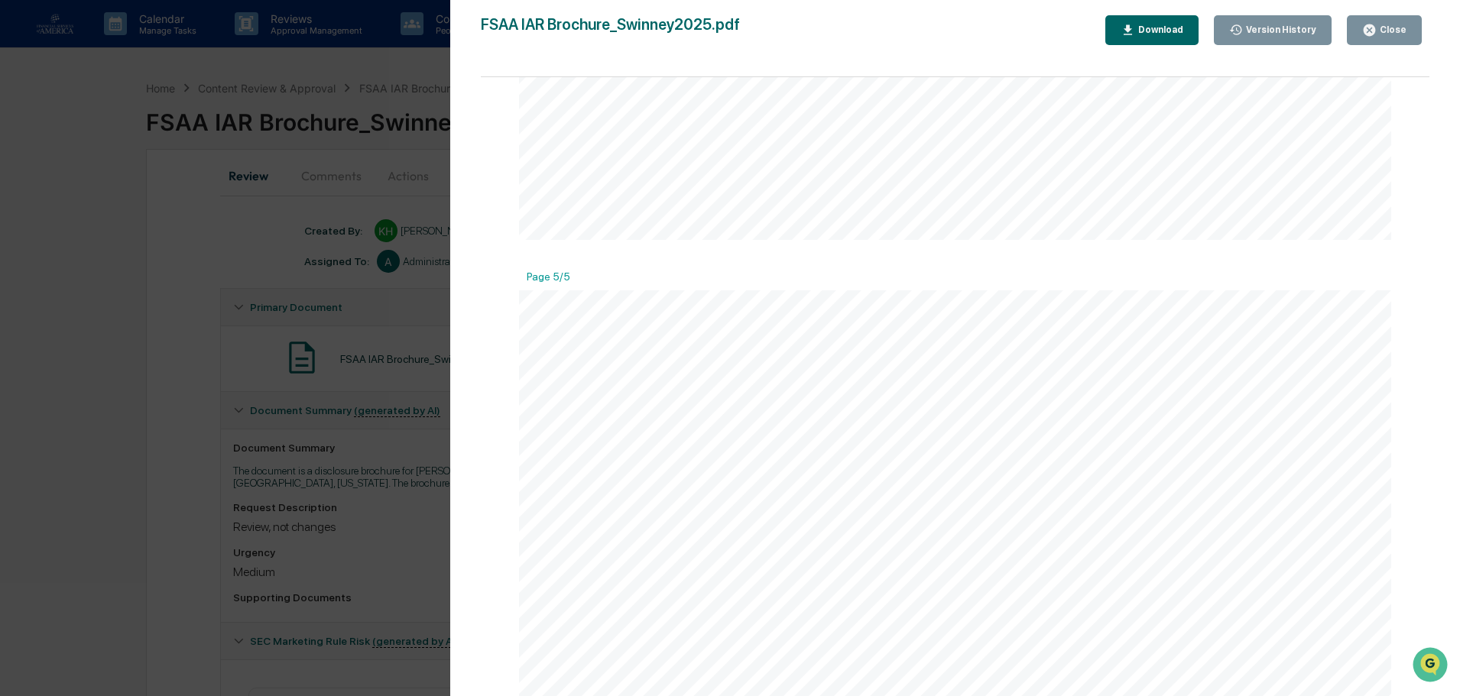
scroll to position [4279, 0]
click at [1370, 26] on icon "button" at bounding box center [1368, 29] width 11 height 11
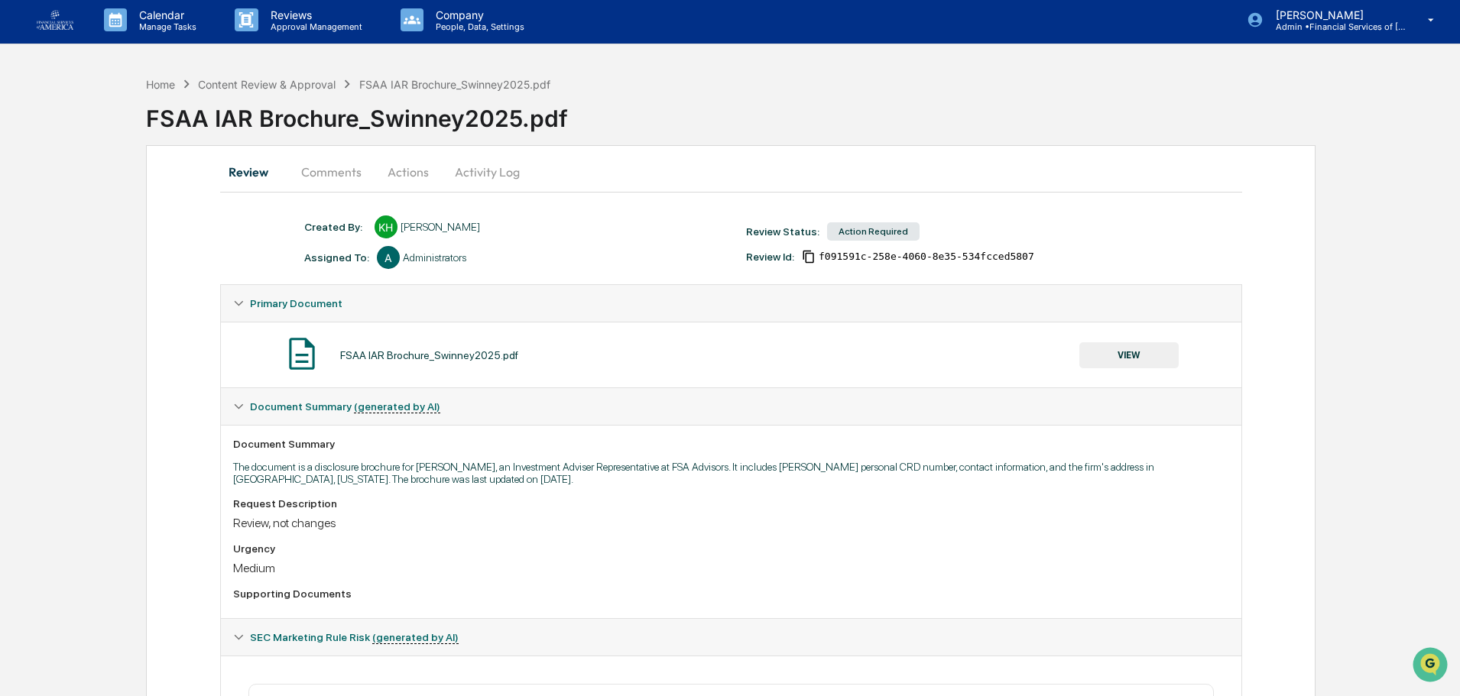
scroll to position [0, 0]
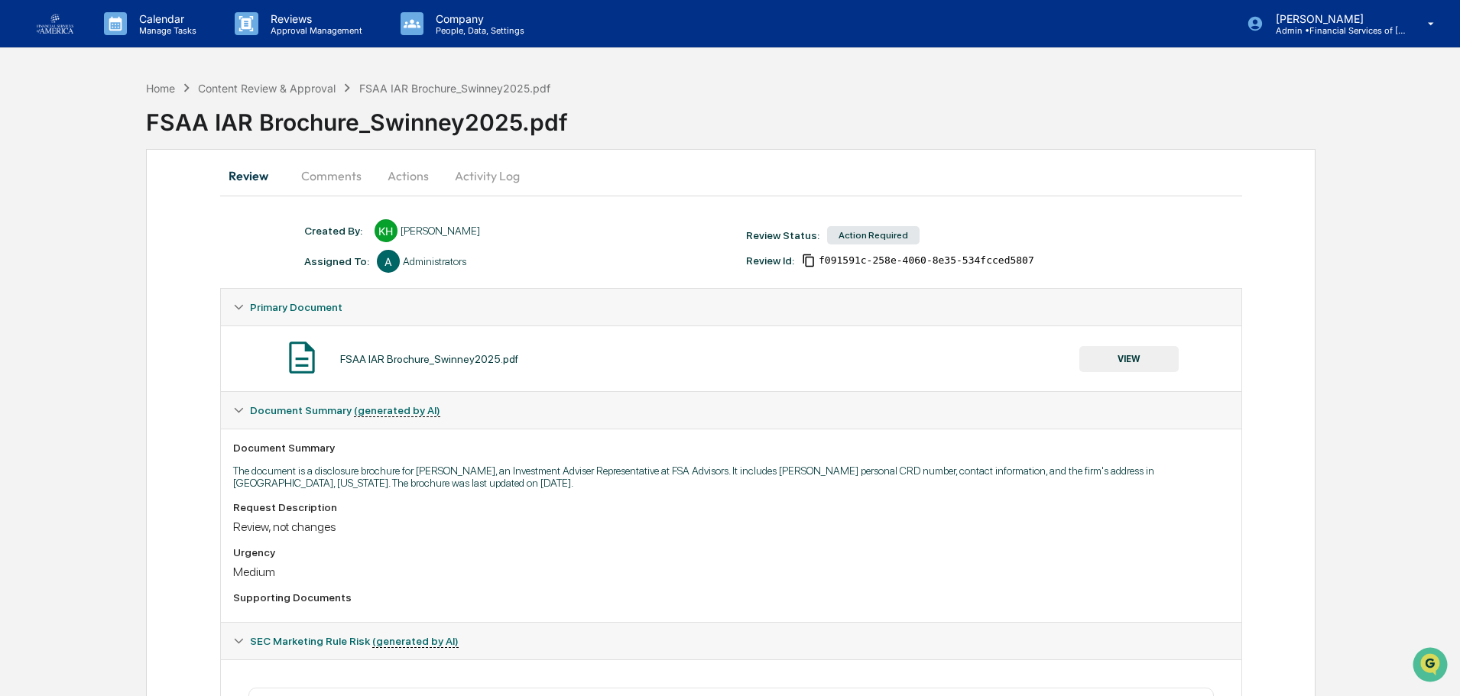
click at [420, 169] on button "Actions" at bounding box center [408, 175] width 69 height 37
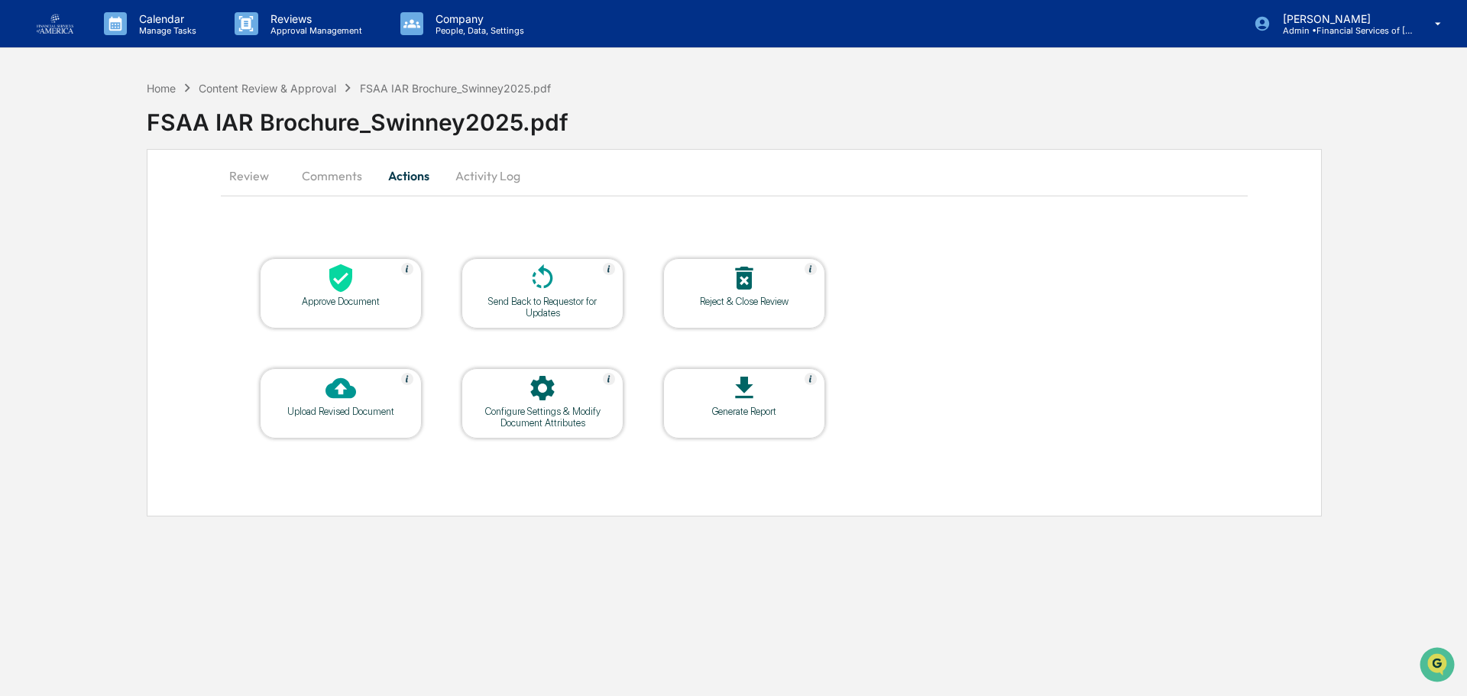
click at [339, 301] on div "Approve Document" at bounding box center [341, 301] width 138 height 11
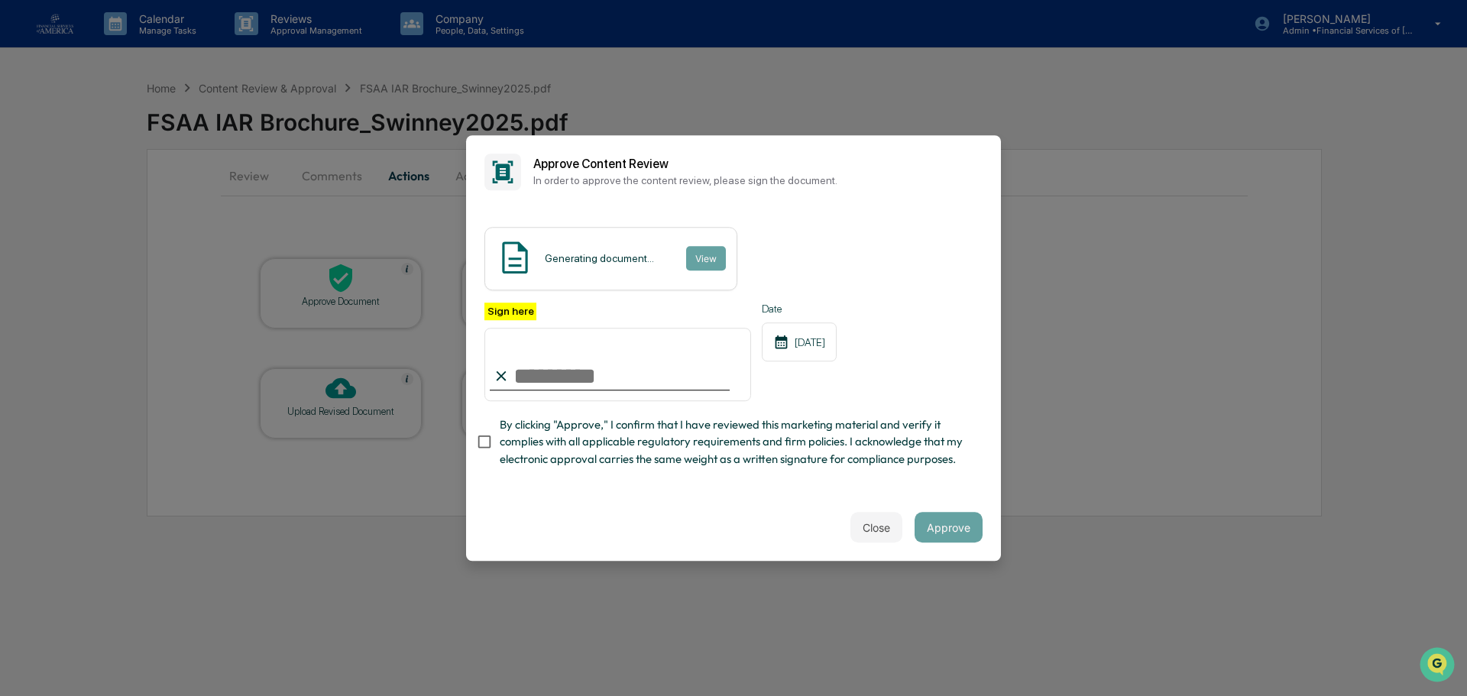
click at [565, 364] on input "Sign here" at bounding box center [617, 364] width 267 height 73
type input "**********"
click at [563, 460] on span "By clicking "Approve," I confirm that I have reviewed this marketing material a…" at bounding box center [735, 441] width 471 height 51
click at [931, 529] on button "Approve" at bounding box center [949, 527] width 68 height 31
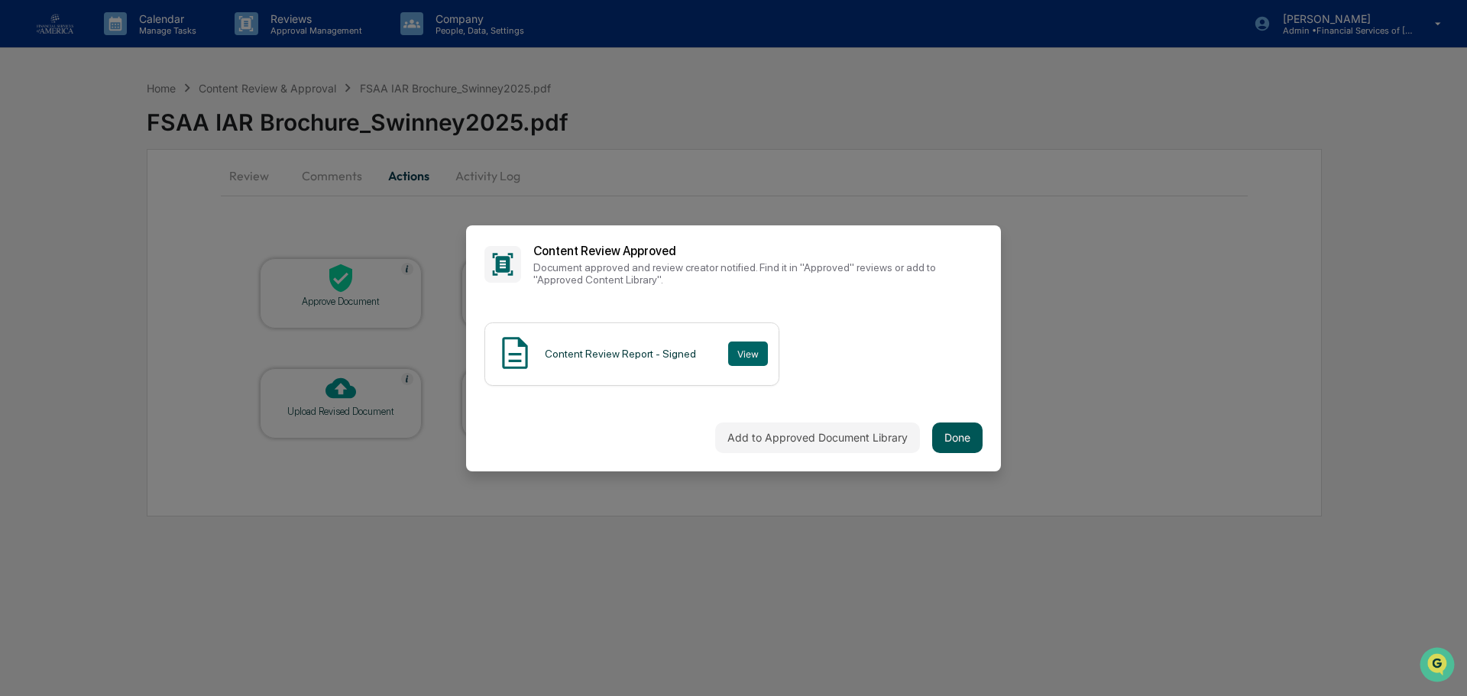
click at [972, 439] on button "Done" at bounding box center [957, 438] width 50 height 31
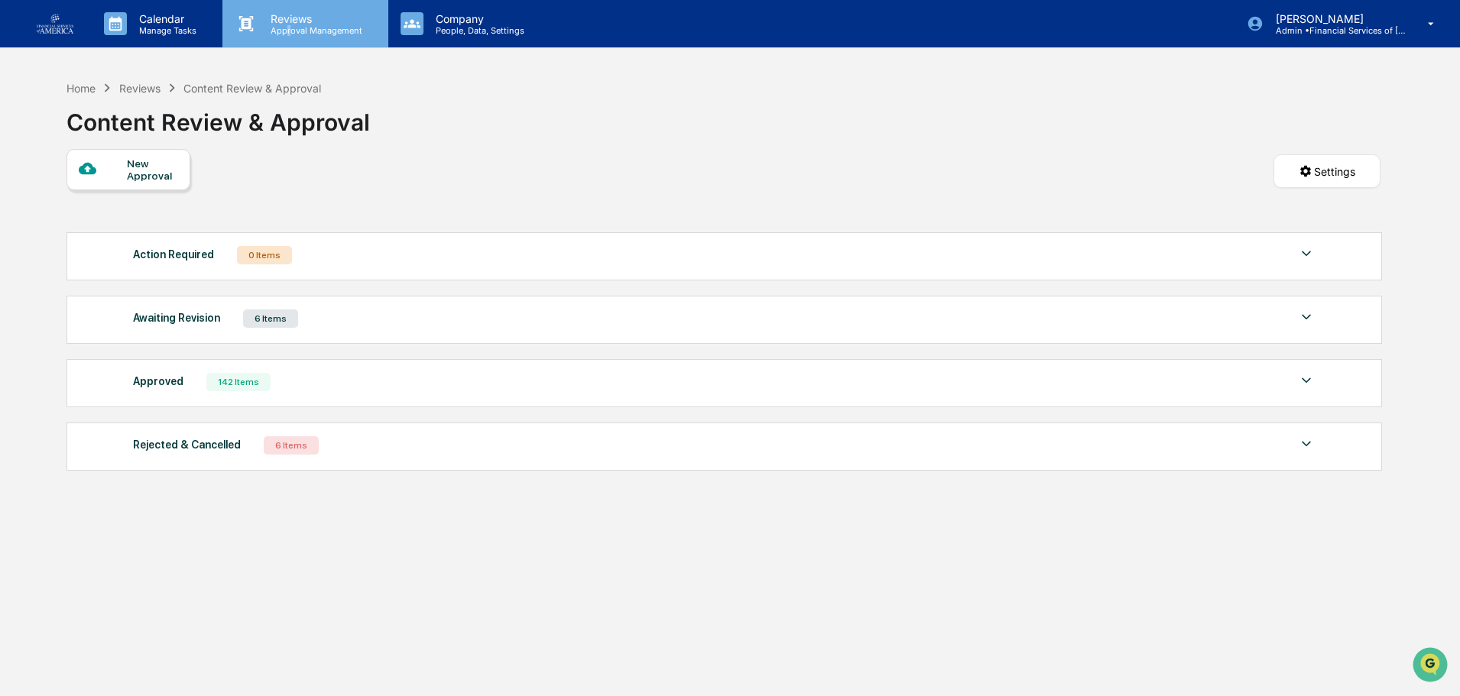
click at [288, 28] on p "Approval Management" at bounding box center [314, 30] width 112 height 11
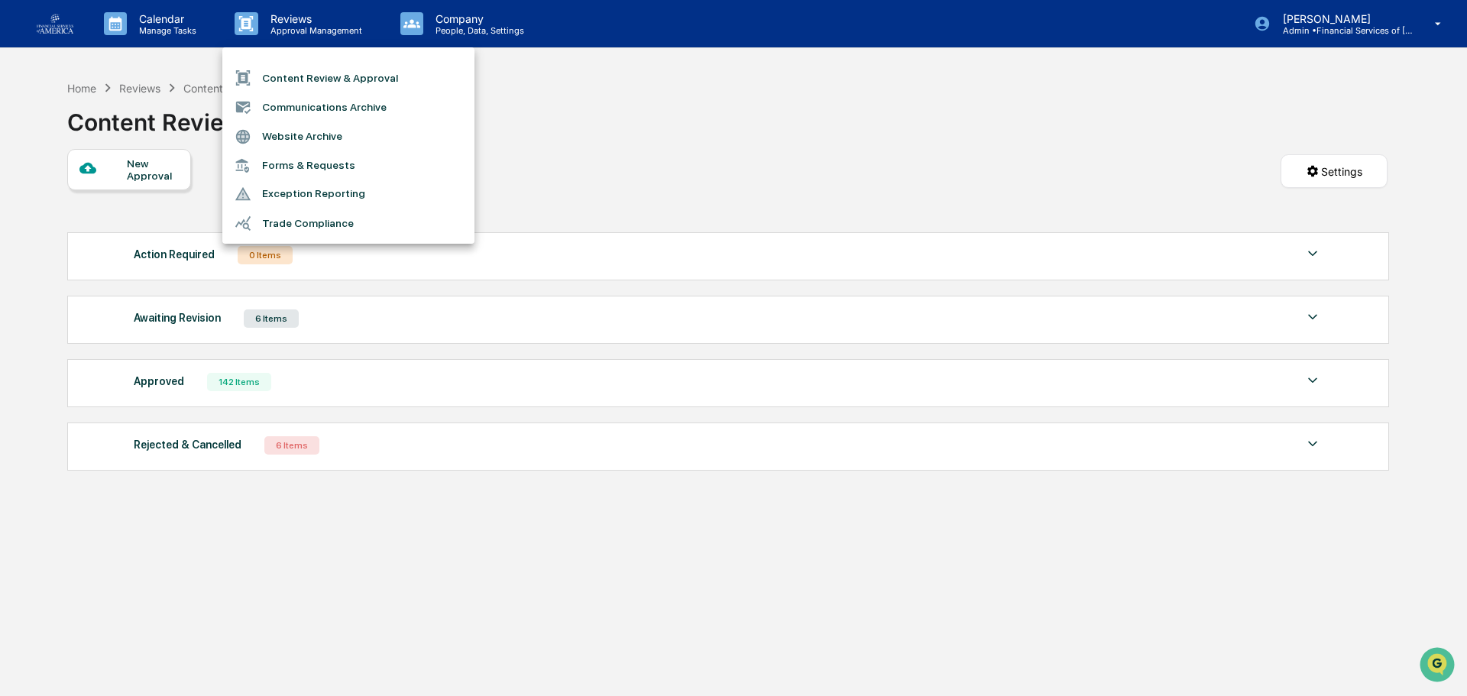
click at [946, 150] on div at bounding box center [733, 348] width 1467 height 696
